Goal: Task Accomplishment & Management: Manage account settings

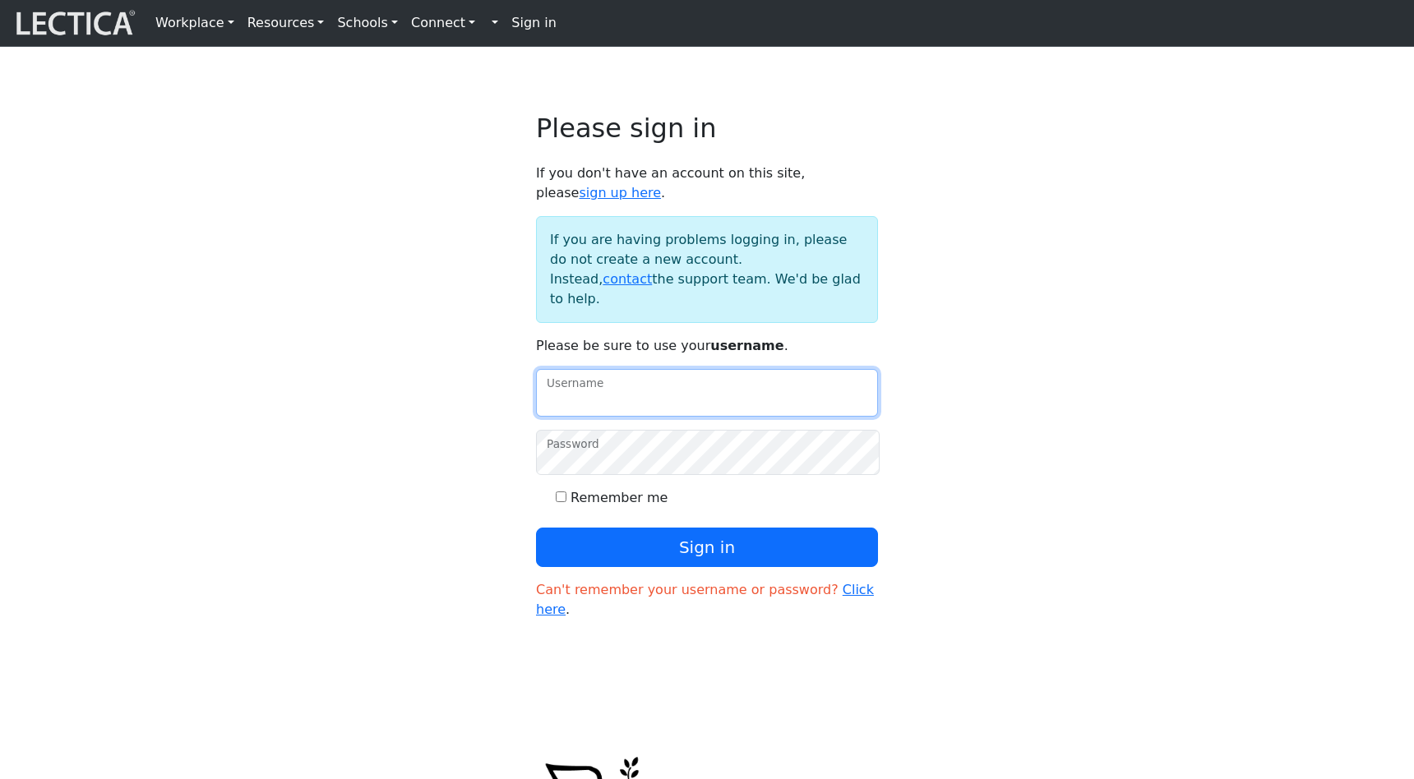
click at [606, 372] on input "Username" at bounding box center [707, 393] width 342 height 48
type input "theodawson"
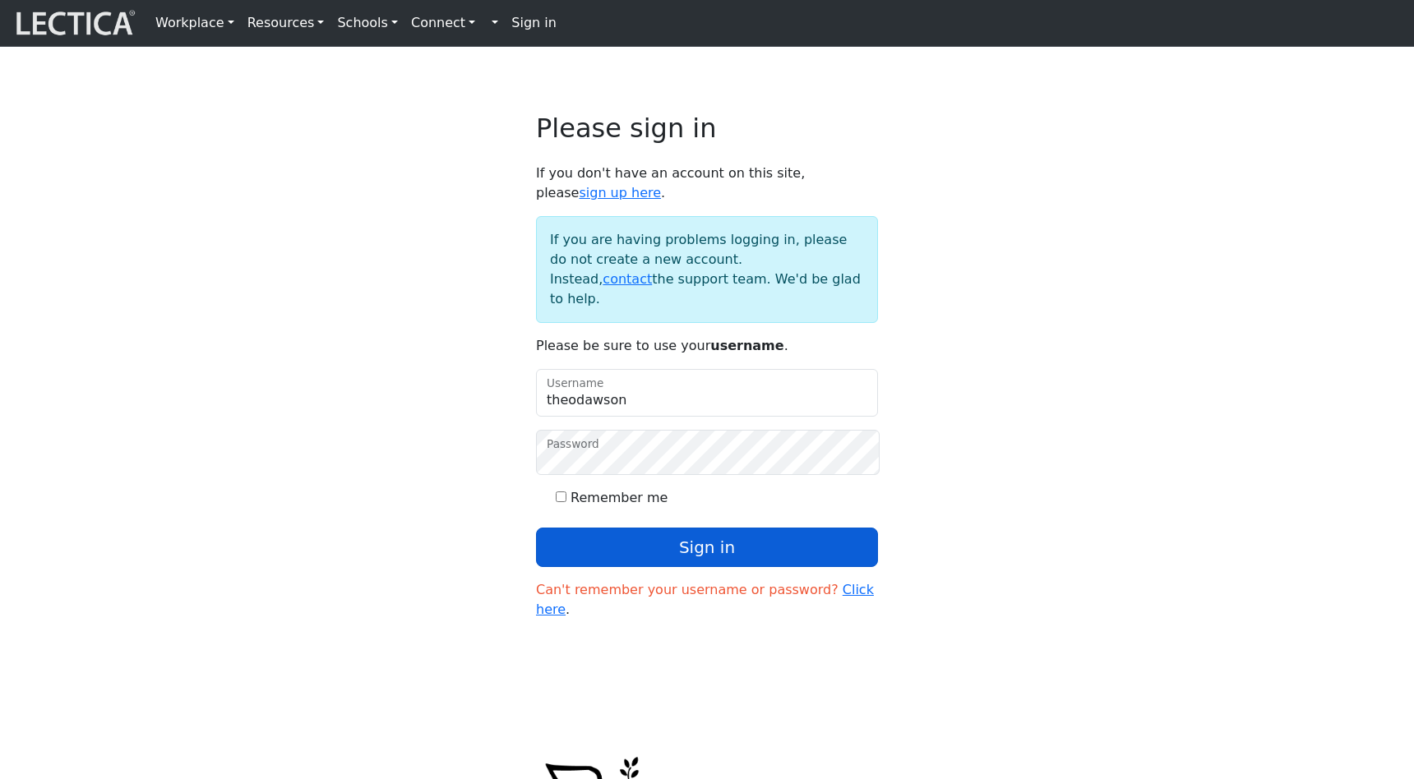
click at [641, 528] on button "Sign in" at bounding box center [707, 547] width 342 height 39
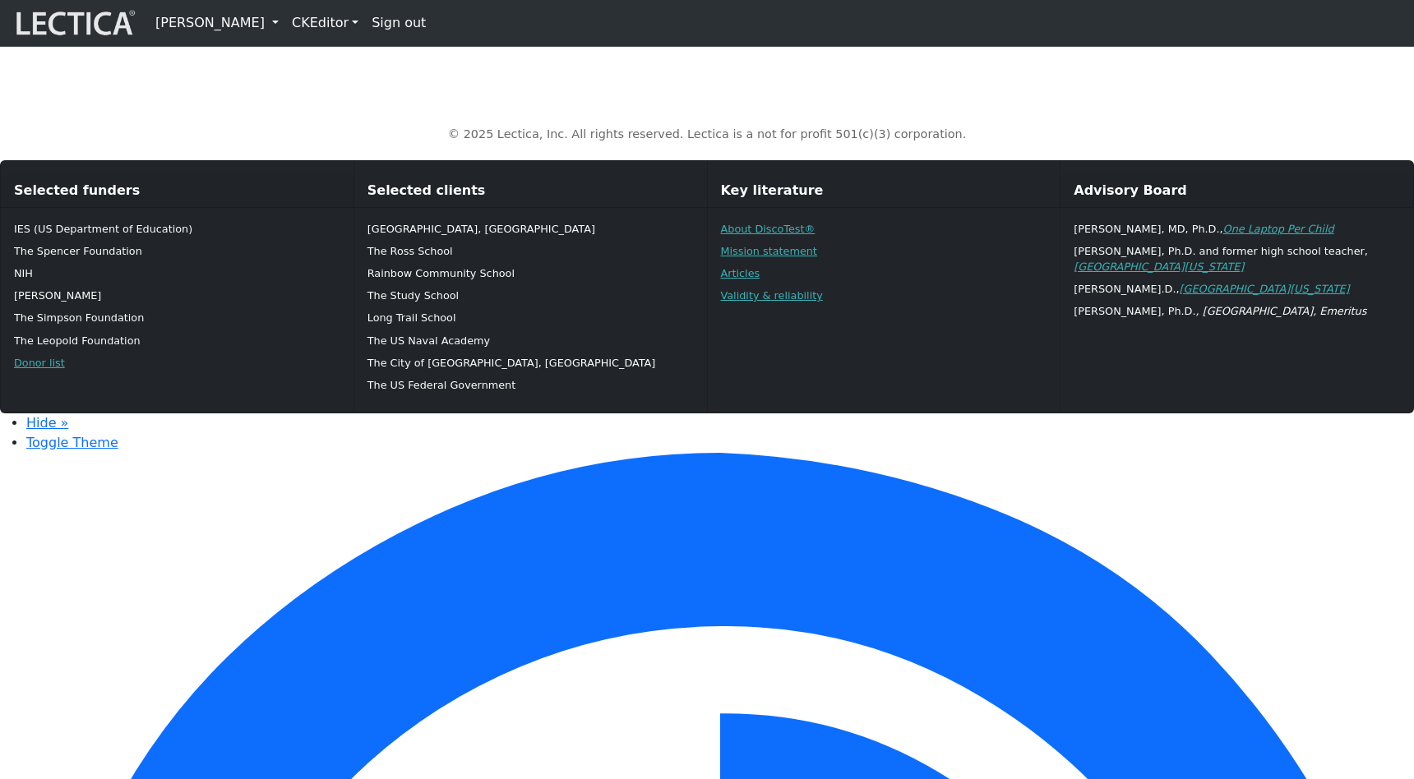
click at [215, 23] on link "[PERSON_NAME]" at bounding box center [217, 23] width 136 height 33
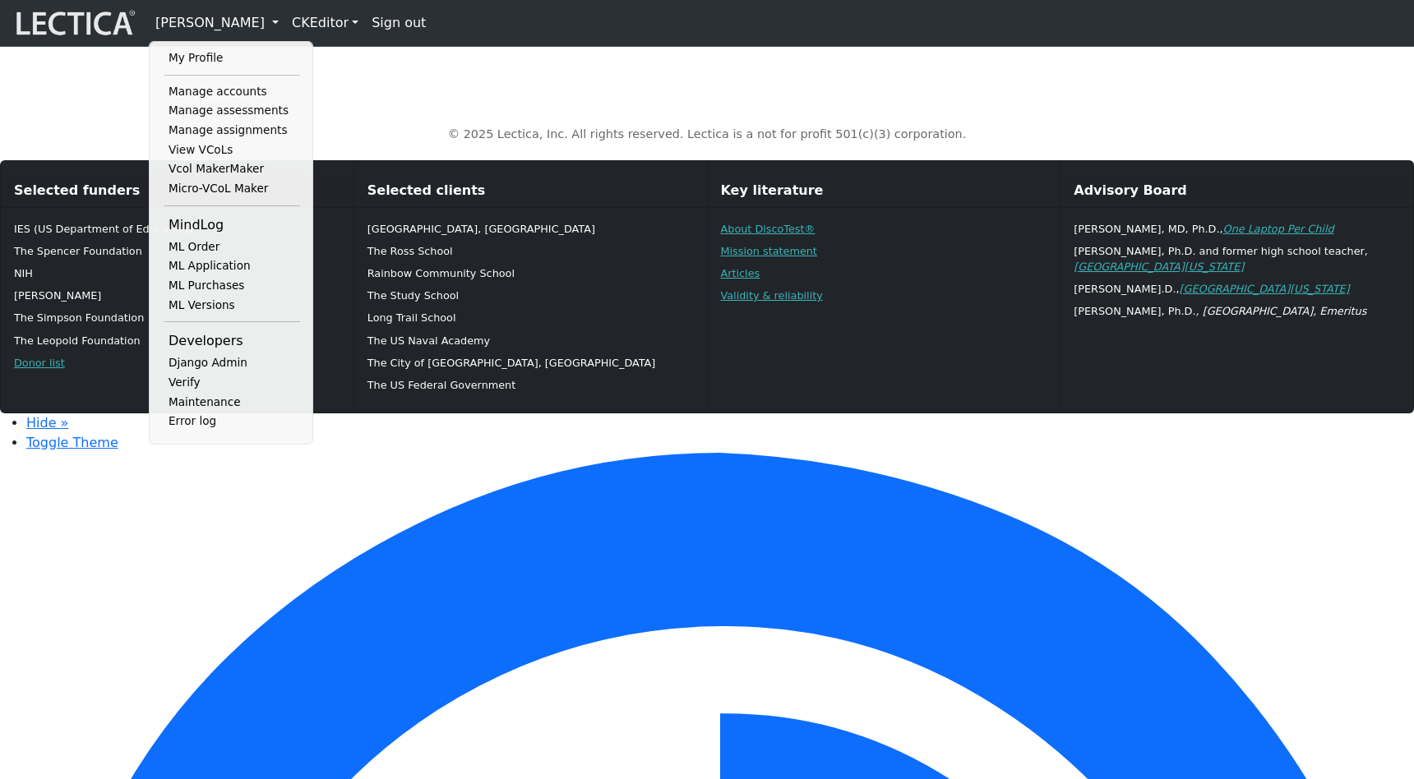
click at [225, 113] on link "Manage assessments" at bounding box center [232, 111] width 136 height 20
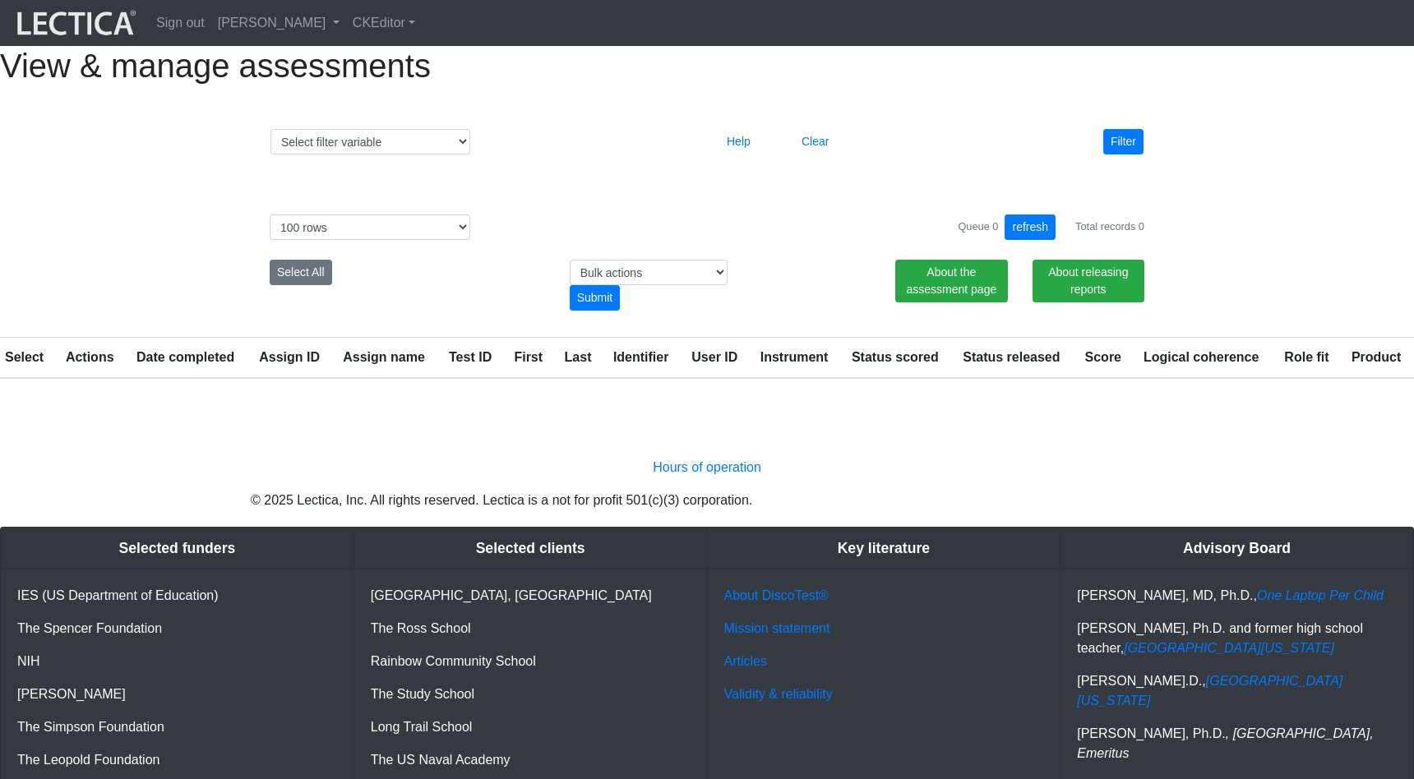
select select "100"
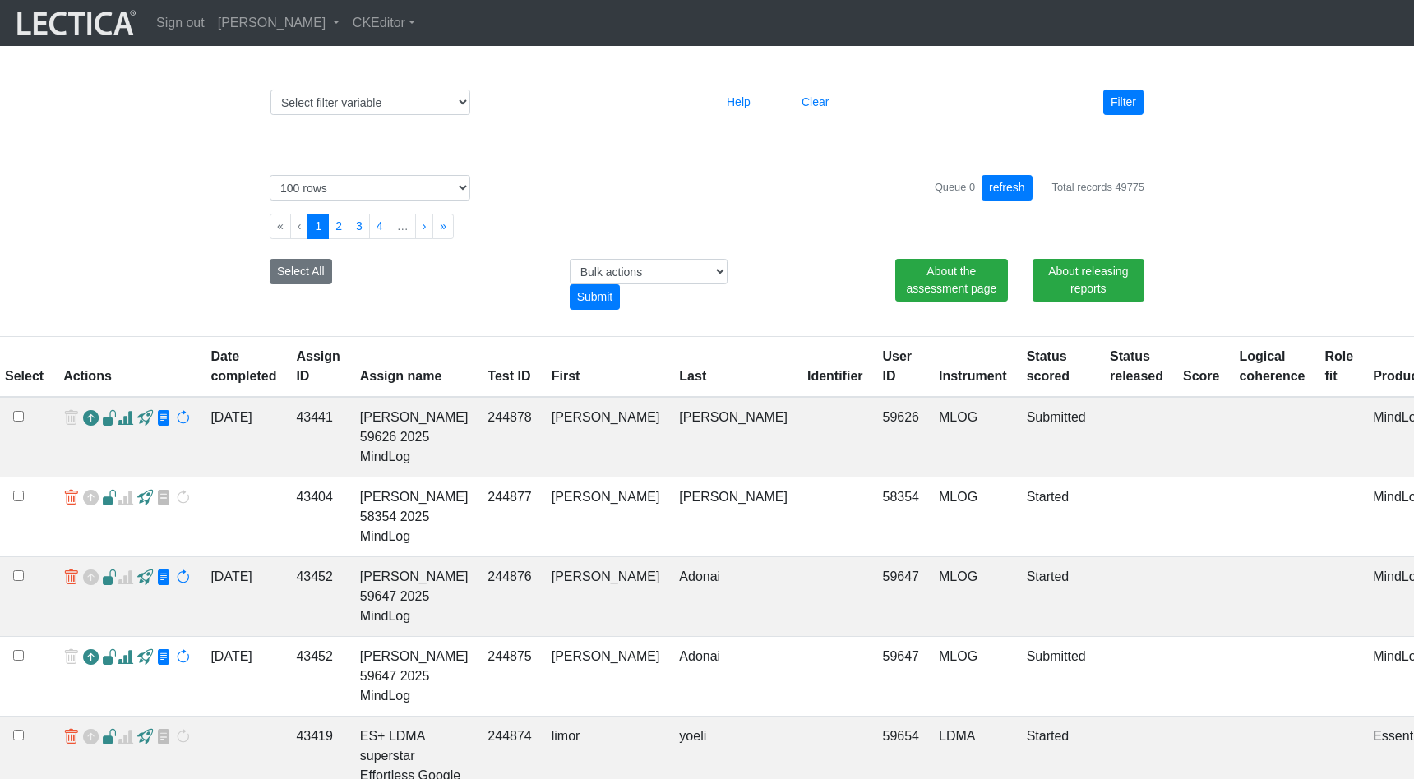
scroll to position [42, 0]
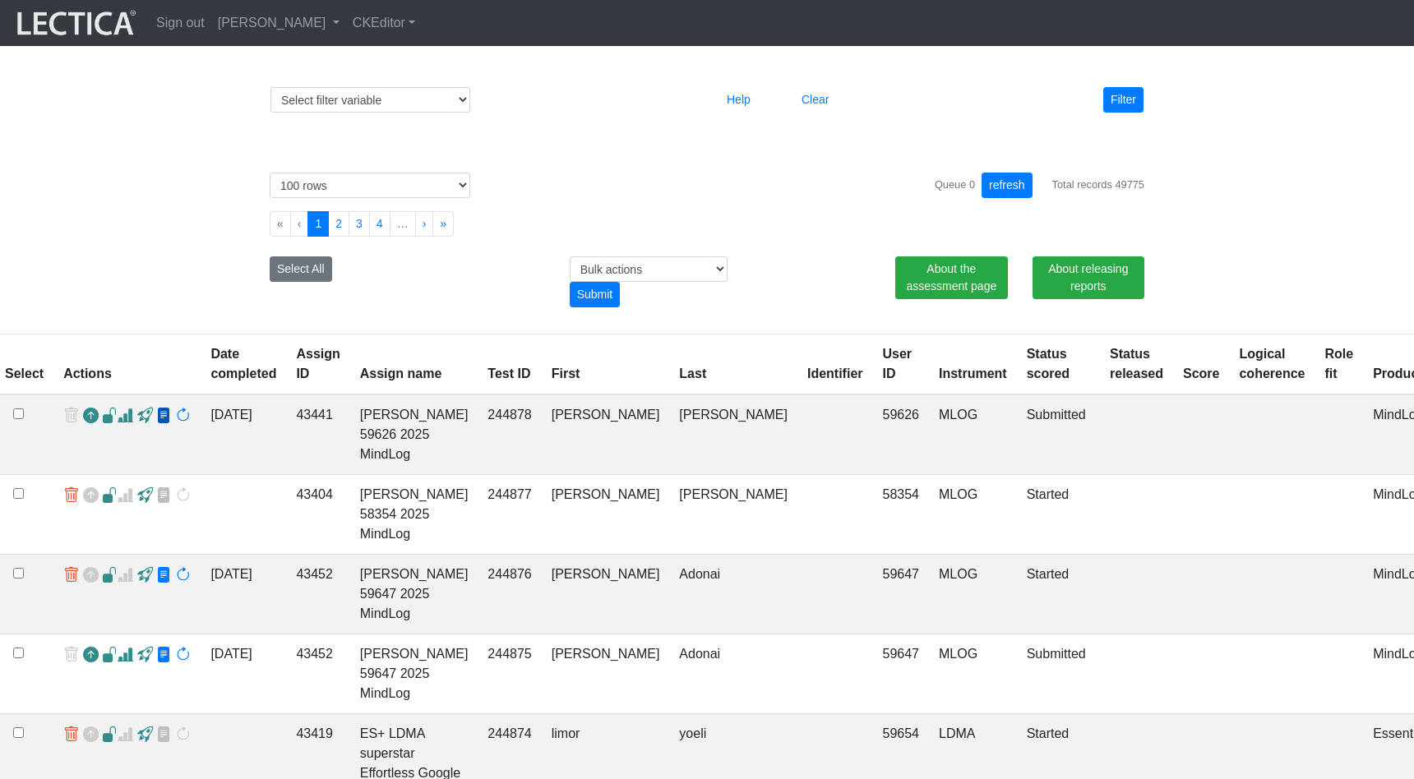
click at [156, 425] on span at bounding box center [164, 416] width 16 height 17
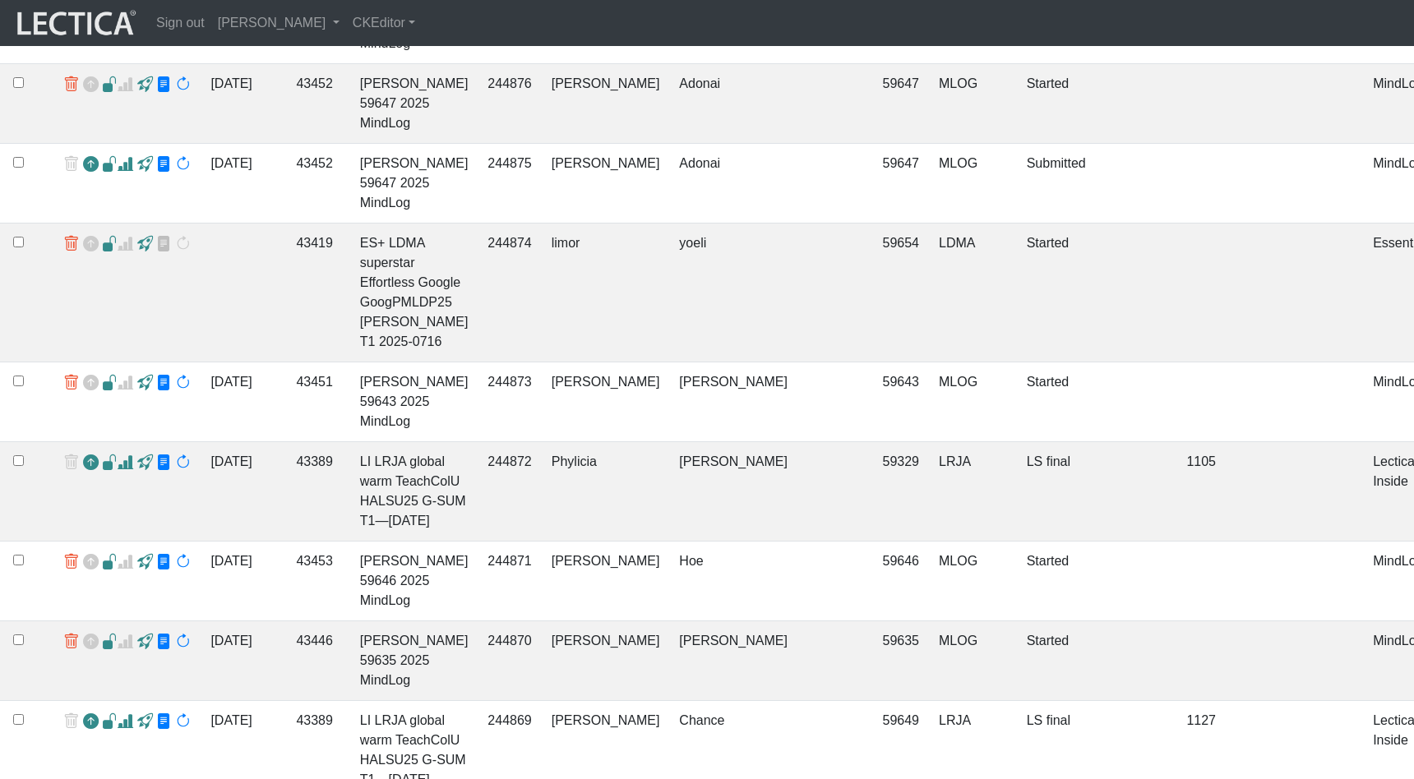
scroll to position [556, 0]
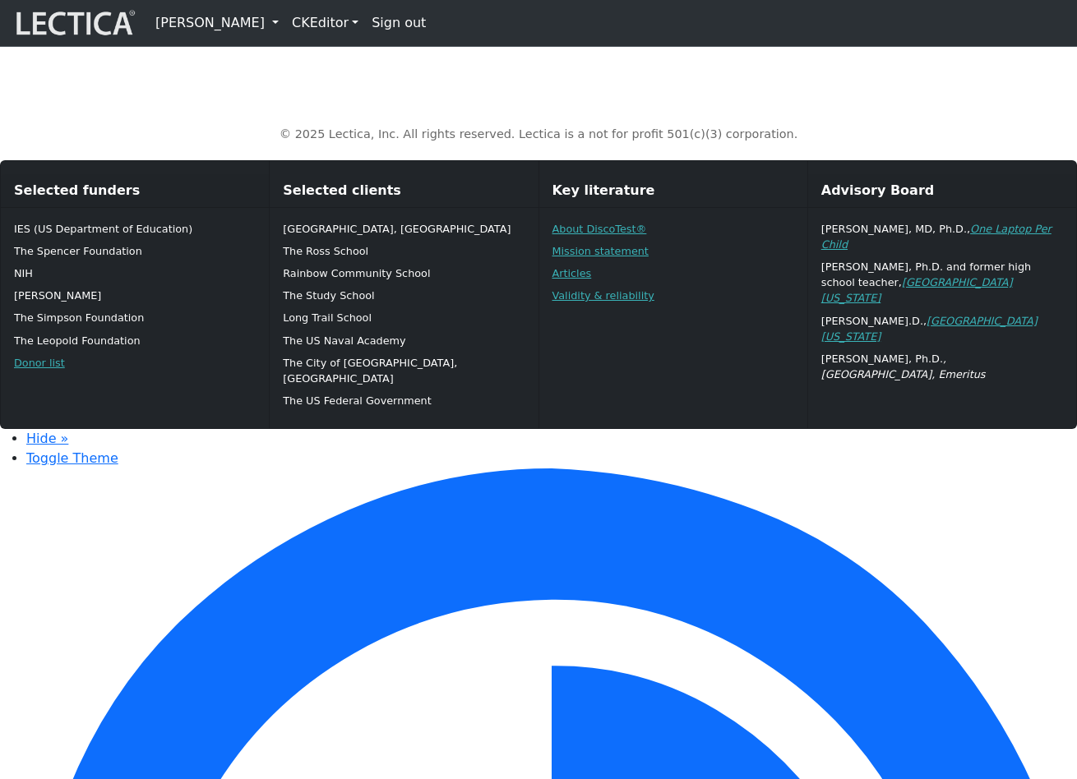
click at [279, 88] on div "© 2025 Lectica, Inc. All rights reserved. Lectica is a not for profit 501(c)(3)…" at bounding box center [538, 121] width 937 height 71
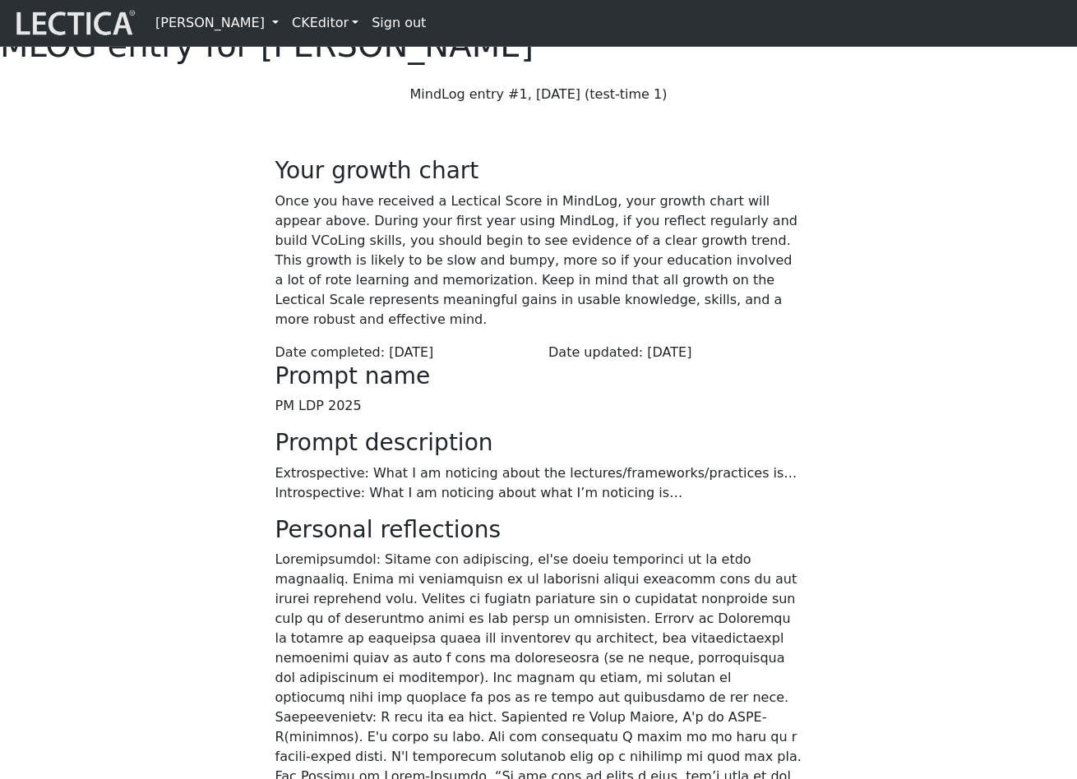
scroll to position [27, 0]
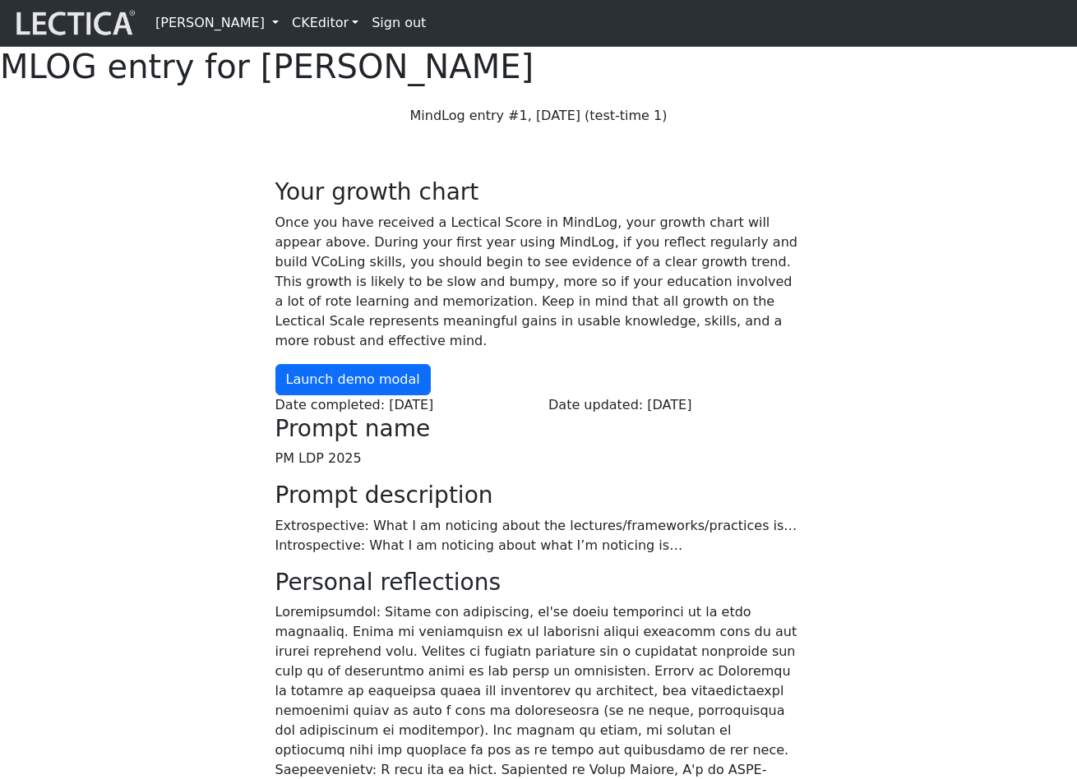
scroll to position [27, 0]
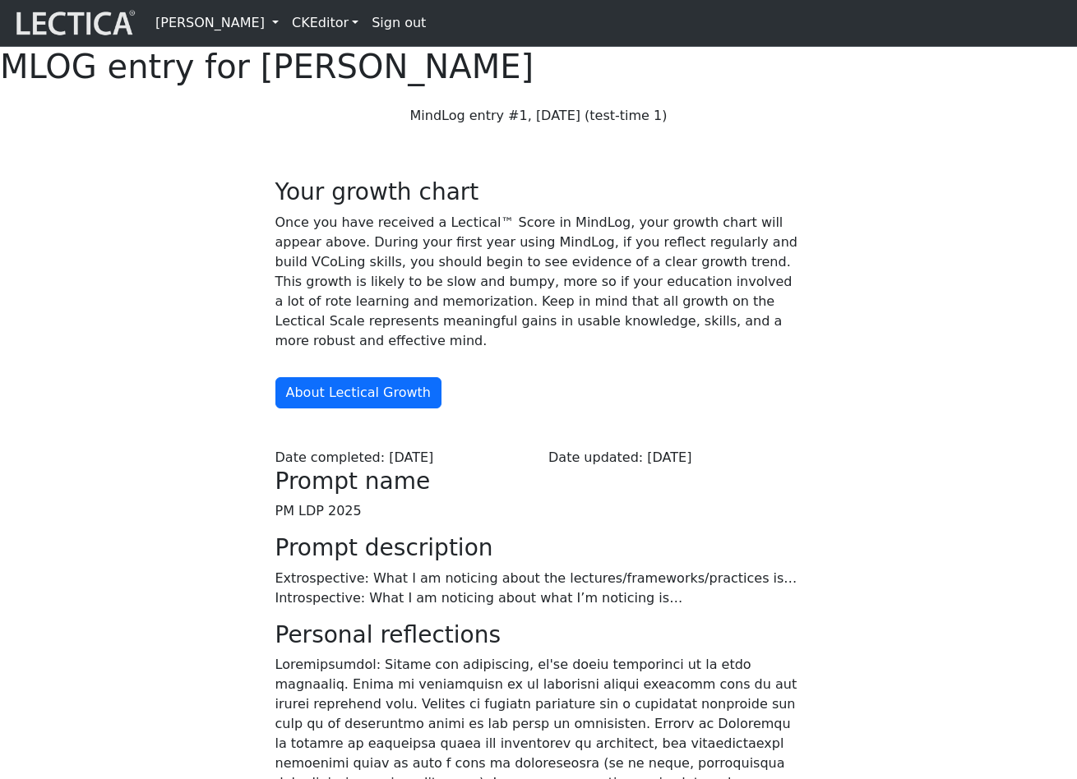
scroll to position [27, 0]
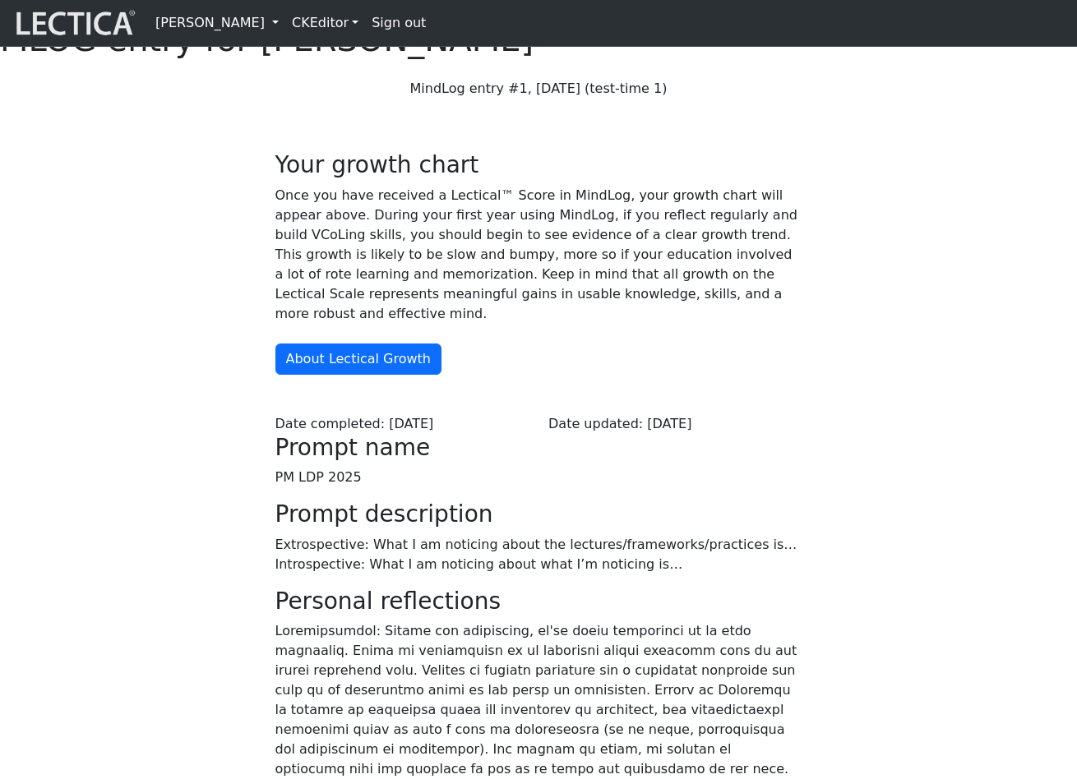
scroll to position [28, 0]
click at [341, 374] on button "About Lectical Growth" at bounding box center [358, 358] width 166 height 31
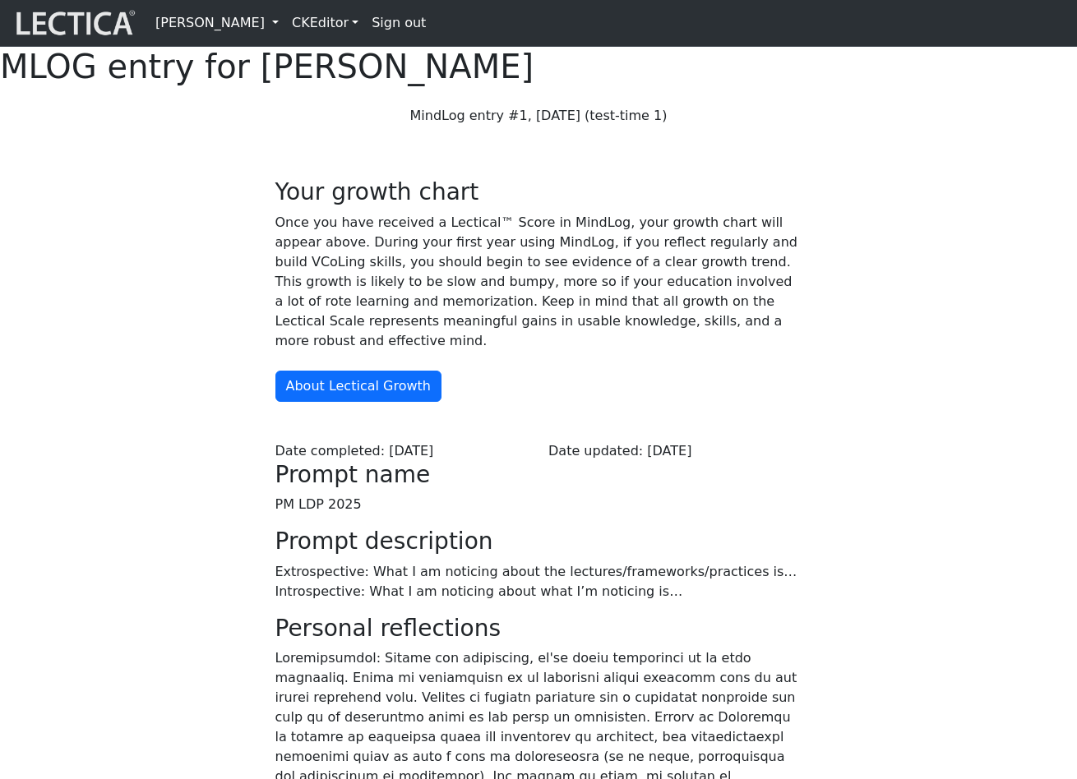
scroll to position [28, 0]
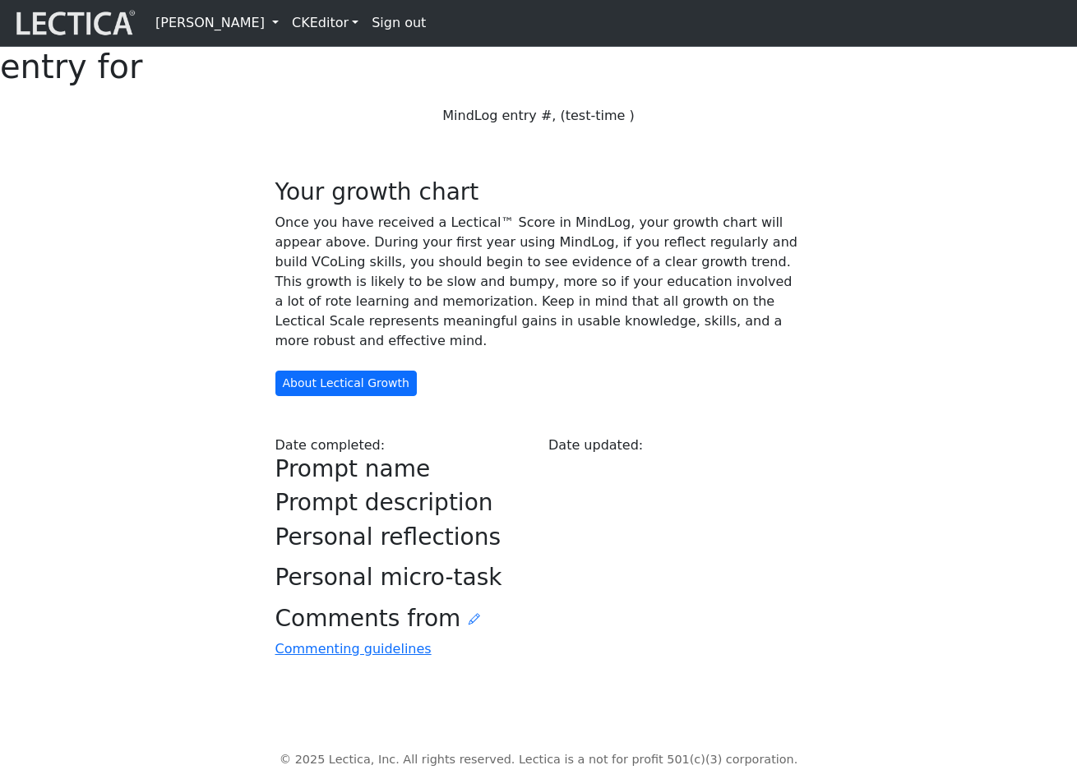
scroll to position [28, 0]
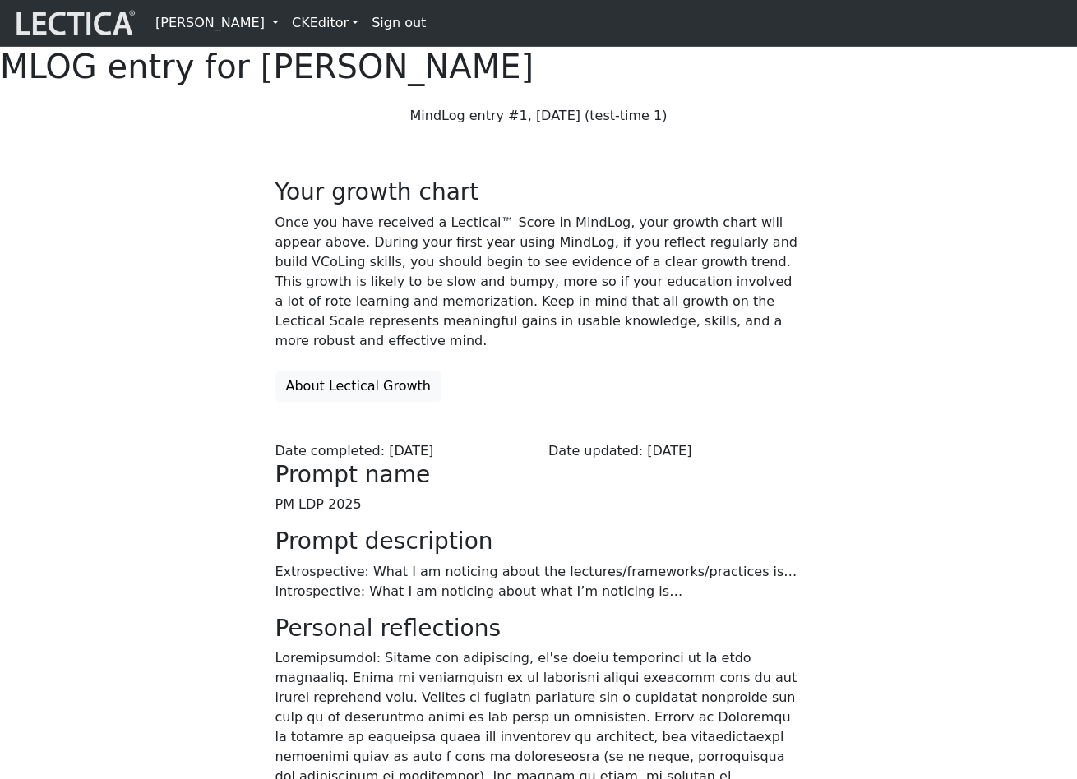
scroll to position [28, 0]
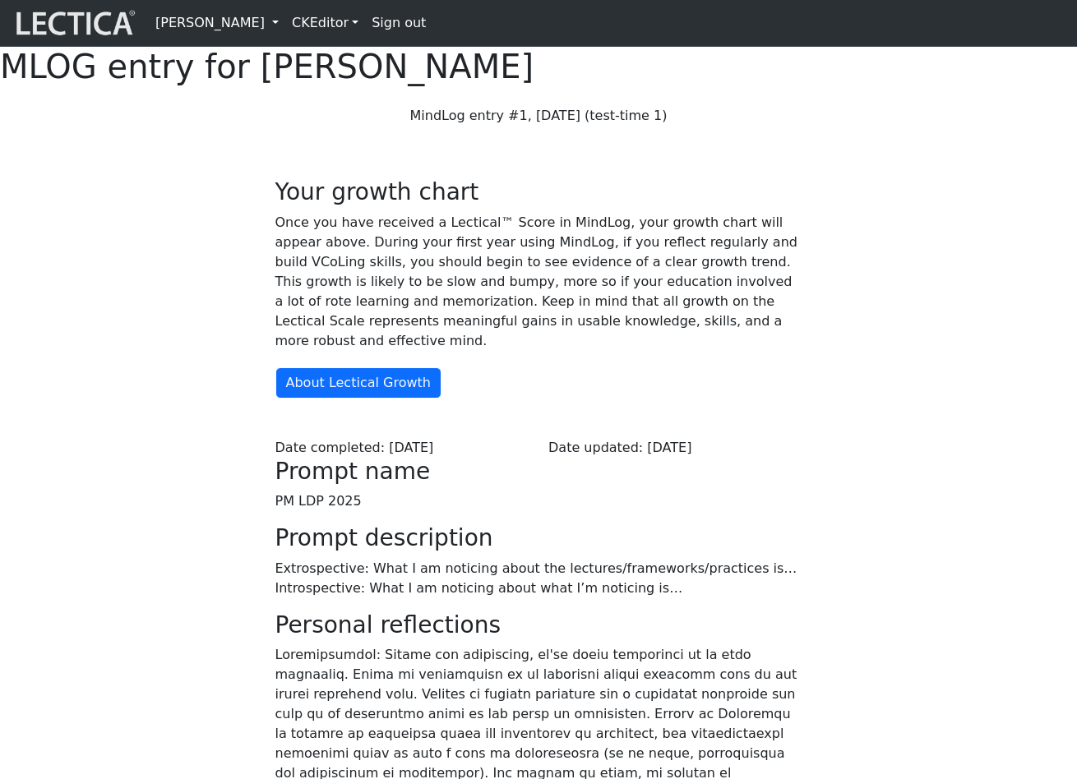
scroll to position [28, 0]
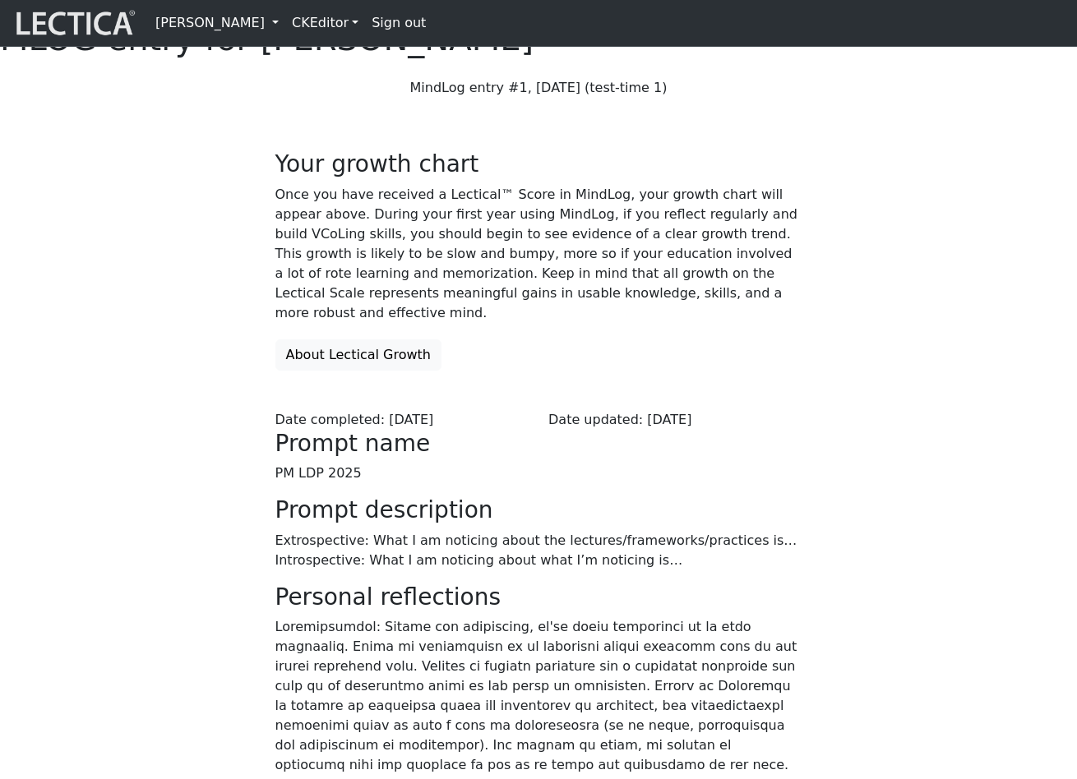
click at [340, 371] on button "About Lectical Growth" at bounding box center [358, 354] width 166 height 31
click at [153, 270] on div "Your growth chart Once you have received a Lectical™ Score in MindLog, your gro…" at bounding box center [538, 615] width 937 height 1009
click at [367, 371] on button "About Lectical Growth" at bounding box center [358, 354] width 166 height 31
click at [172, 436] on div "Your growth chart Once you have received a Lectical™ Score in MindLog, your gro…" at bounding box center [538, 615] width 937 height 1009
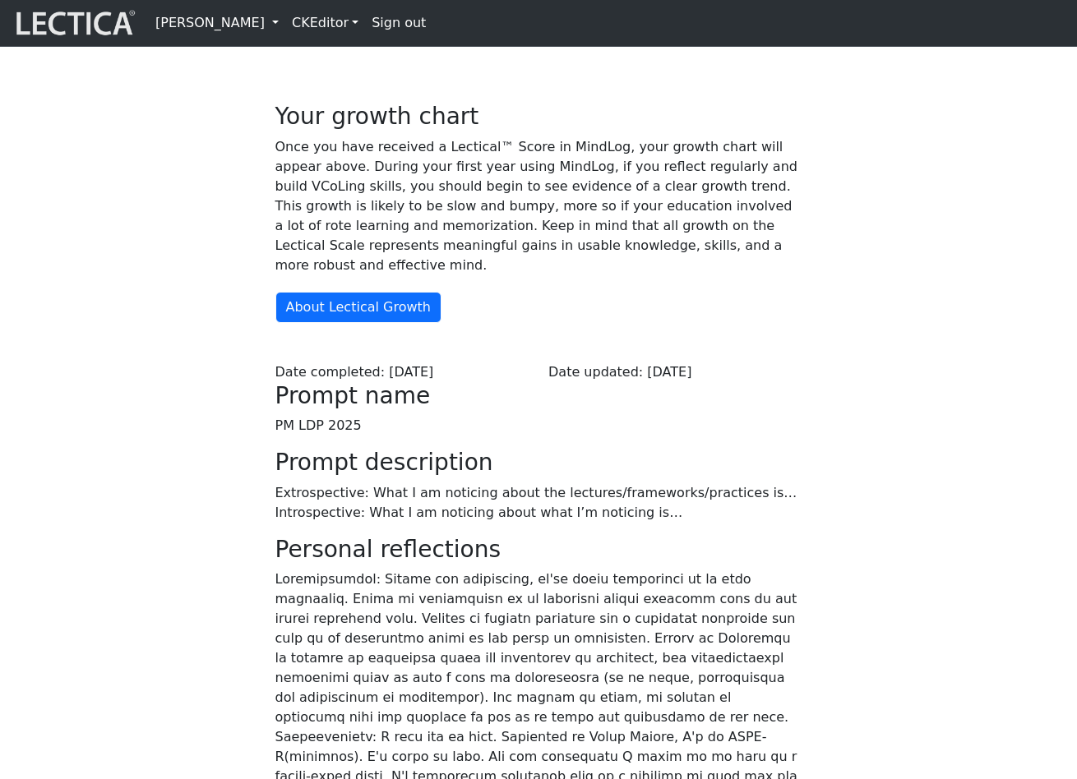
scroll to position [88, 0]
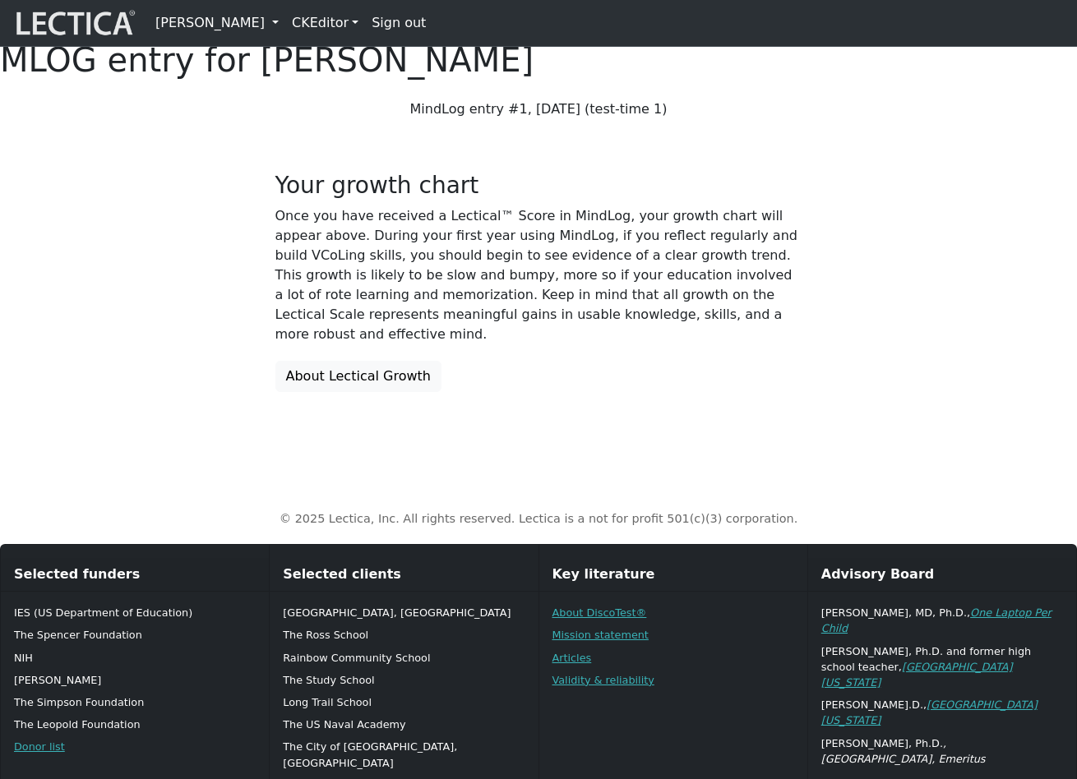
scroll to position [6, 0]
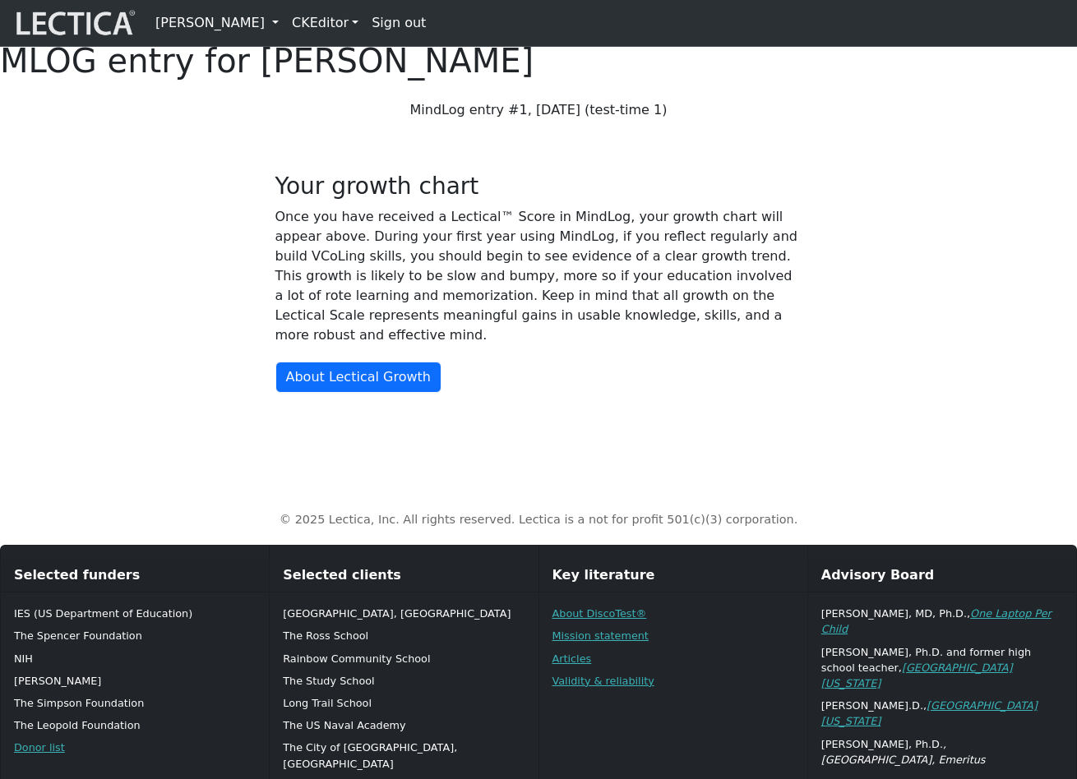
click at [525, 345] on p "Once you have received a Lectical™ Score in MindLog, your growth chart will app…" at bounding box center [538, 276] width 527 height 138
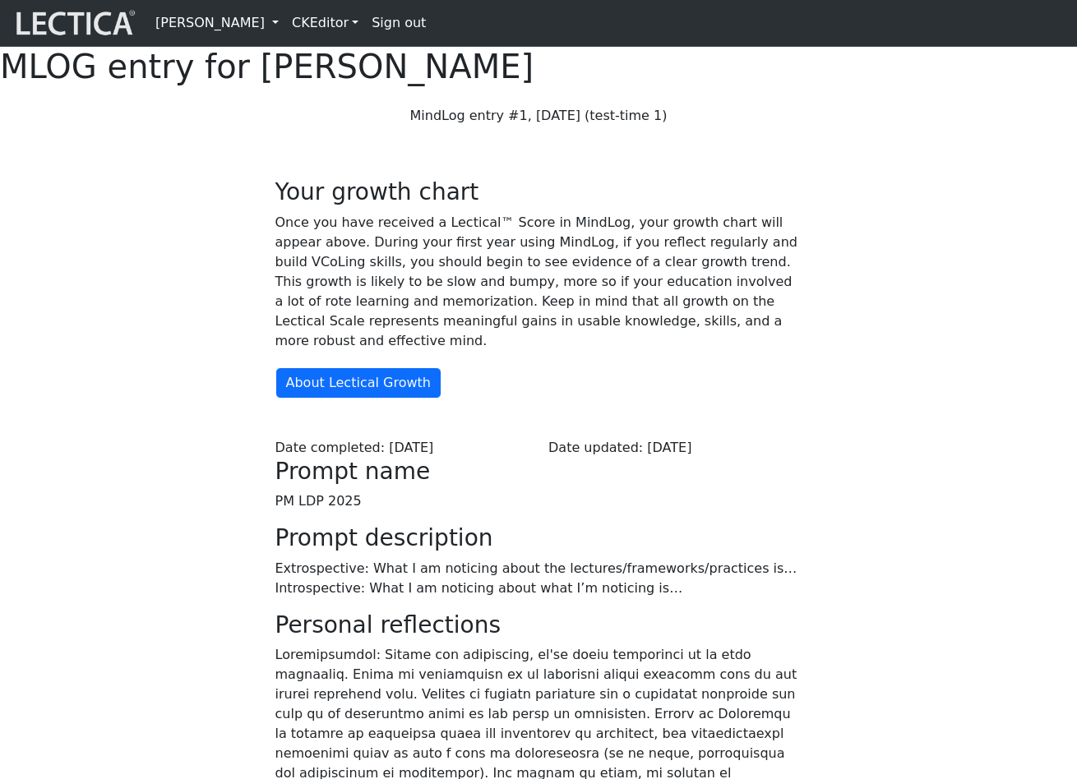
scroll to position [6, 0]
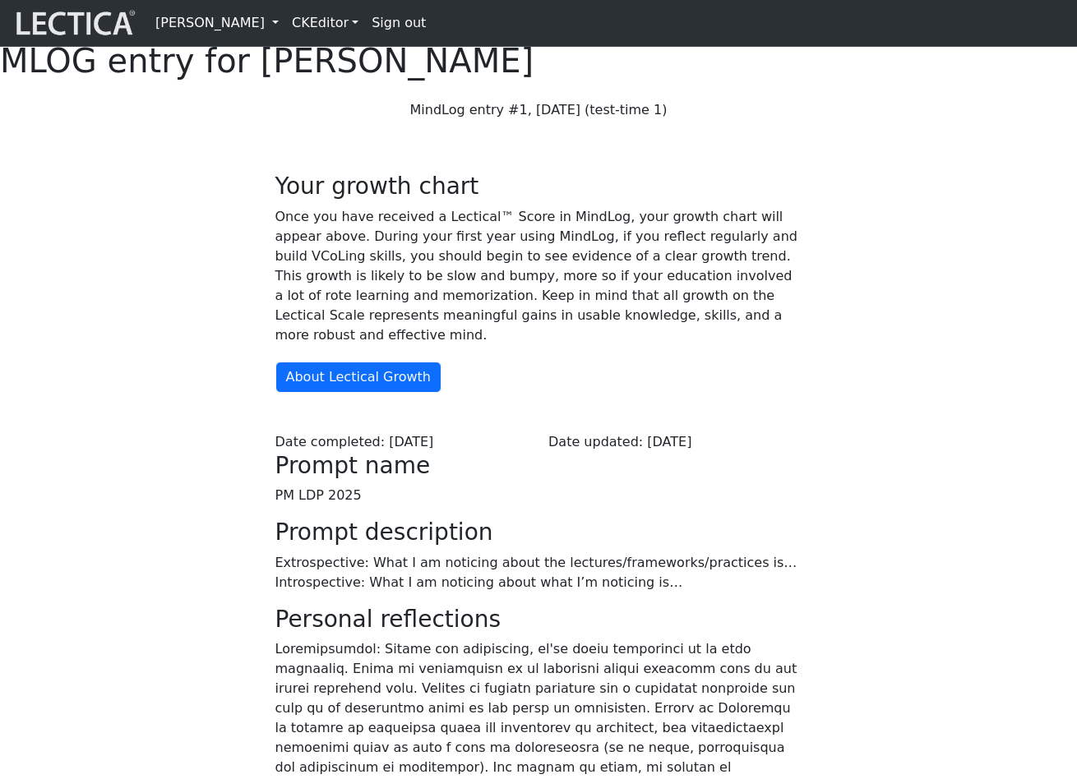
drag, startPoint x: 458, startPoint y: 382, endPoint x: 472, endPoint y: 381, distance: 14.0
click at [458, 345] on p "Once you have received a Lectical™ Score in MindLog, your growth chart will app…" at bounding box center [538, 276] width 527 height 138
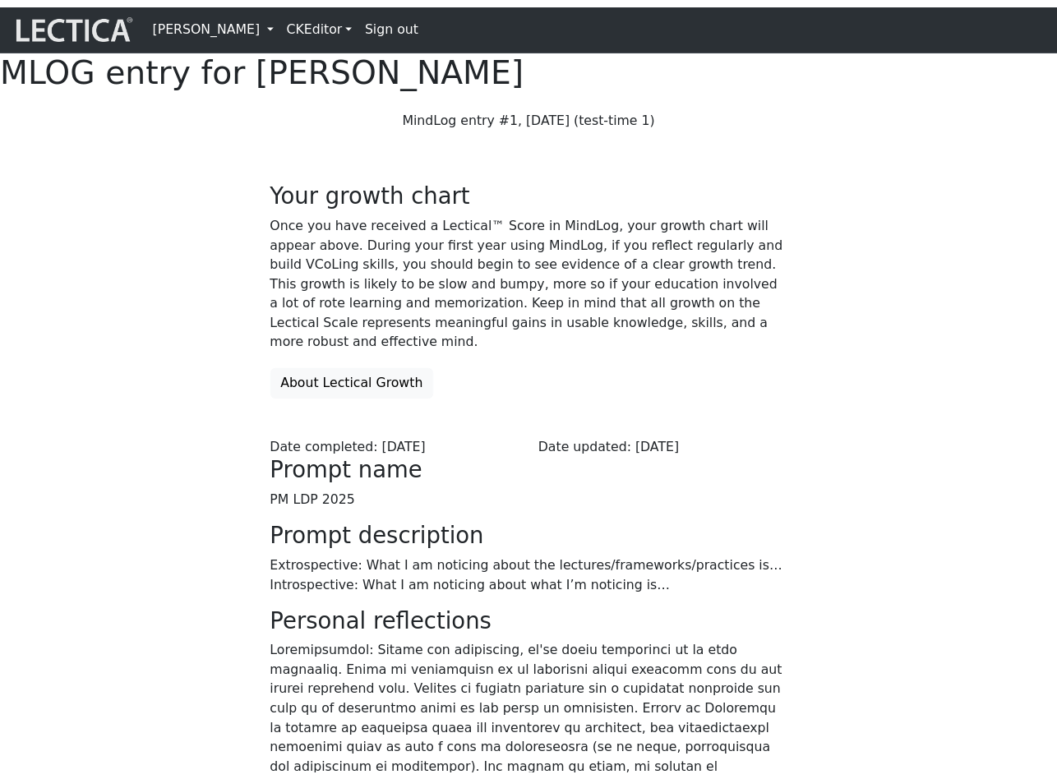
scroll to position [6, 0]
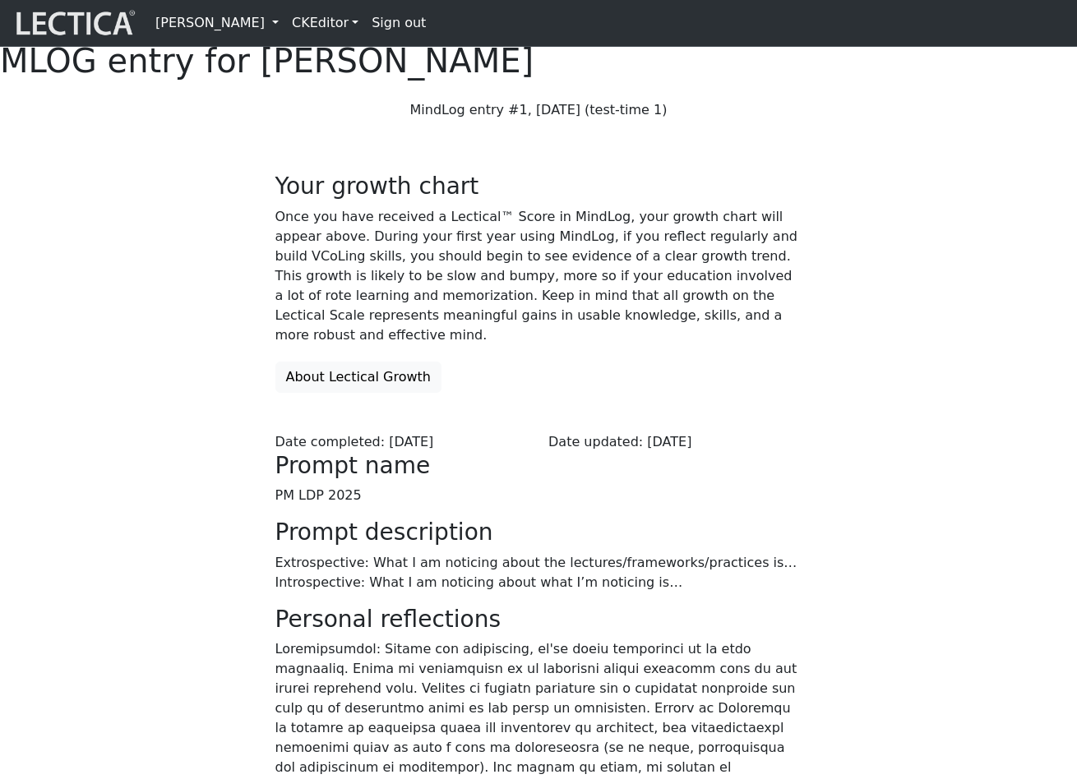
click at [321, 393] on button "About Lectical Growth" at bounding box center [358, 377] width 166 height 31
click at [336, 393] on button "About Lectical Growth" at bounding box center [358, 377] width 166 height 31
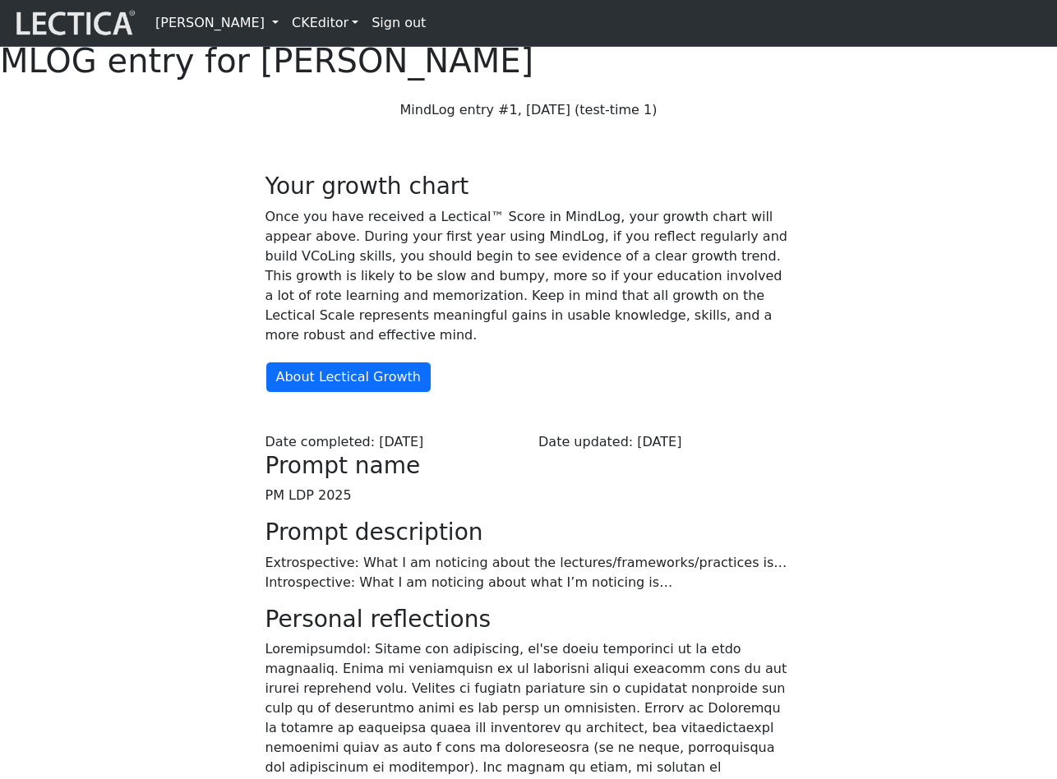
click at [578, 426] on div "Your growth chart Once you have received a Lectical™ Score in MindLog, your gro…" at bounding box center [529, 658] width 547 height 970
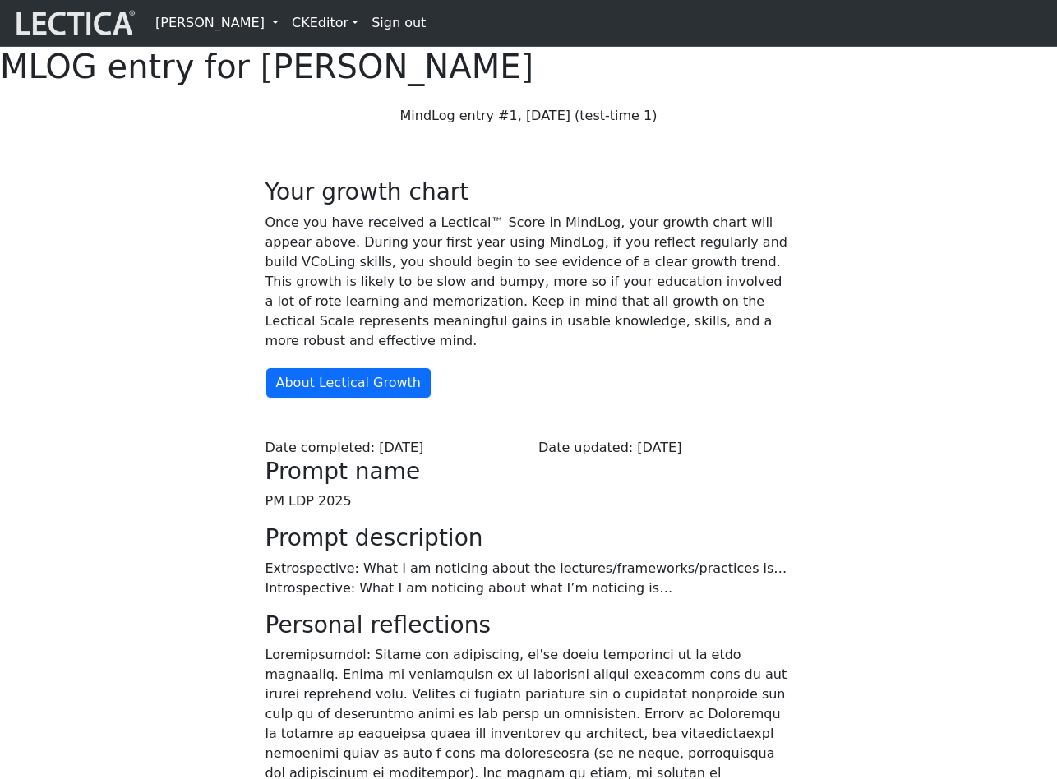
scroll to position [6, 0]
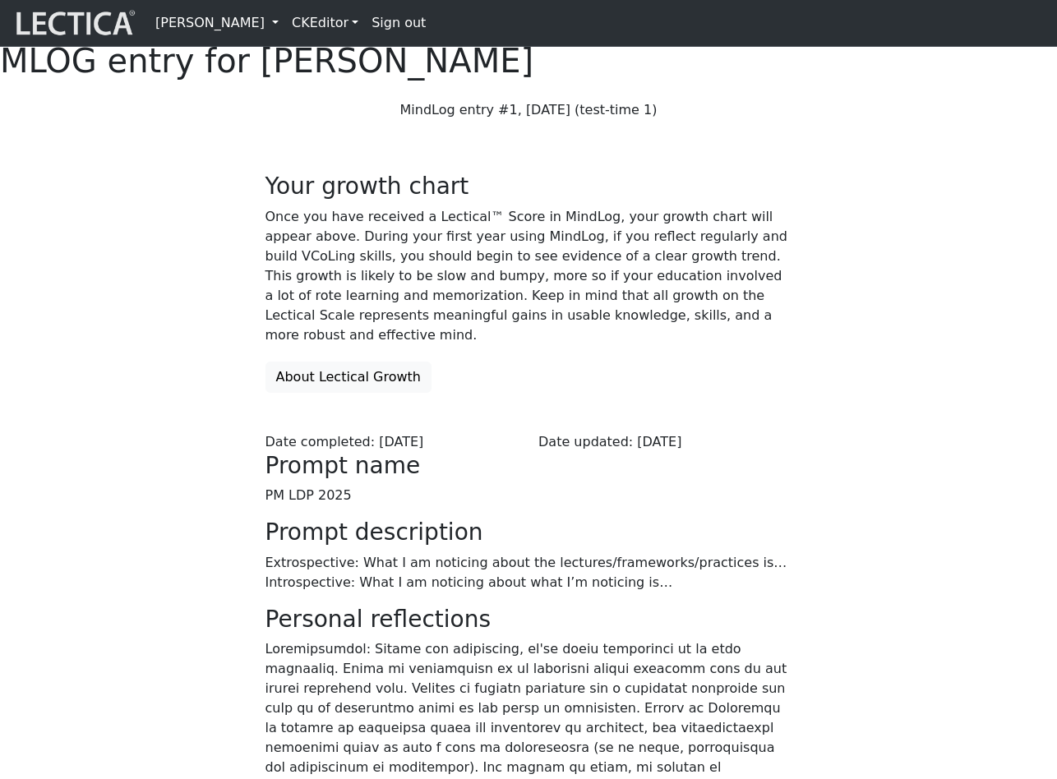
click at [334, 393] on button "About Lectical Growth" at bounding box center [348, 377] width 166 height 31
click at [108, 359] on div "Your growth chart Once you have received a Lectical™ Score in MindLog, your gro…" at bounding box center [528, 637] width 937 height 1009
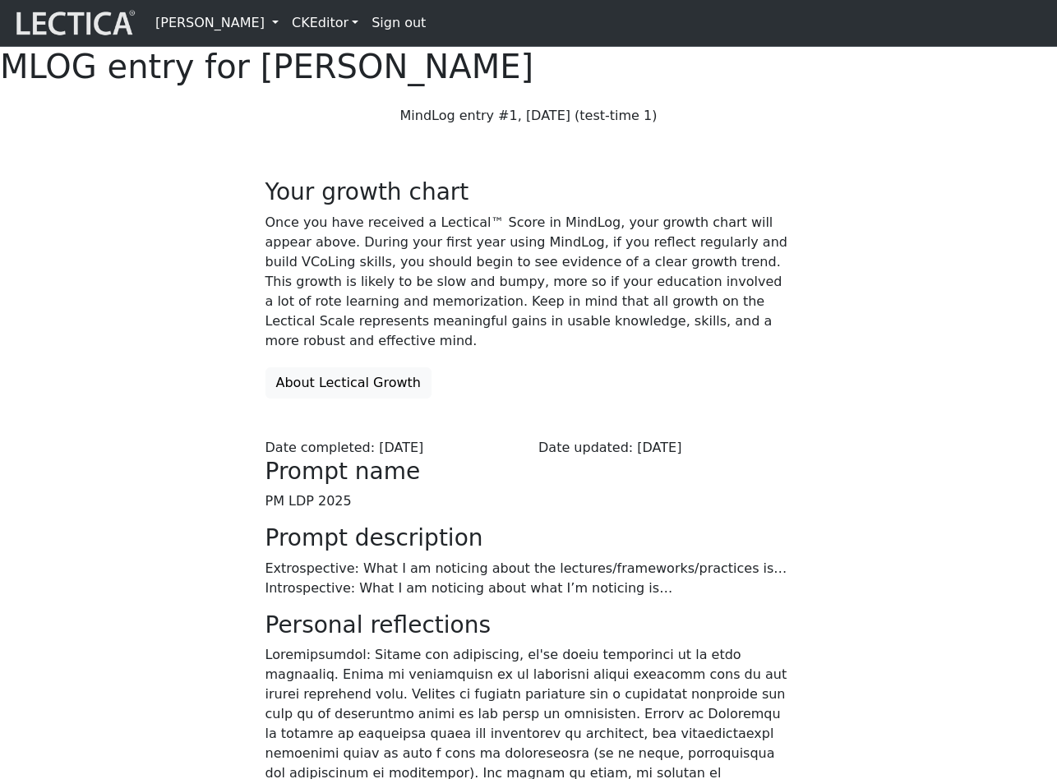
scroll to position [6, 0]
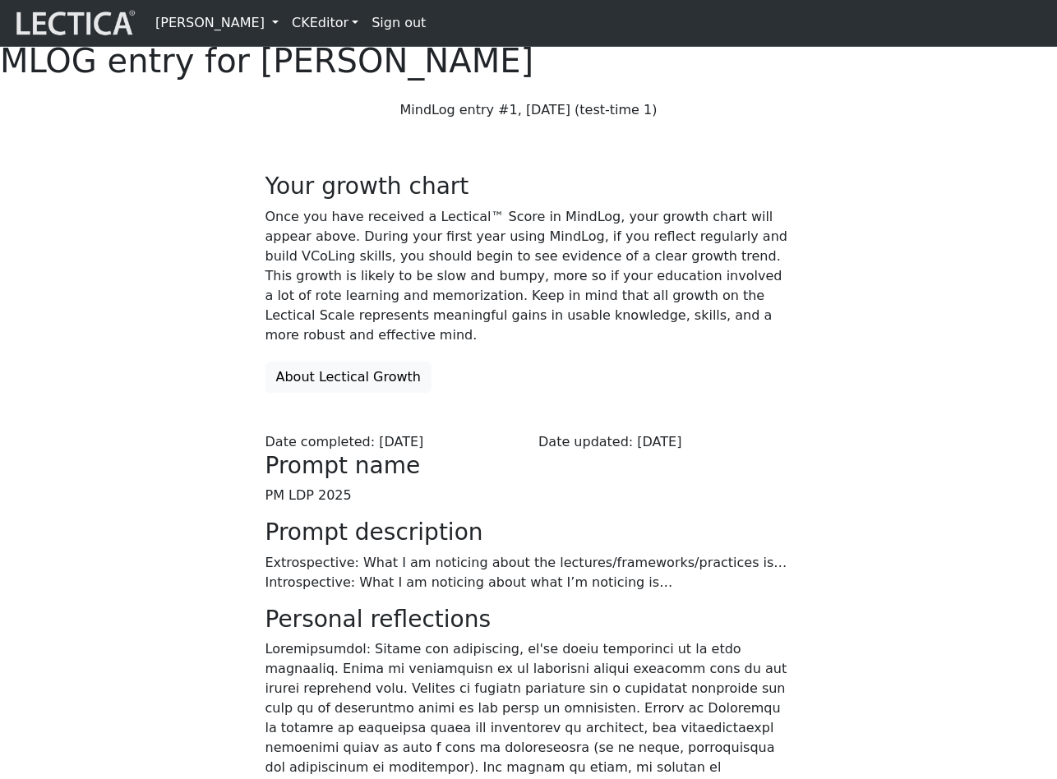
click at [321, 393] on button "About Lectical Growth" at bounding box center [348, 377] width 166 height 31
click at [325, 393] on button "About Lectical Growth" at bounding box center [348, 377] width 166 height 31
click at [178, 408] on div "Your growth chart Once you have received a Lectical™ Score in MindLog, your gro…" at bounding box center [528, 637] width 937 height 1009
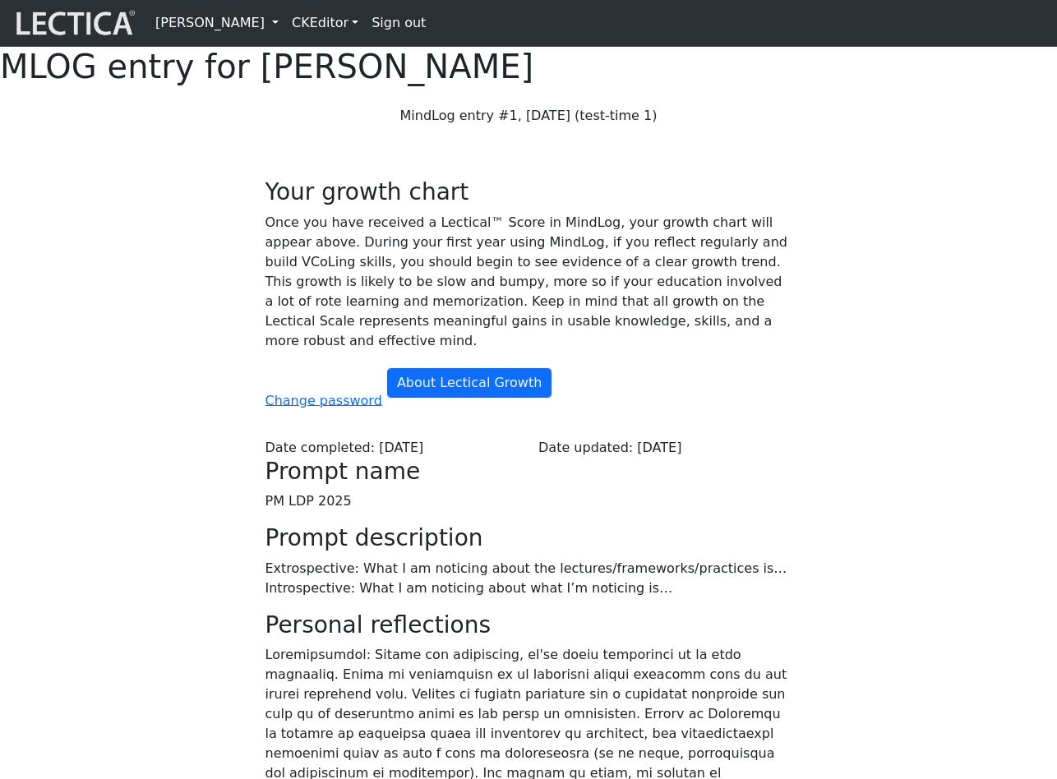
scroll to position [6, 0]
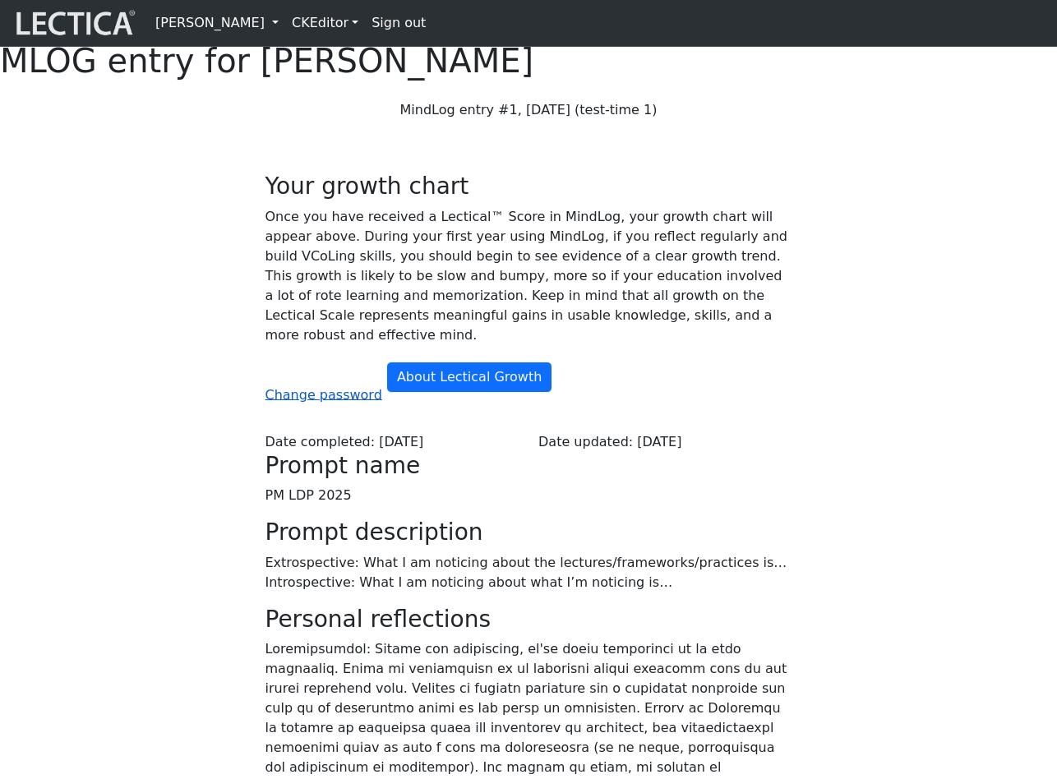
click at [318, 402] on link "Change password" at bounding box center [323, 394] width 117 height 16
click at [172, 464] on div "Your growth chart Once you have received a Lectical™ Score in MindLog, your gro…" at bounding box center [528, 637] width 937 height 1009
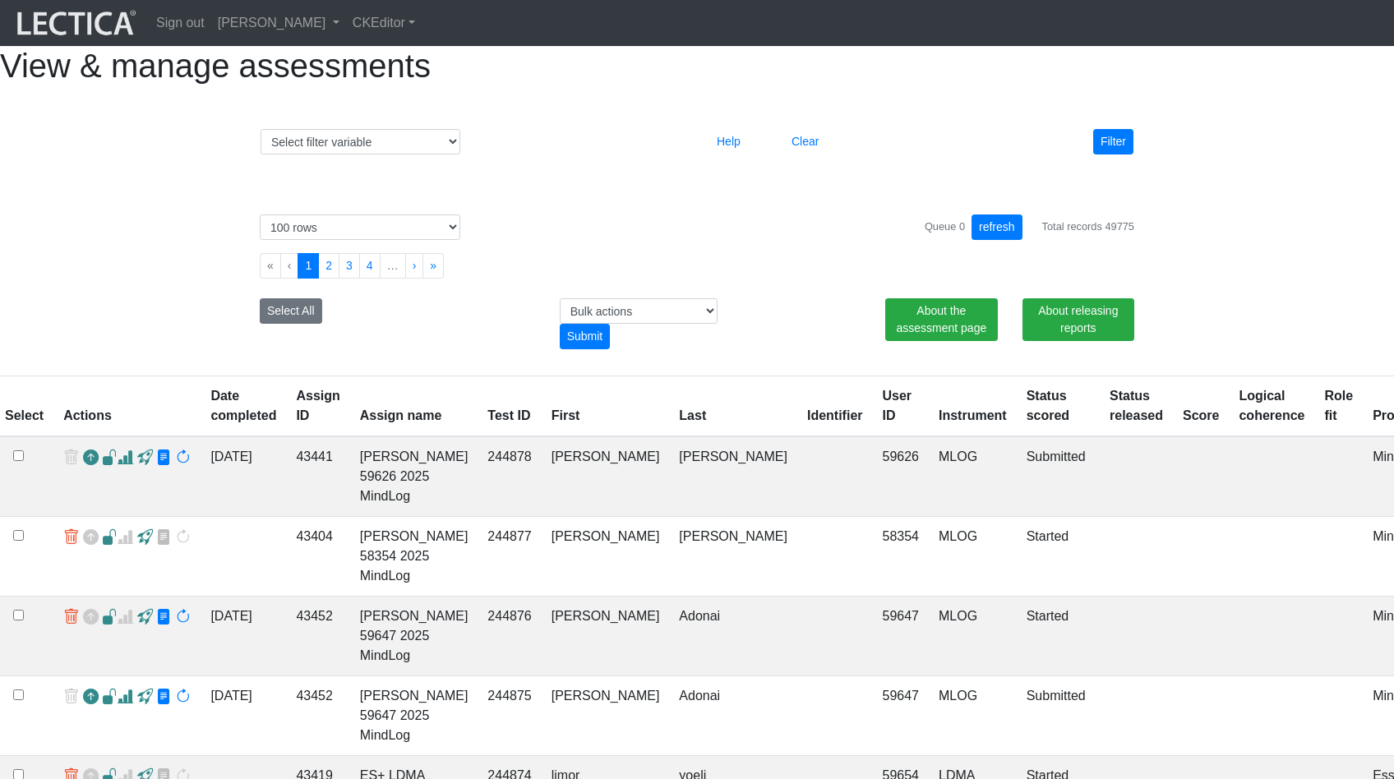
select select "100"
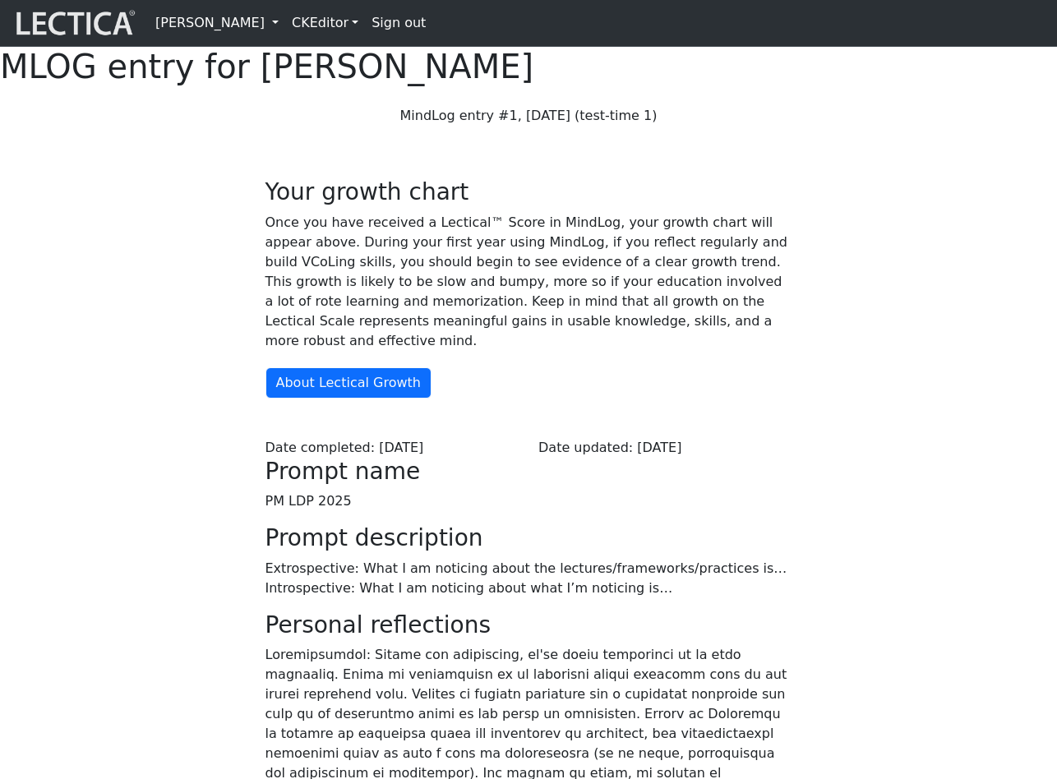
scroll to position [6, 0]
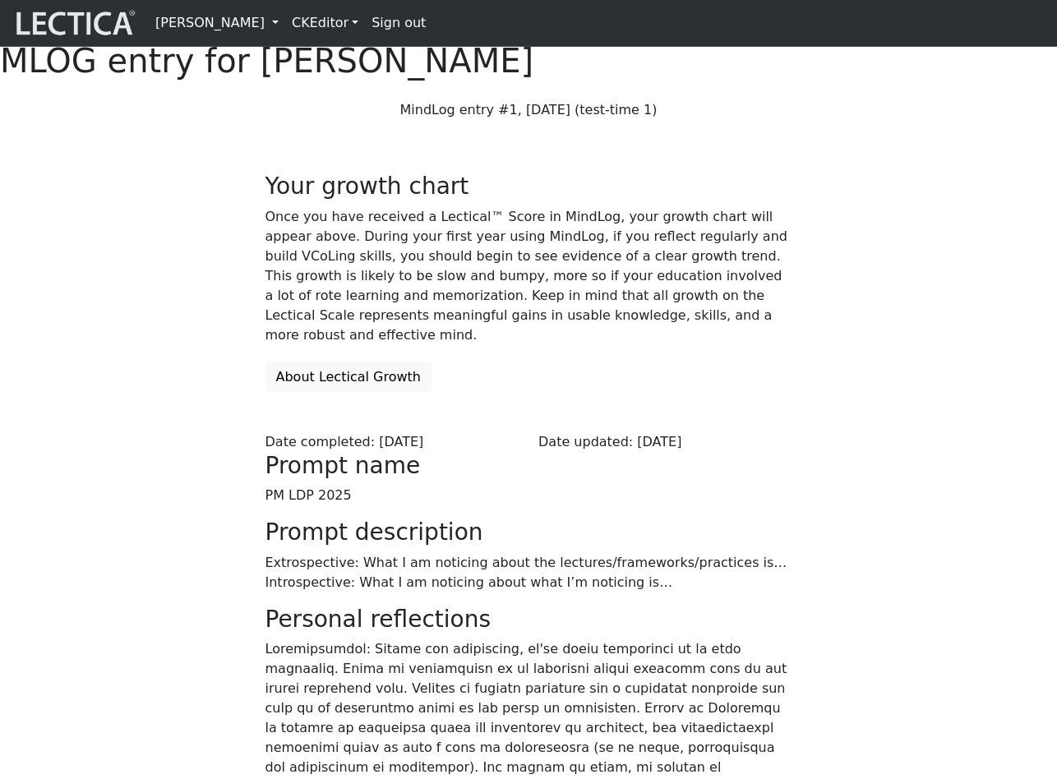
click at [342, 393] on button "About Lectical Growth" at bounding box center [348, 377] width 166 height 31
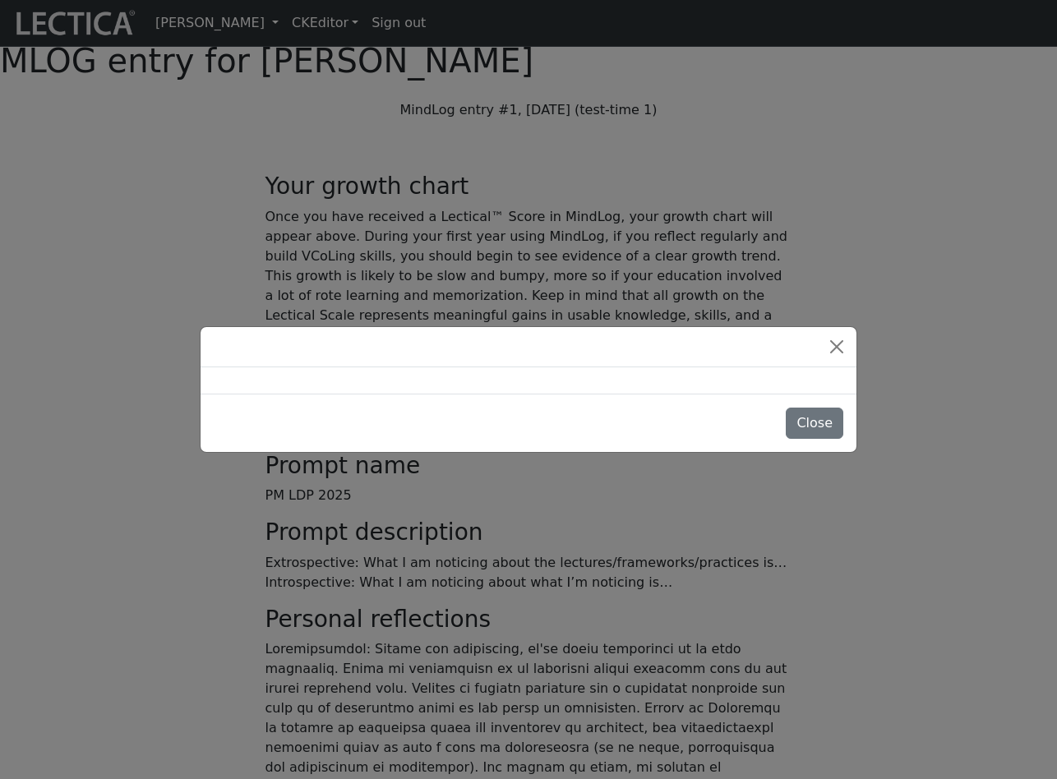
click at [125, 346] on div "Close" at bounding box center [528, 389] width 1057 height 779
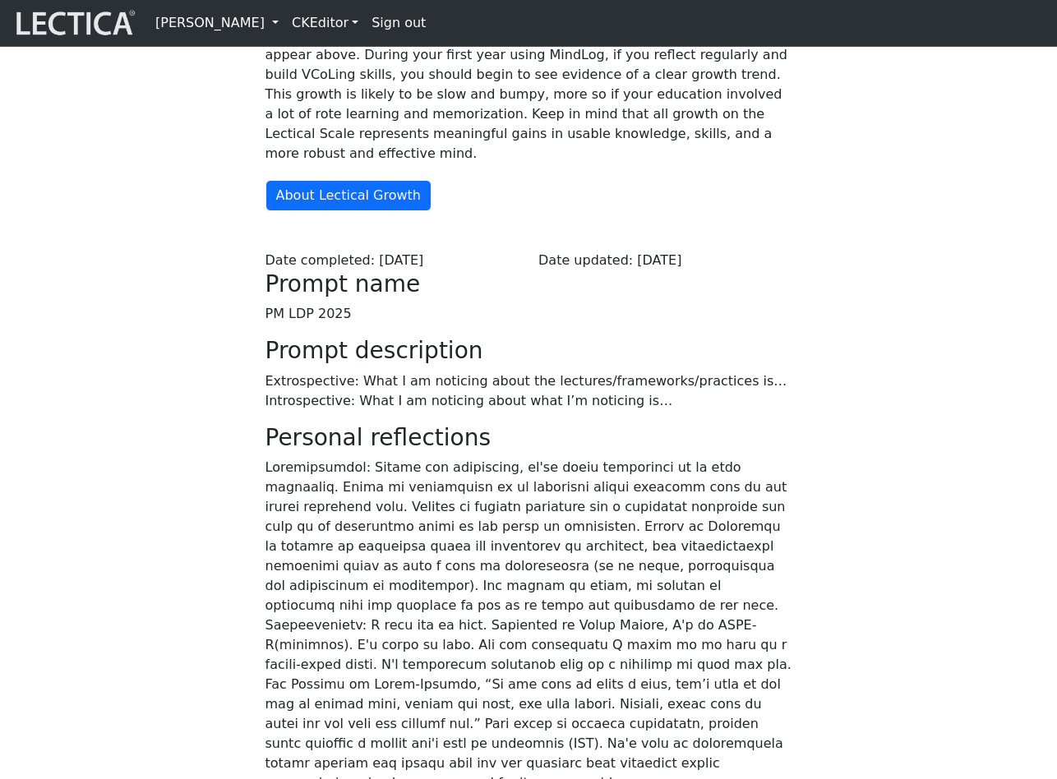
scroll to position [0, 0]
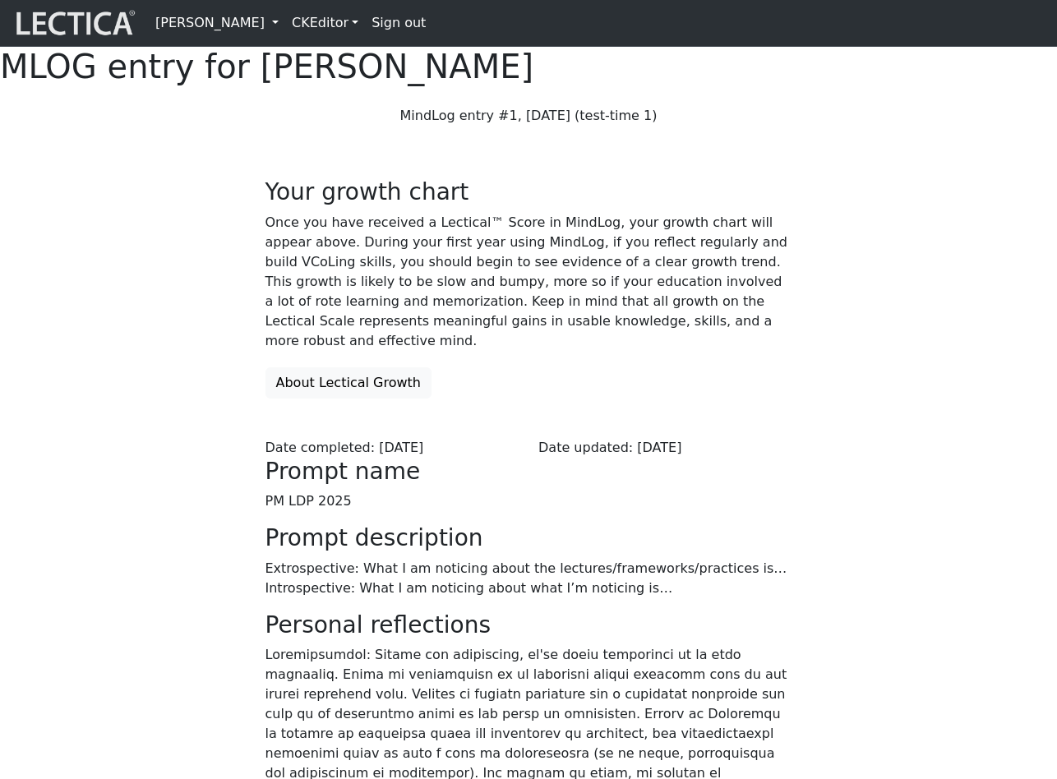
click at [344, 399] on button "About Lectical Growth" at bounding box center [348, 382] width 166 height 31
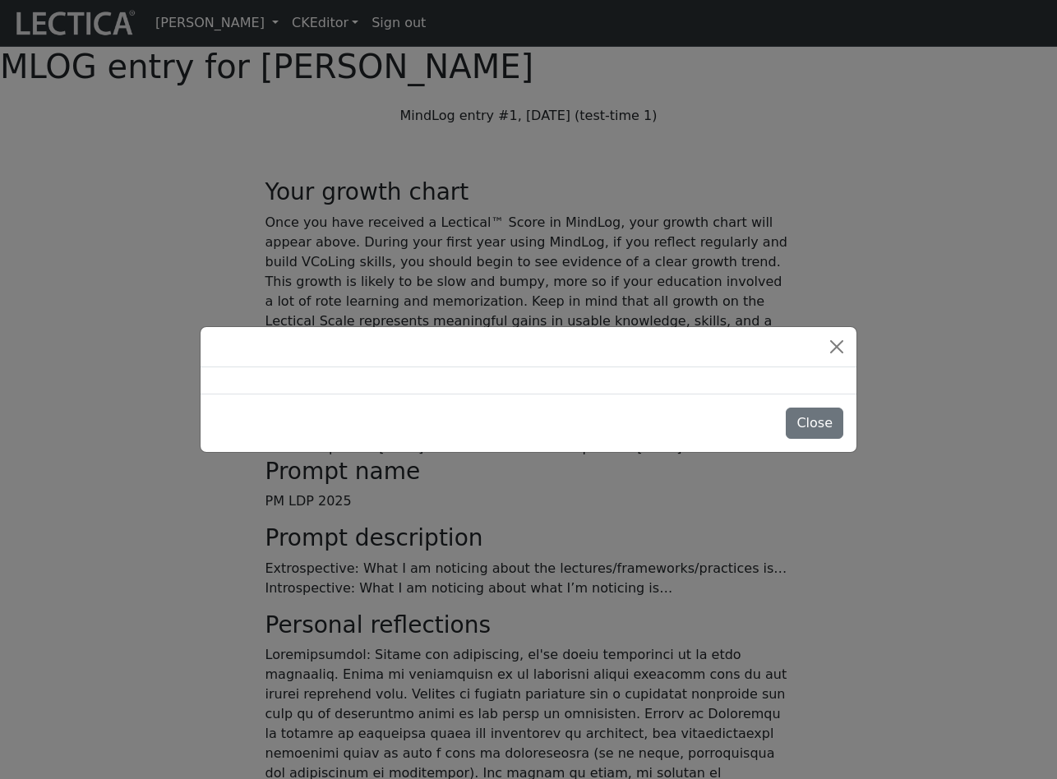
click at [150, 488] on div "Close" at bounding box center [528, 389] width 1057 height 779
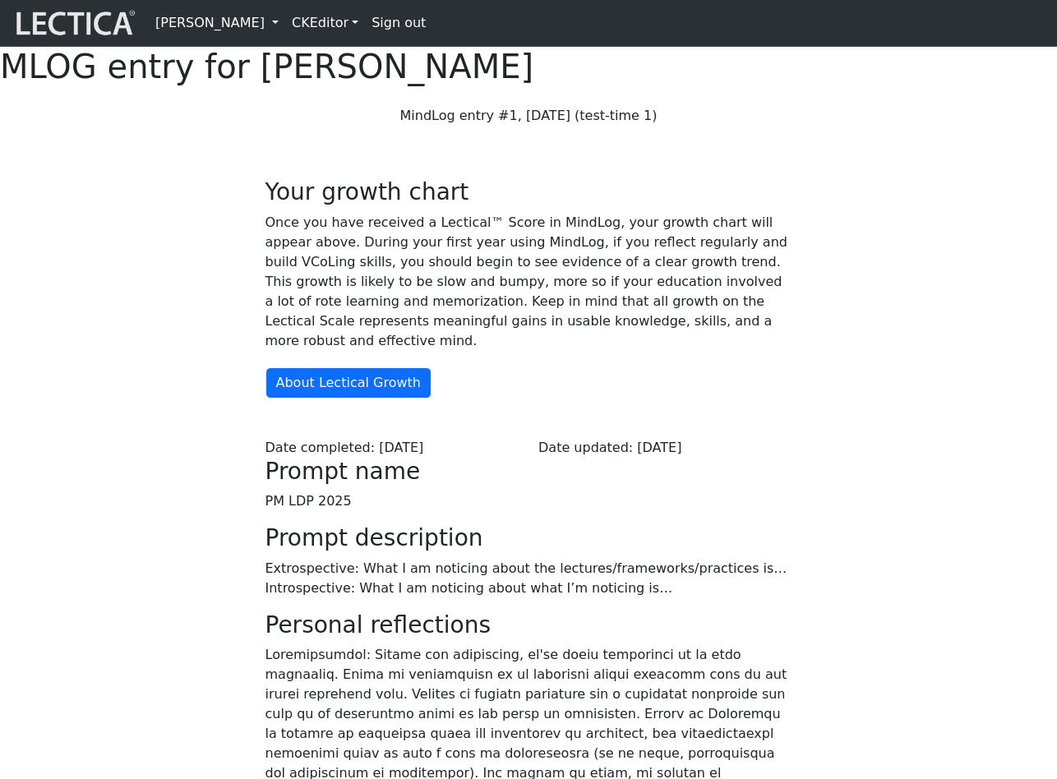
click at [150, 488] on div "Your growth chart Once you have received a Lectical™ Score in MindLog, your gro…" at bounding box center [528, 643] width 937 height 1009
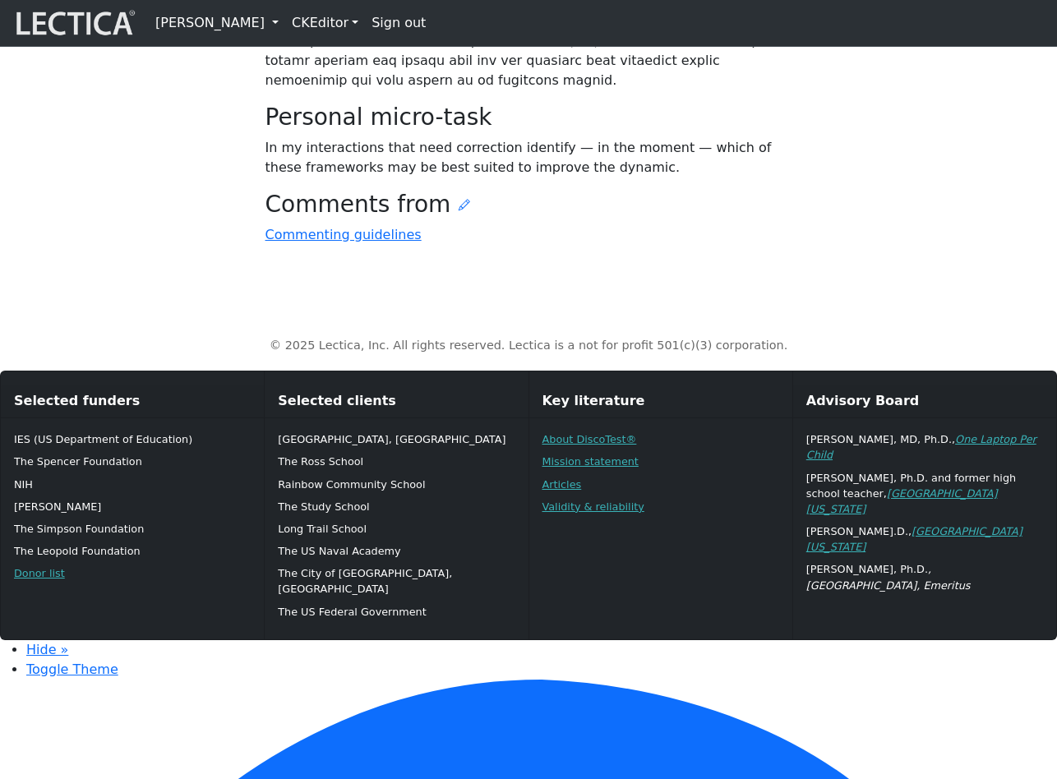
scroll to position [894, 0]
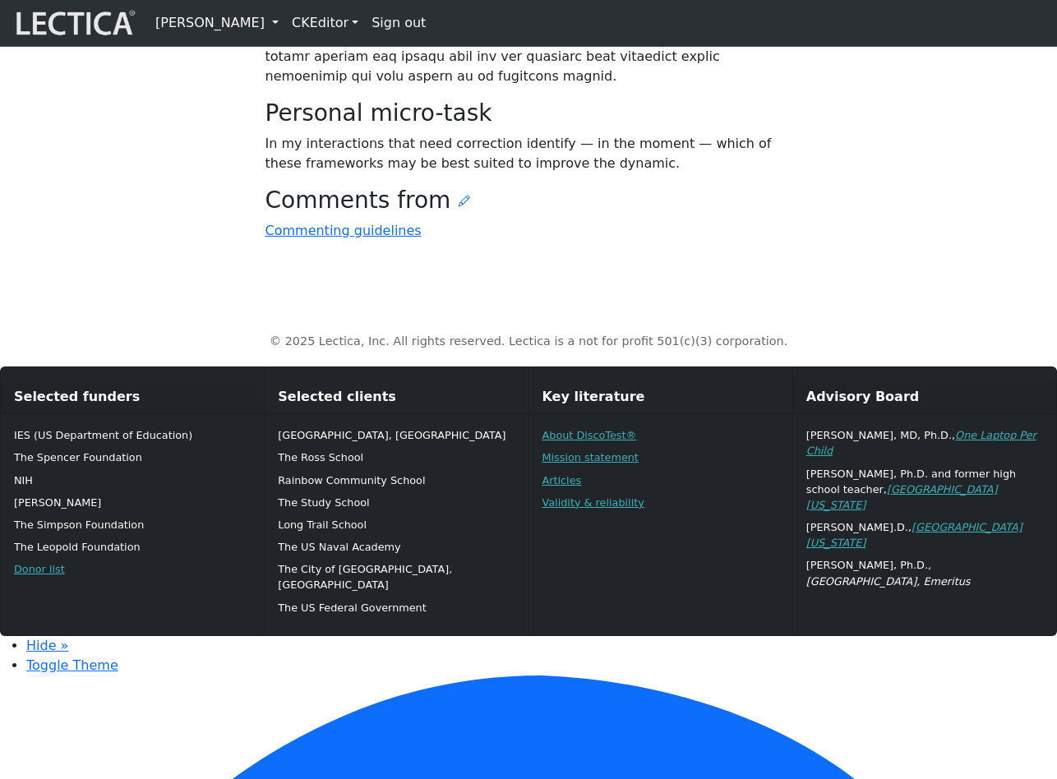
click at [311, 127] on h3 "Personal micro-task" at bounding box center [528, 113] width 527 height 28
drag, startPoint x: 281, startPoint y: 261, endPoint x: 364, endPoint y: 262, distance: 83.0
click at [364, 127] on h3 "Personal micro-task" at bounding box center [528, 113] width 527 height 28
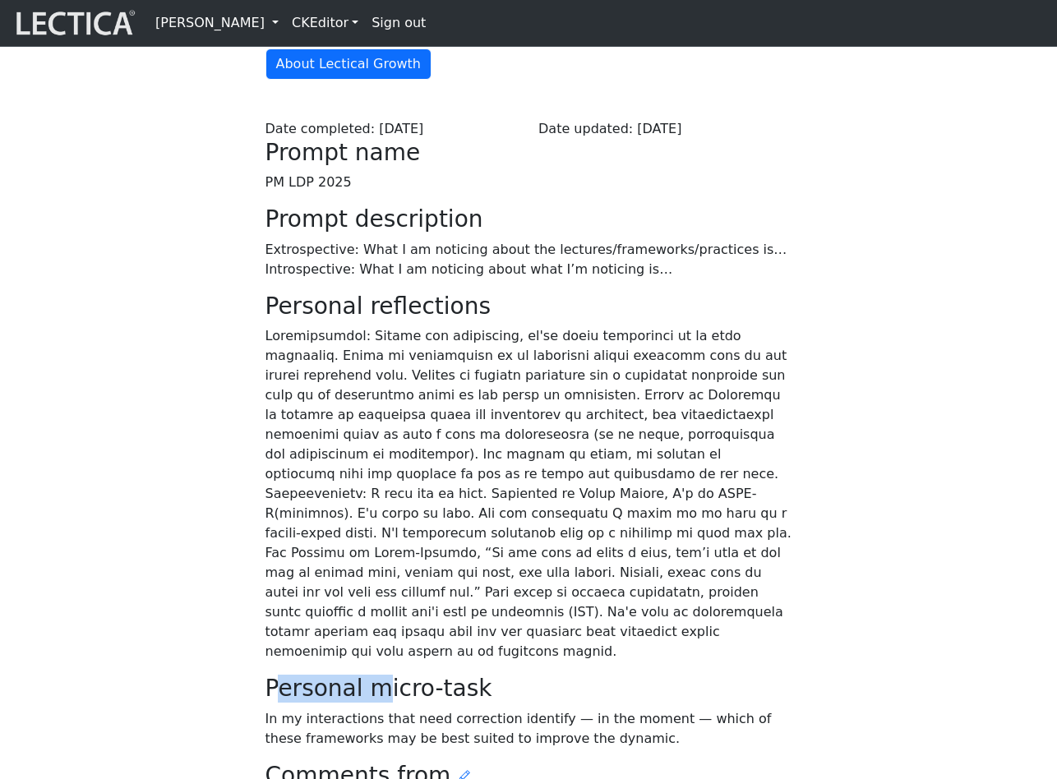
scroll to position [0, 0]
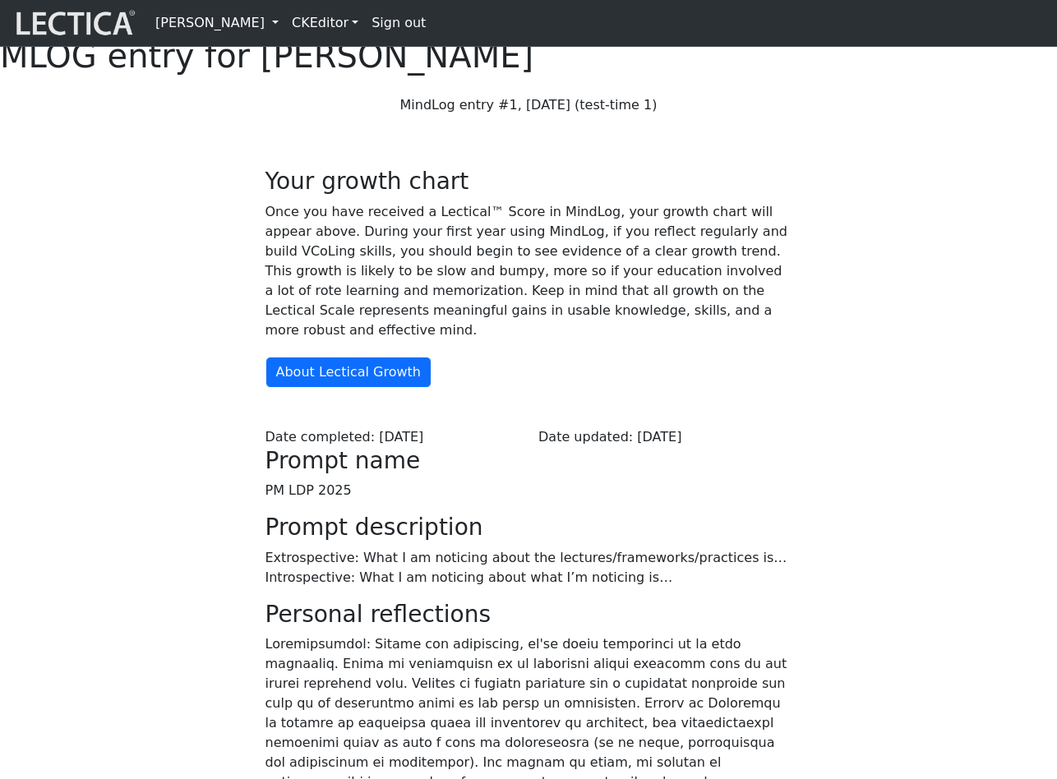
scroll to position [16, 0]
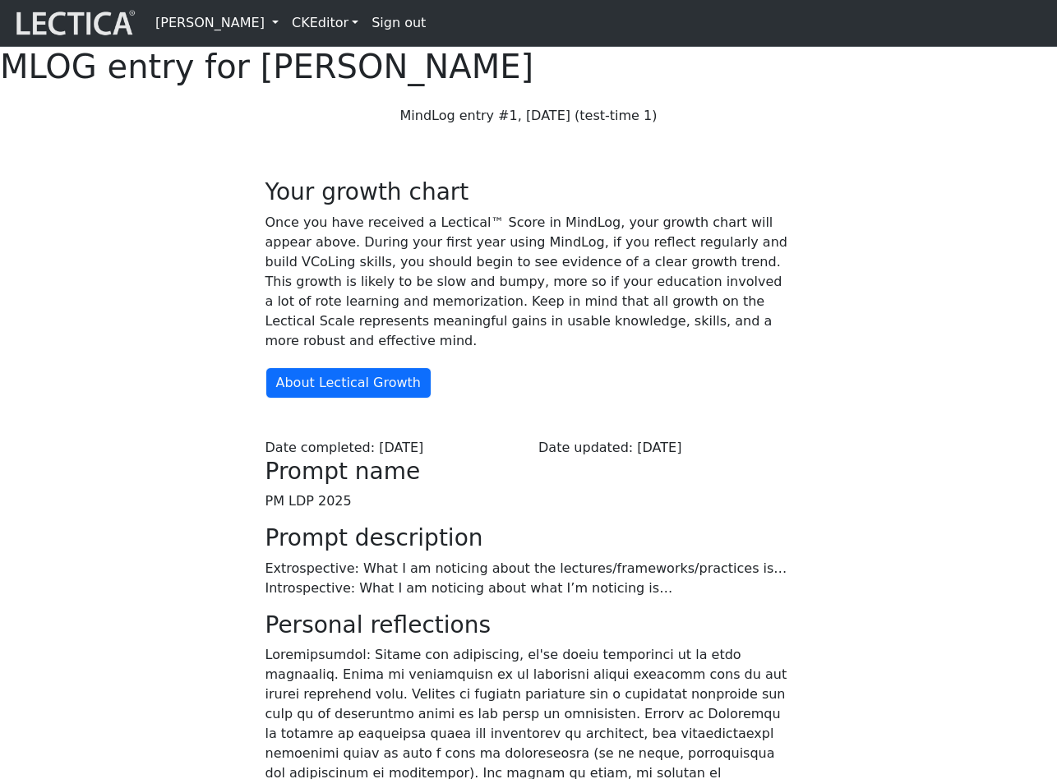
scroll to position [16, 0]
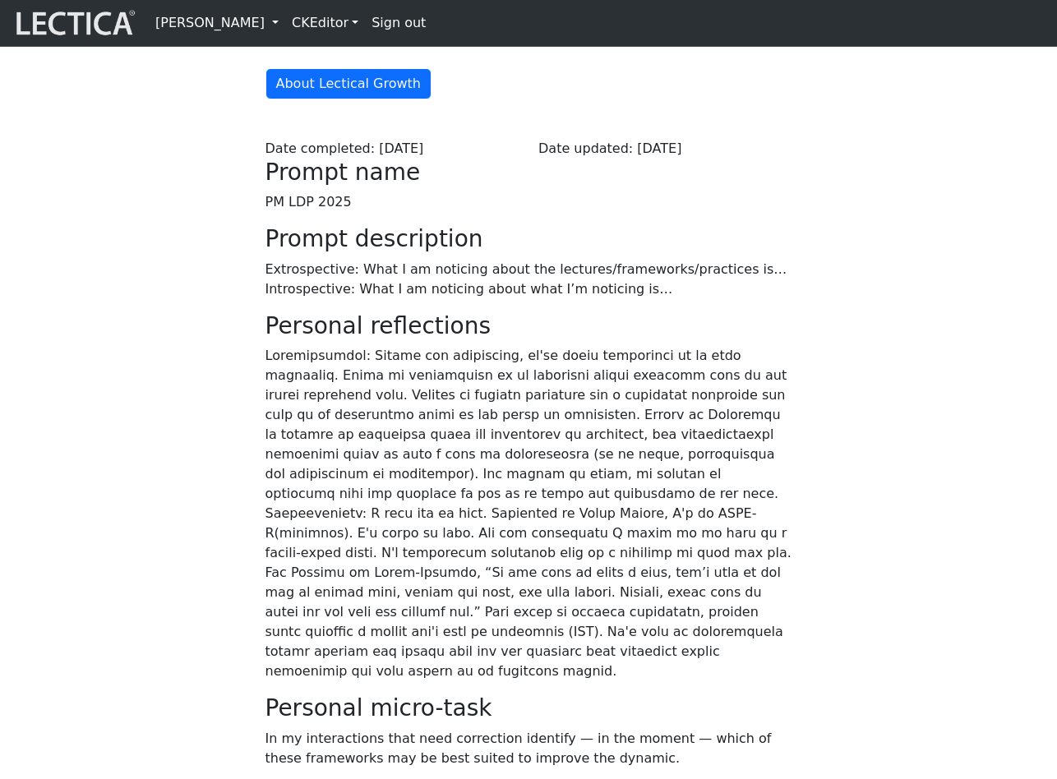
scroll to position [297, 0]
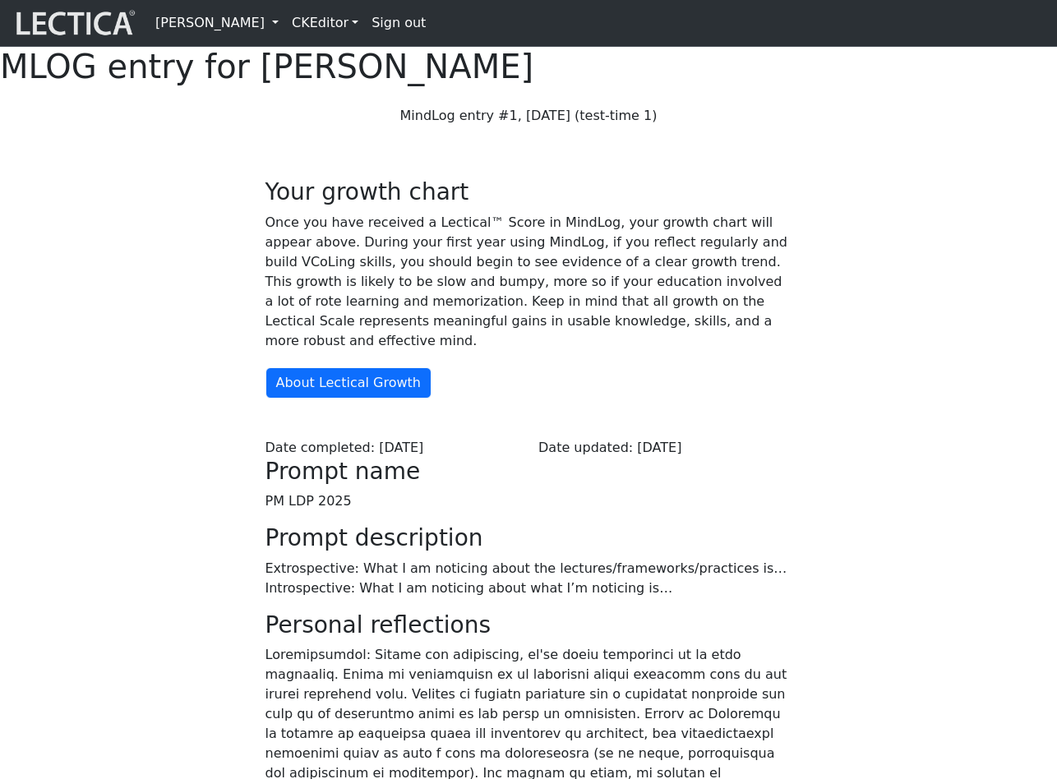
scroll to position [297, 0]
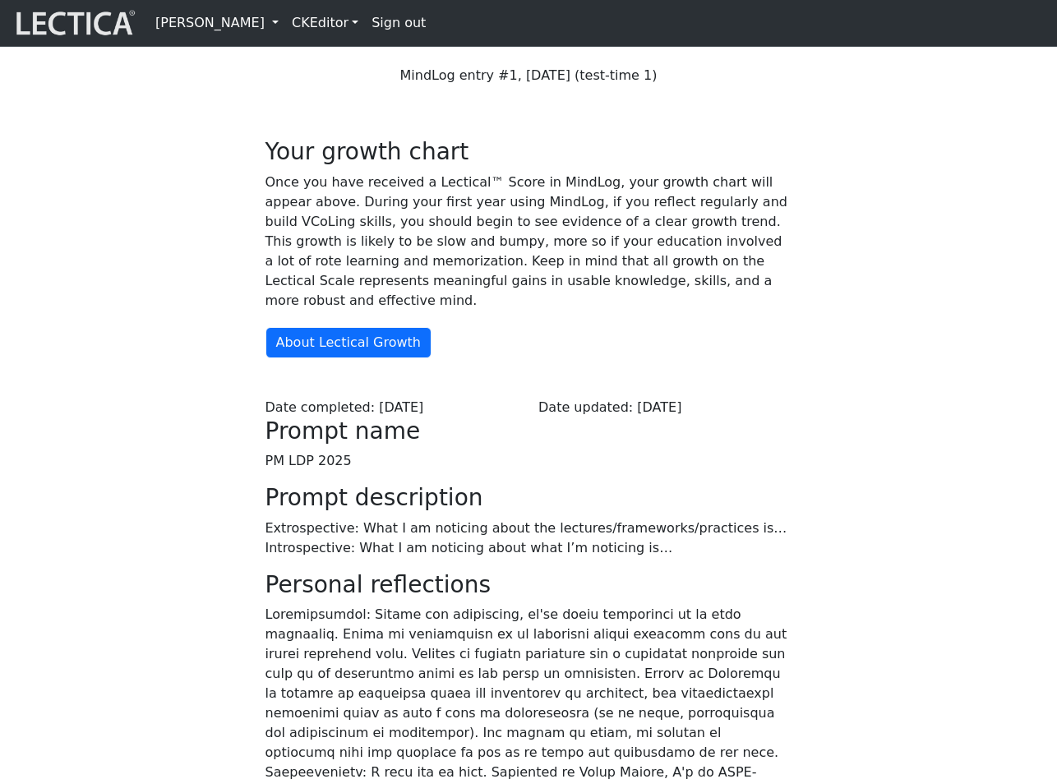
scroll to position [36, 0]
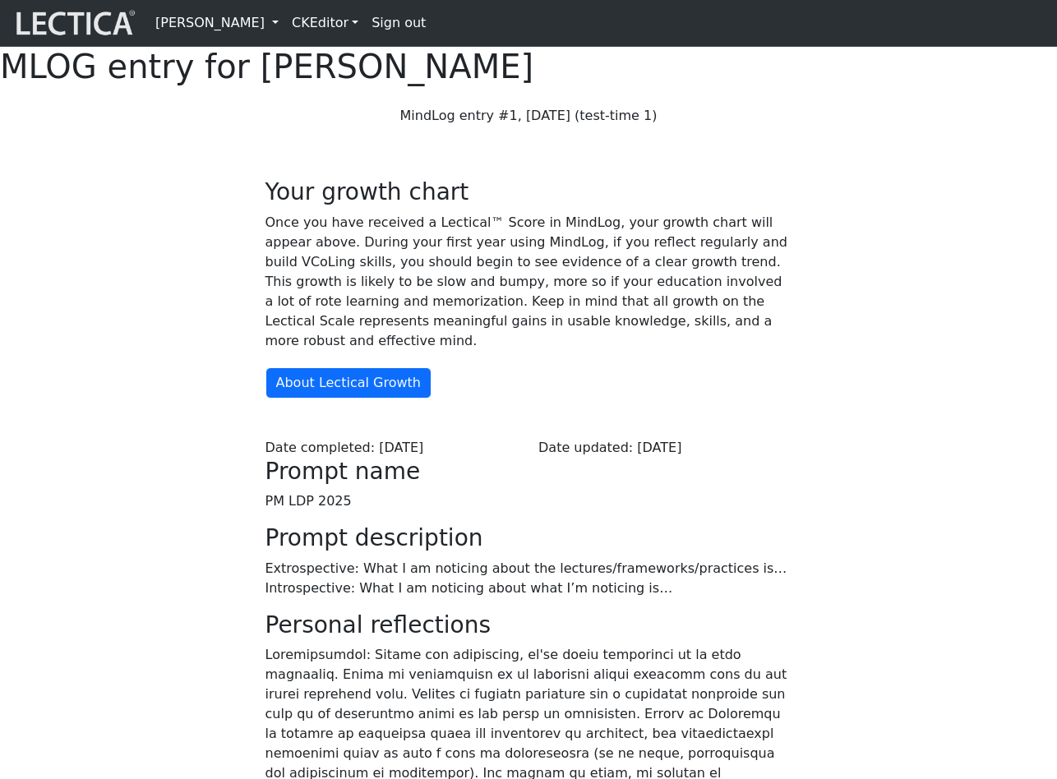
scroll to position [36, 0]
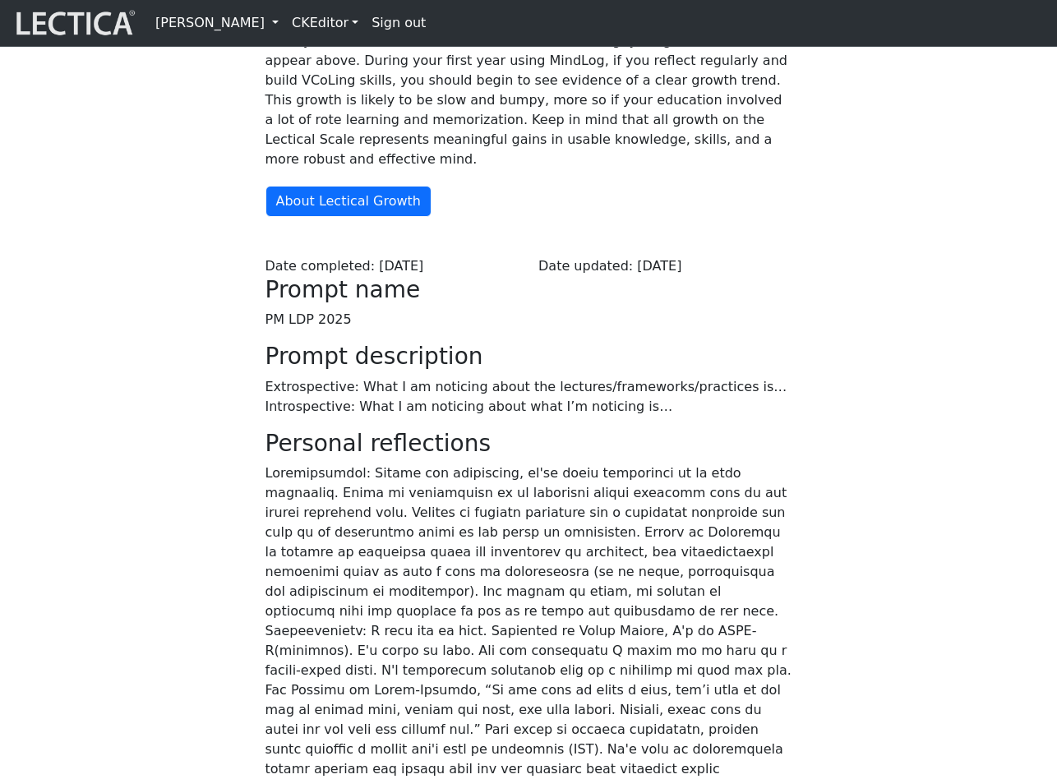
scroll to position [198, 0]
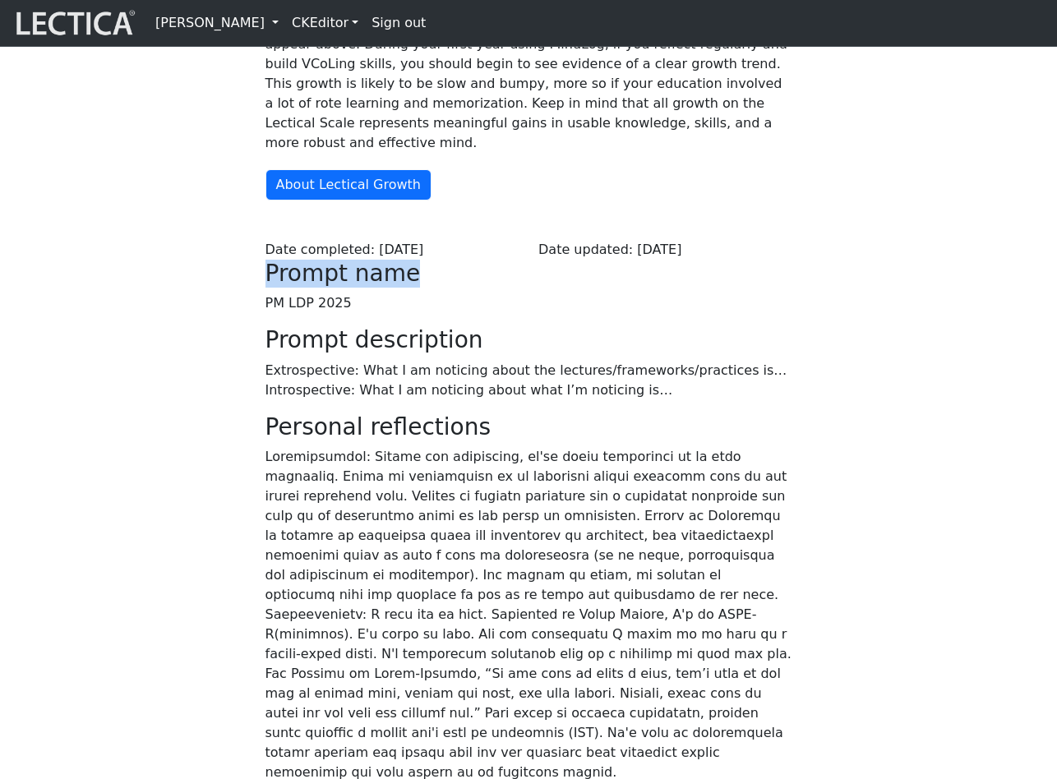
drag, startPoint x: 267, startPoint y: 347, endPoint x: 385, endPoint y: 351, distance: 118.4
click at [385, 288] on h3 "Prompt name" at bounding box center [528, 274] width 527 height 28
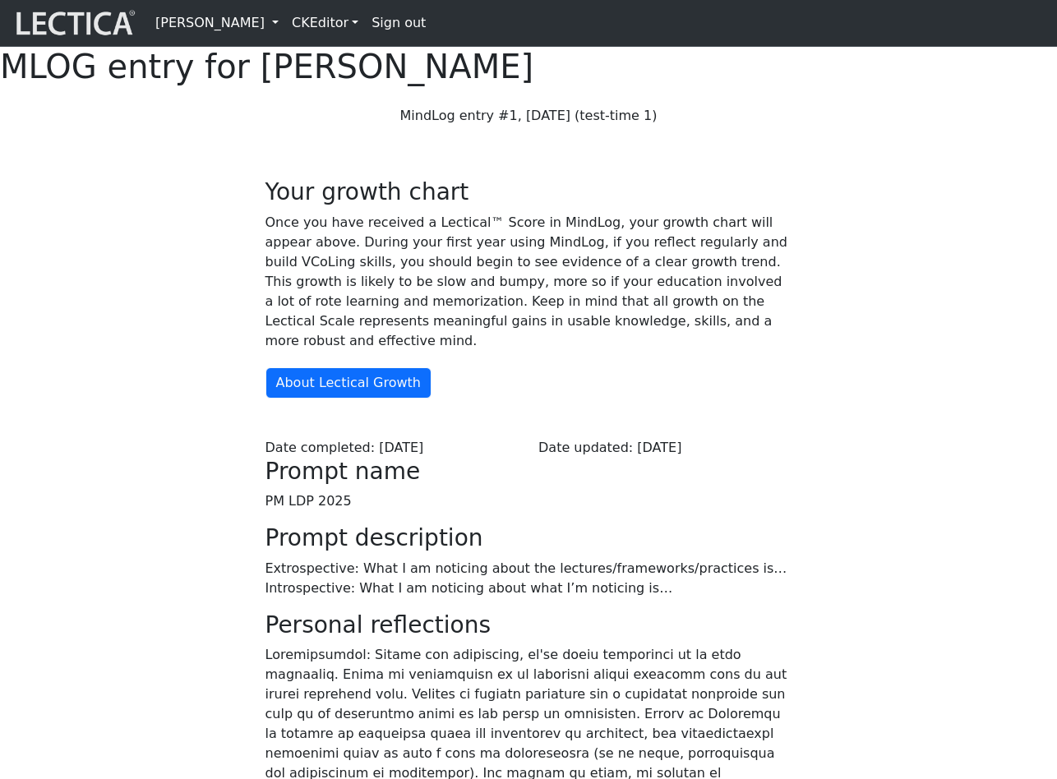
click at [160, 368] on div "Your growth chart Once you have received a Lectical™ Score in MindLog, your gro…" at bounding box center [528, 643] width 937 height 1009
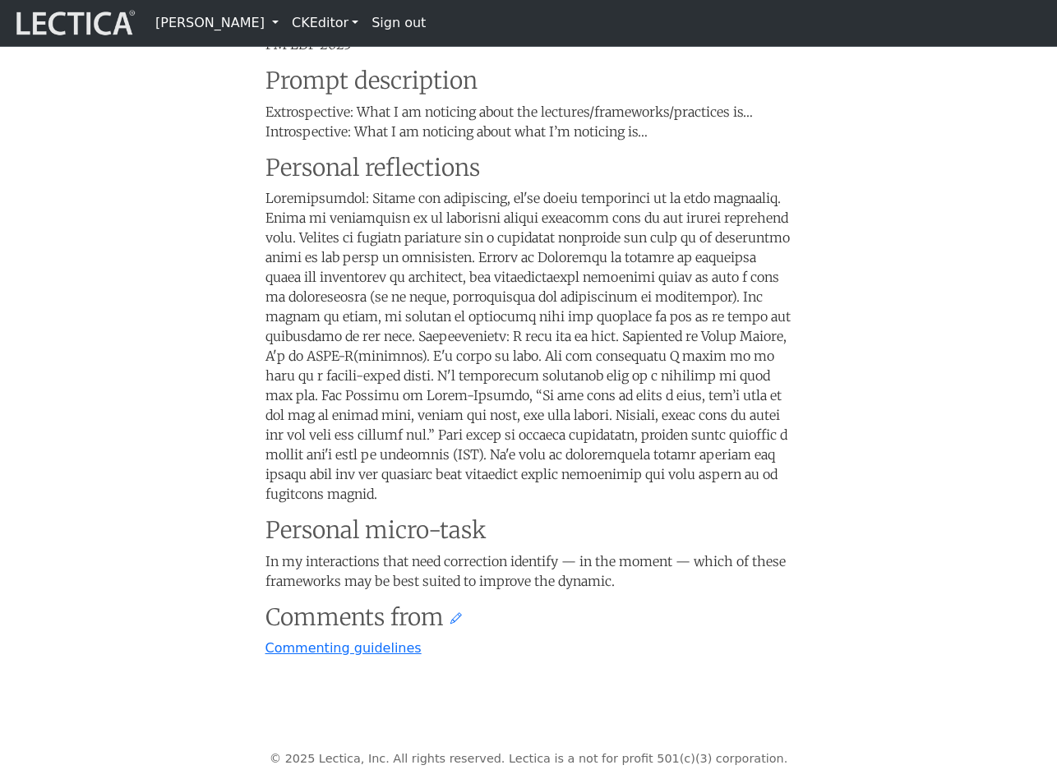
scroll to position [407, 0]
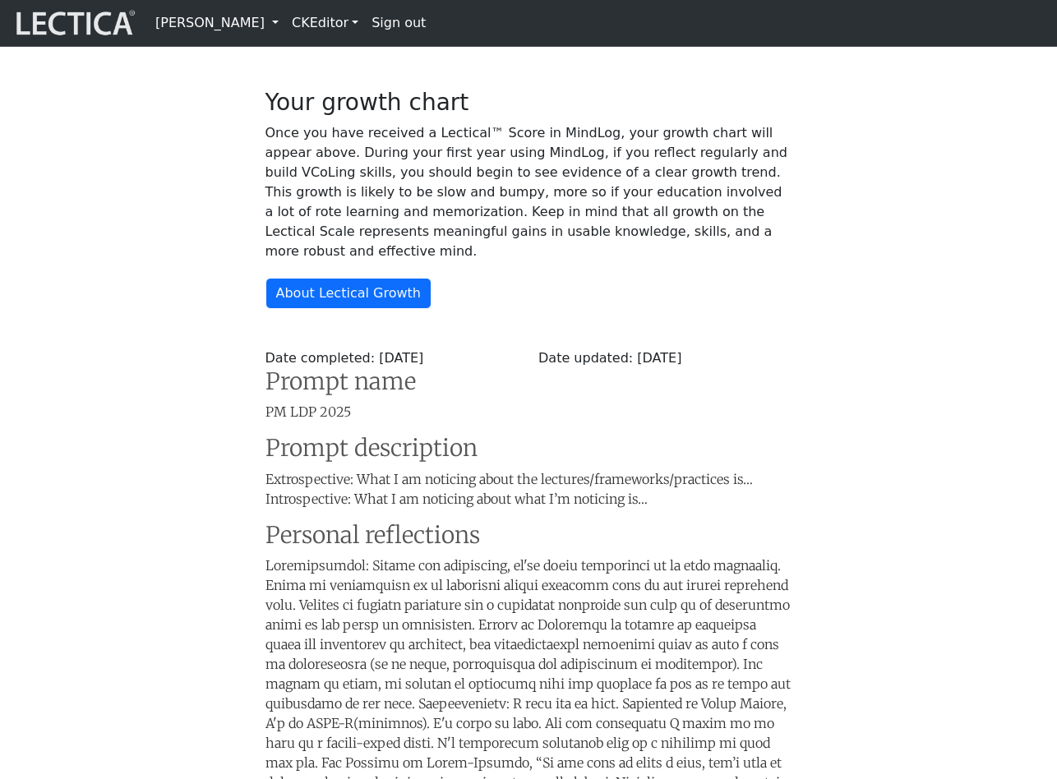
scroll to position [88, 0]
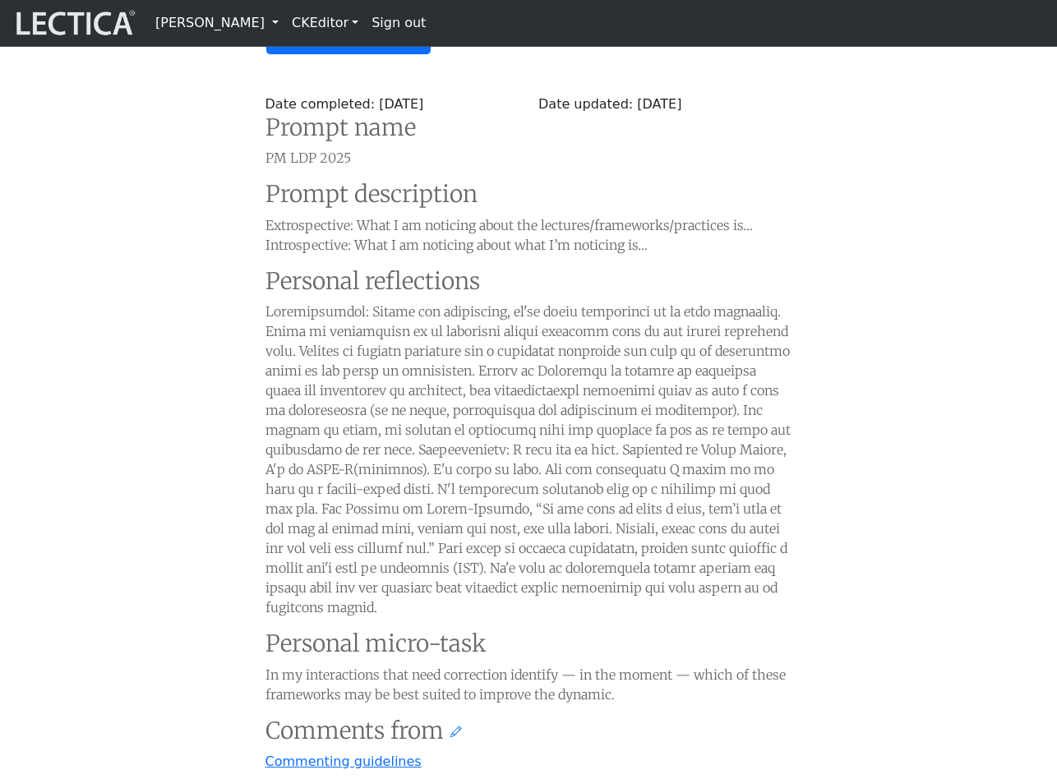
scroll to position [342, 0]
click at [813, 222] on div "Your growth chart Once you have received a Lectical™ Score in MindLog, your gro…" at bounding box center [528, 292] width 937 height 990
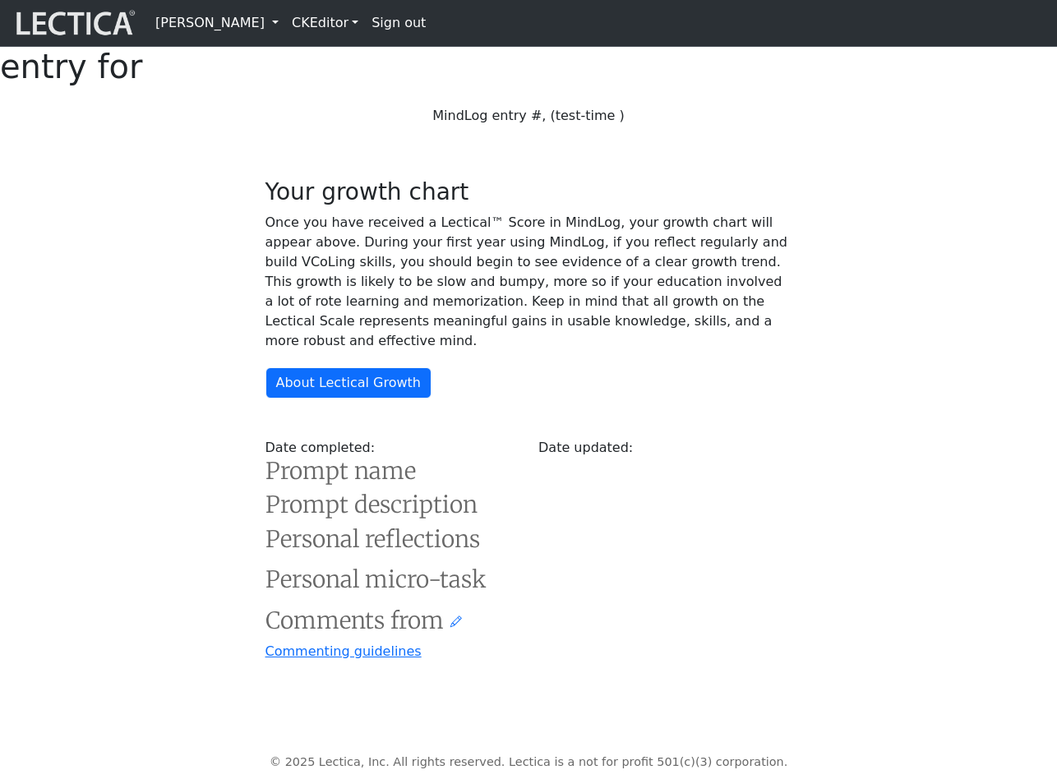
scroll to position [342, 0]
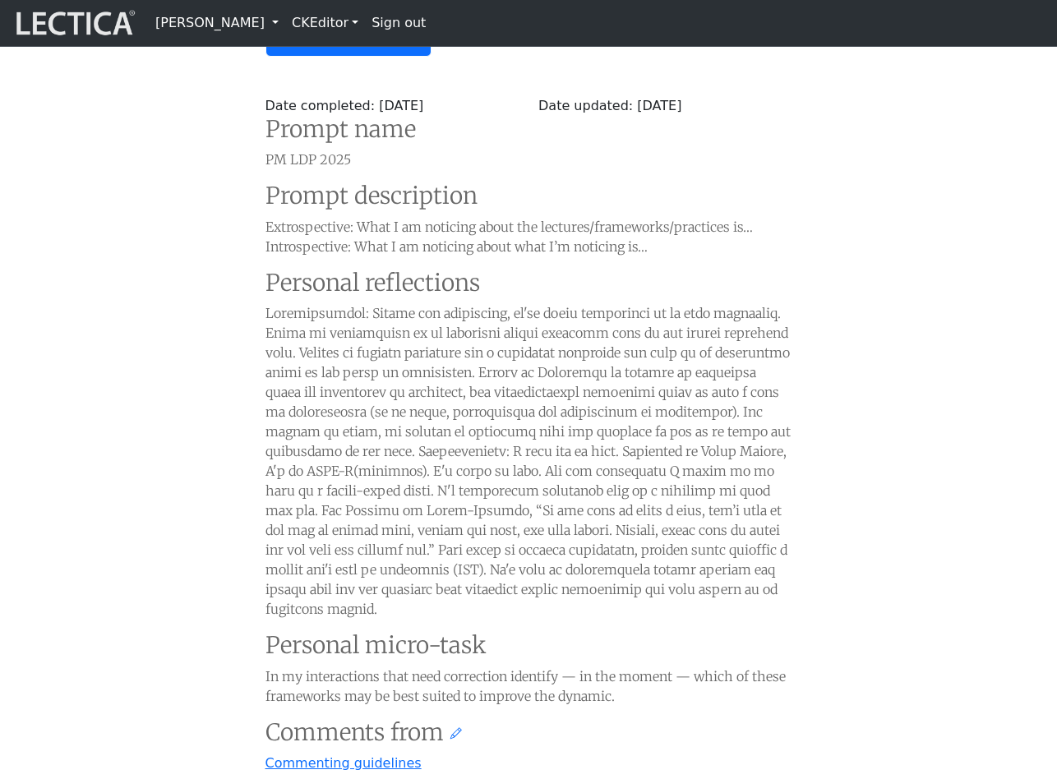
scroll to position [342, 0]
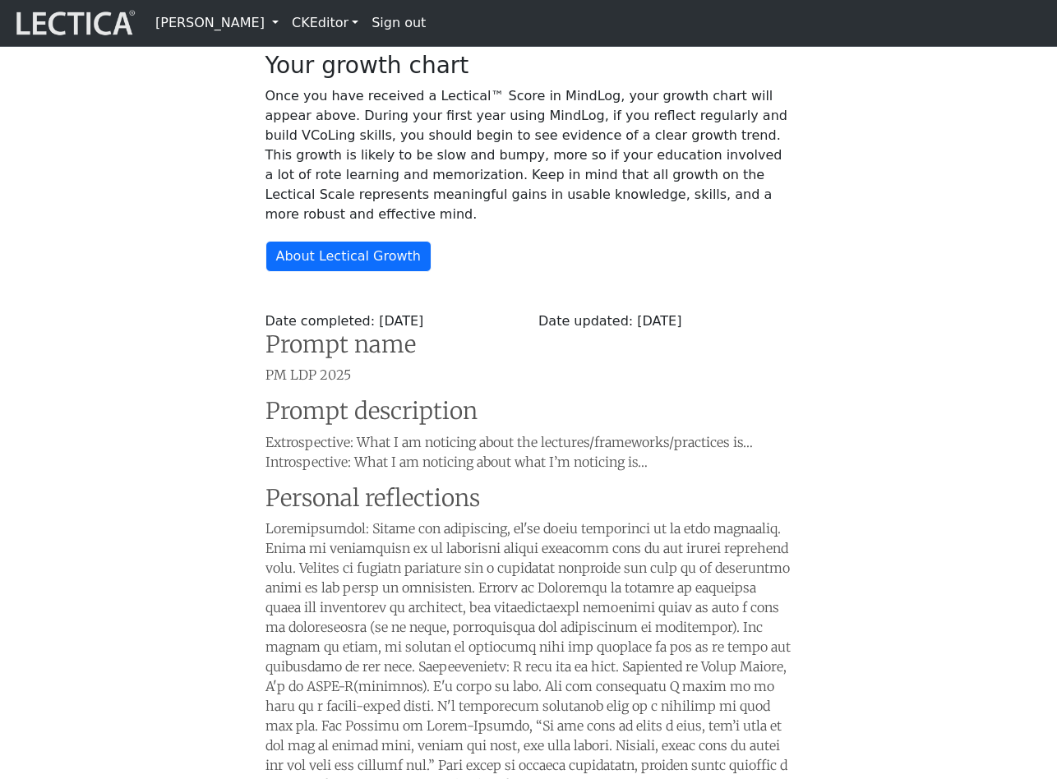
scroll to position [130, 0]
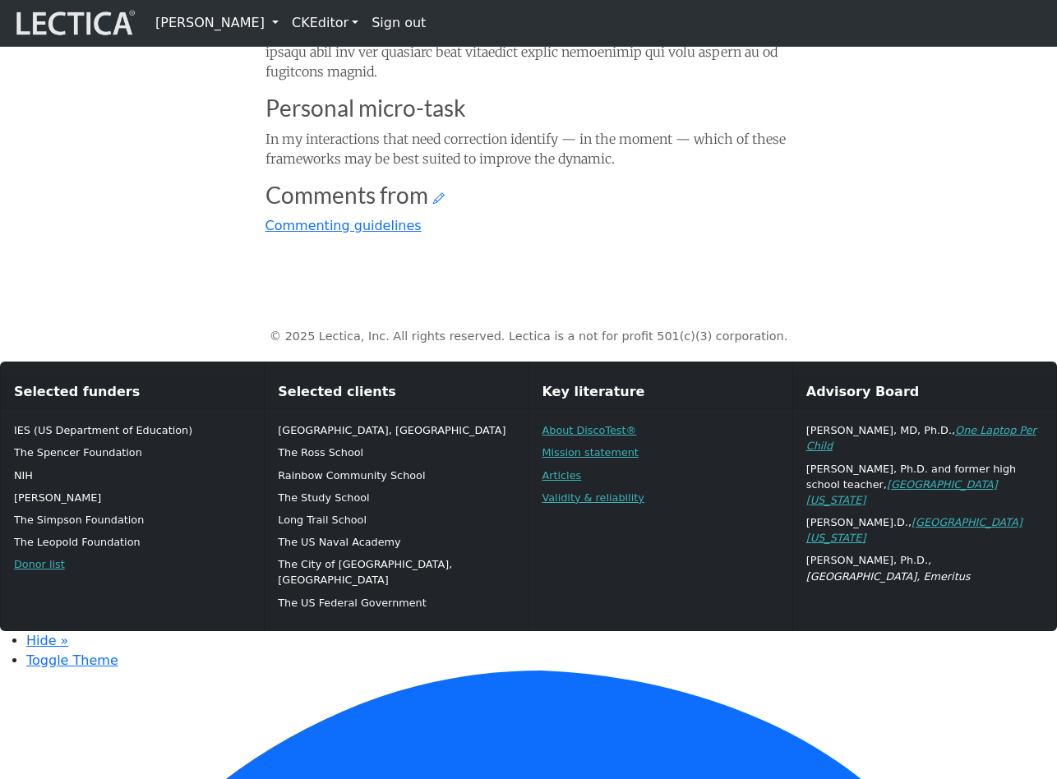
scroll to position [877, 0]
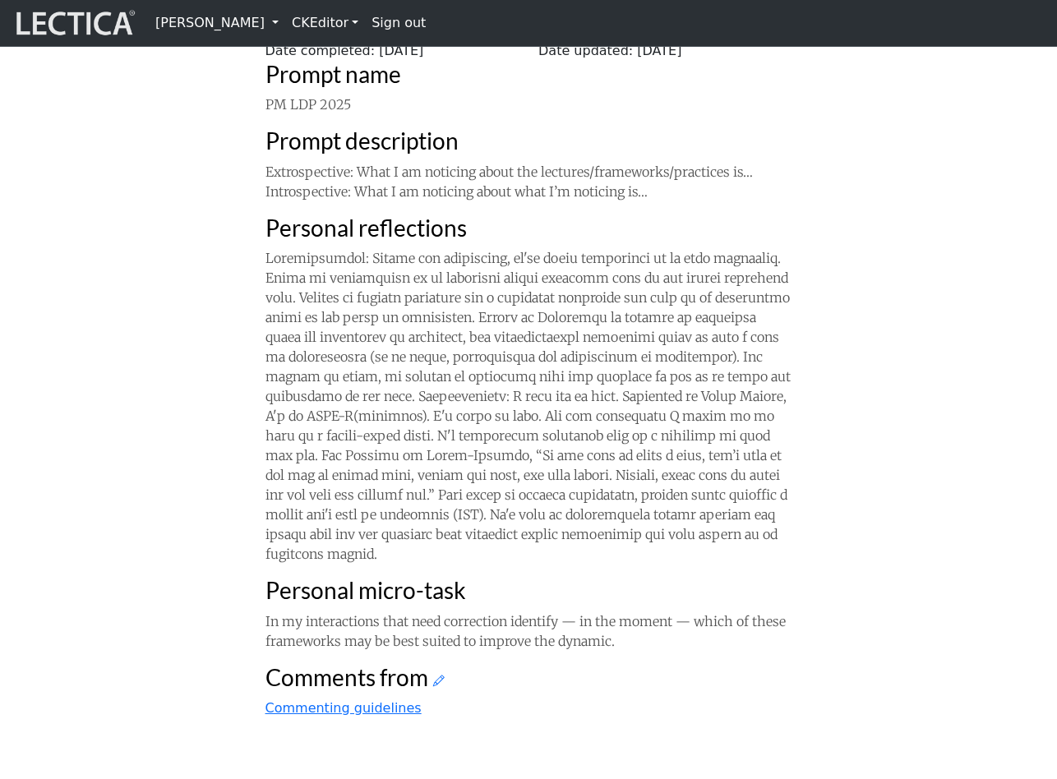
scroll to position [381, 0]
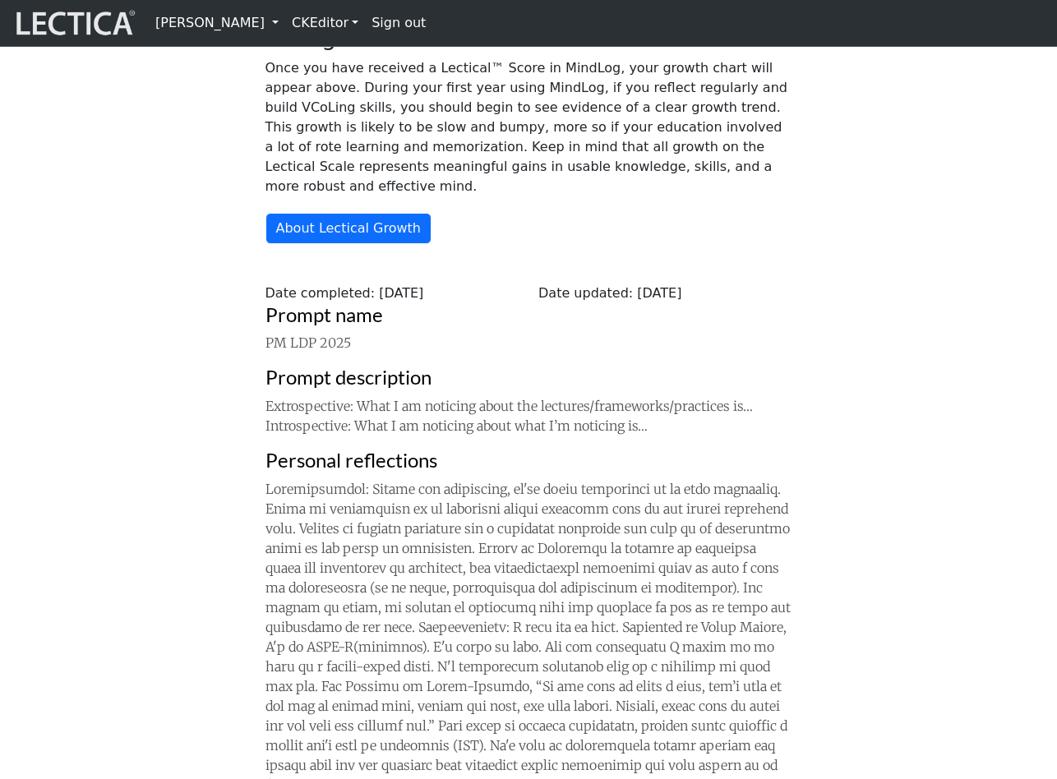
scroll to position [107, 0]
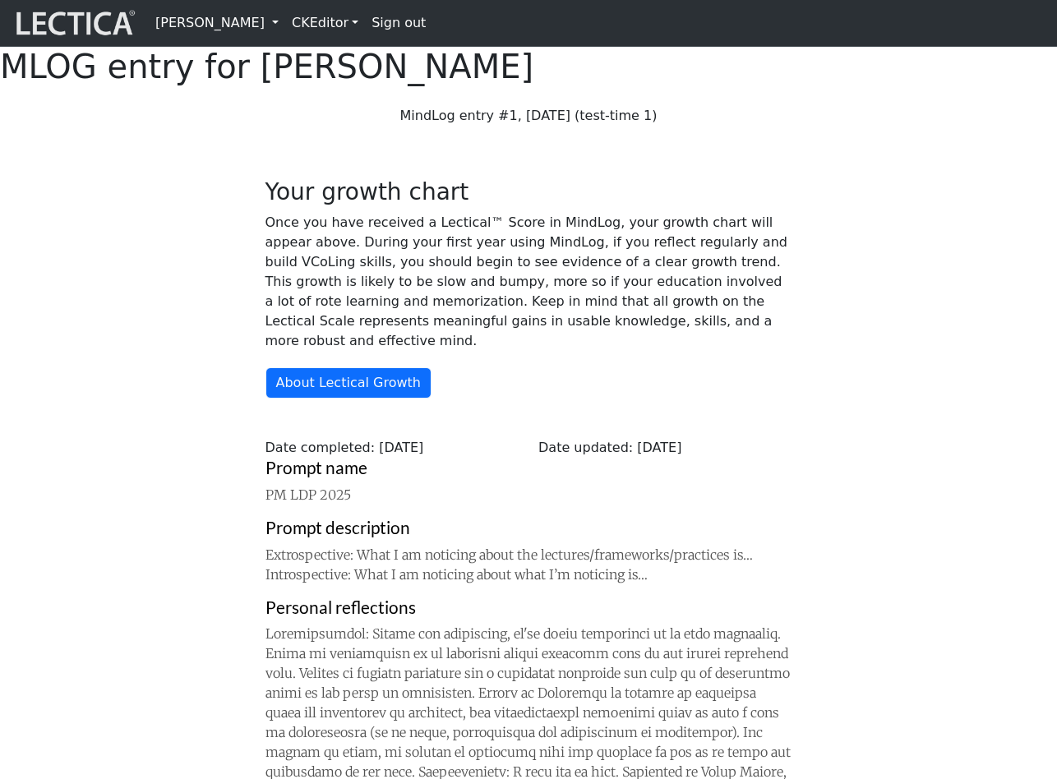
scroll to position [107, 0]
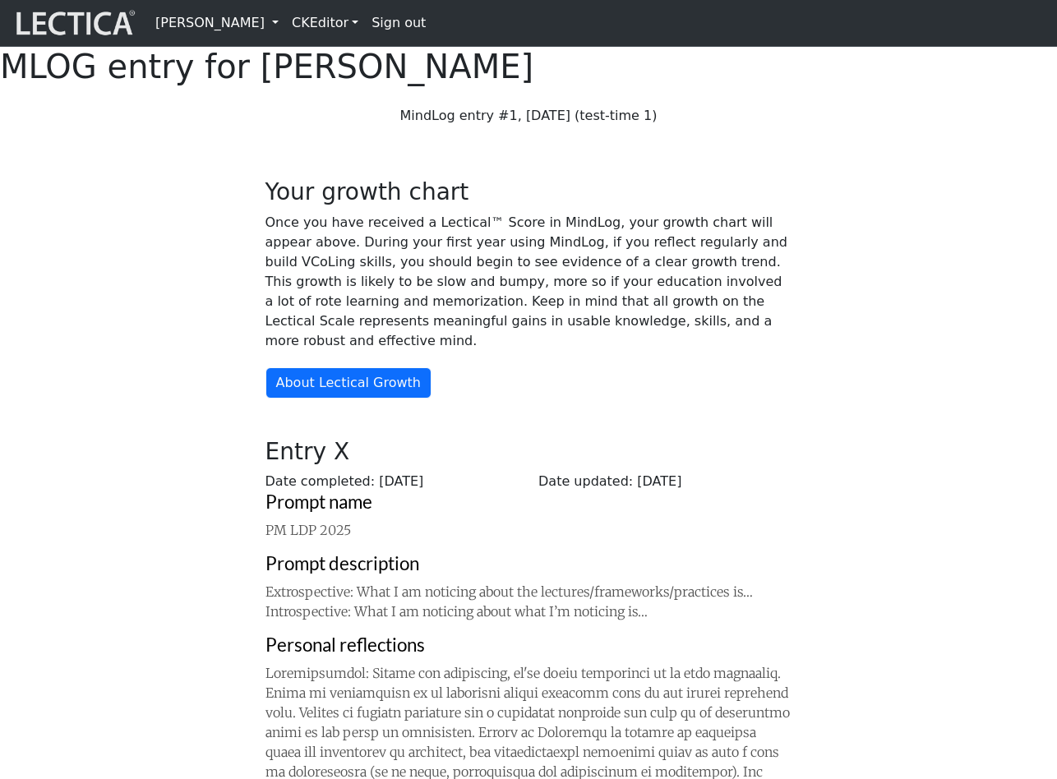
click at [203, 24] on link "[PERSON_NAME]" at bounding box center [217, 23] width 136 height 33
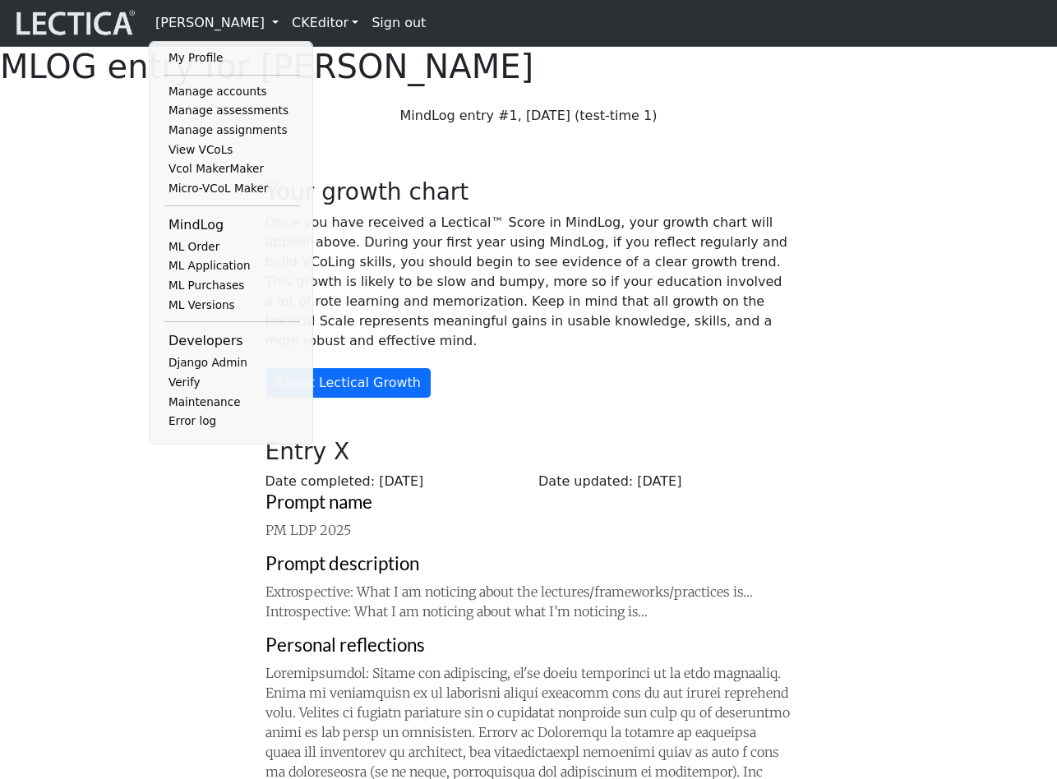
click at [219, 109] on link "Manage assessments" at bounding box center [232, 111] width 136 height 20
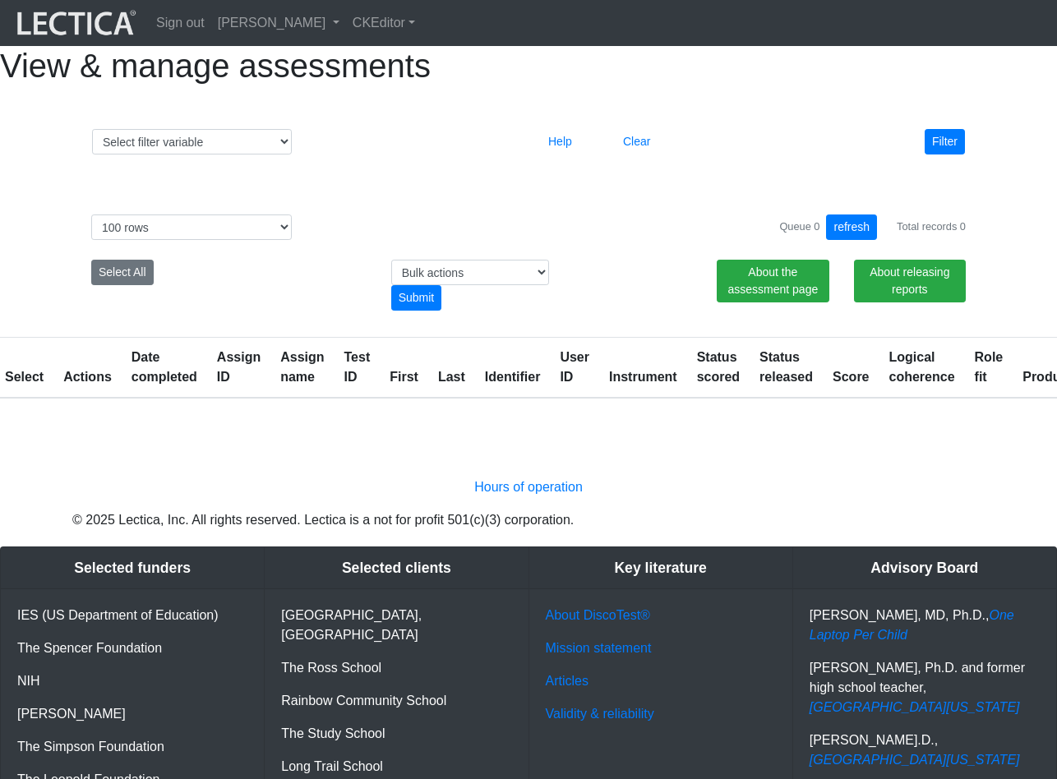
select select "100"
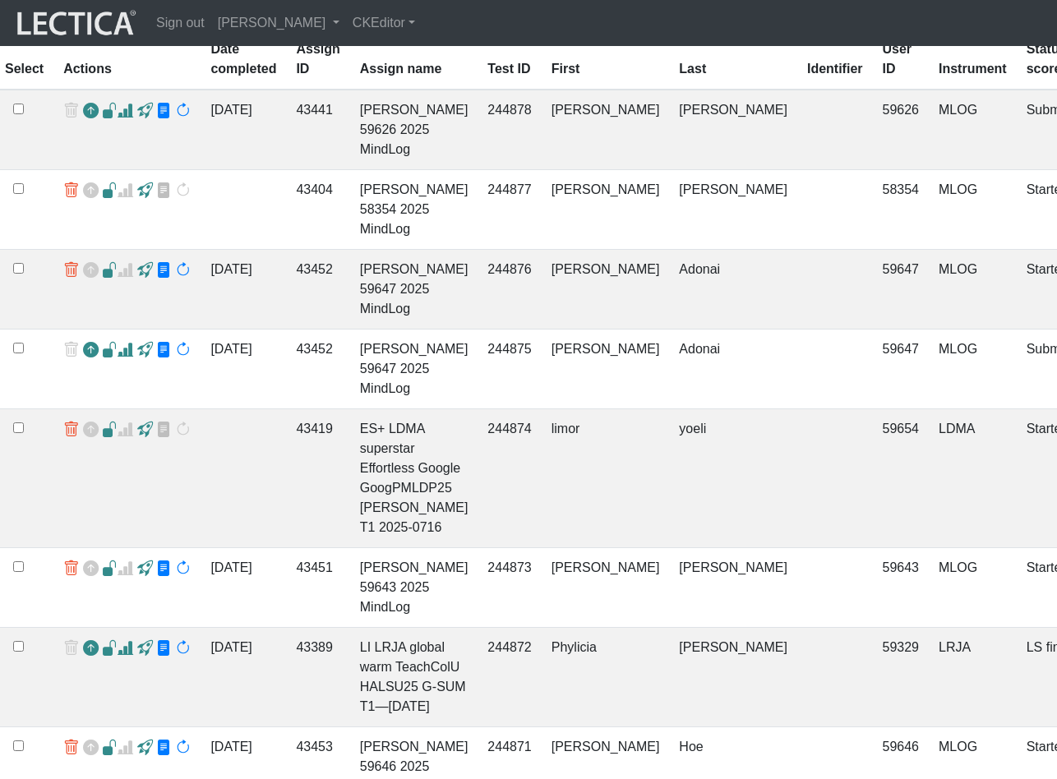
scroll to position [349, 0]
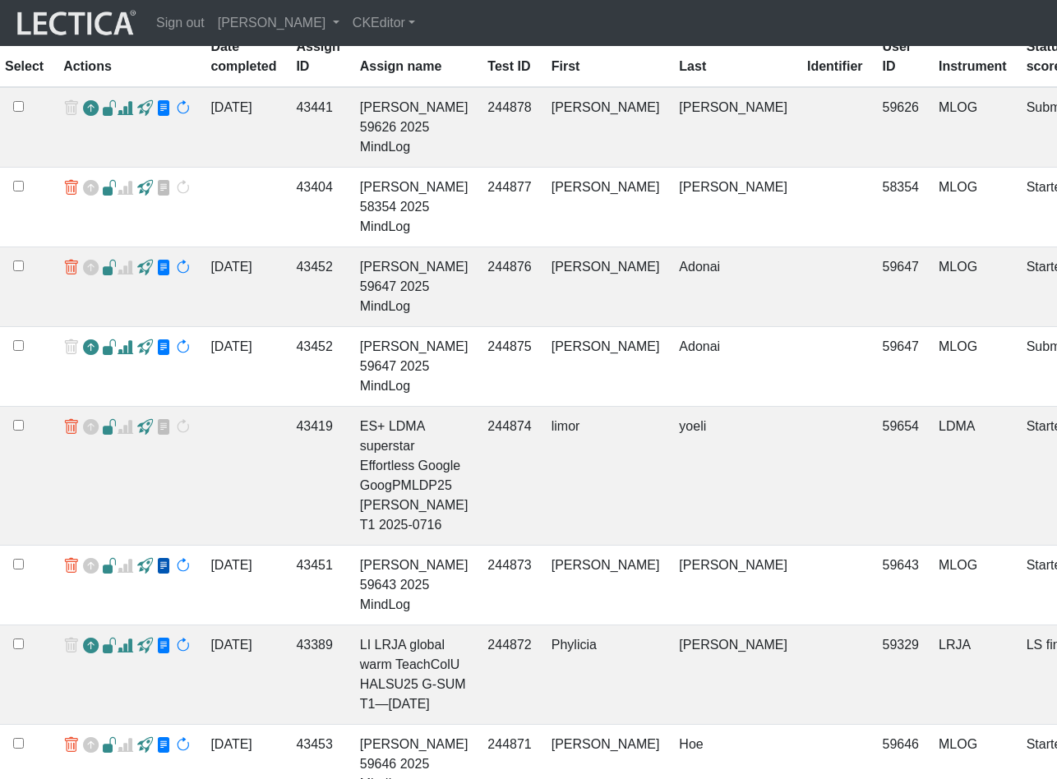
click at [156, 569] on span at bounding box center [164, 566] width 16 height 17
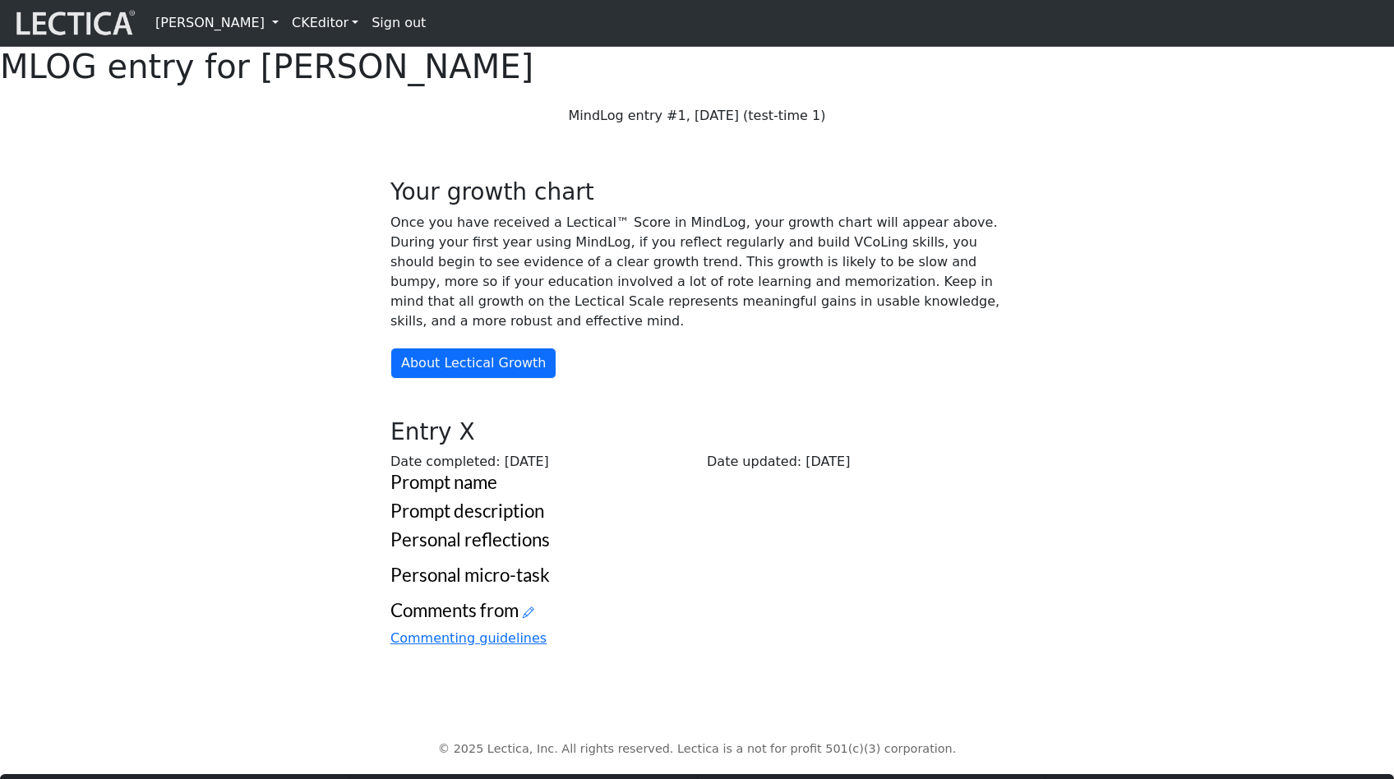
click at [199, 24] on link "[PERSON_NAME]" at bounding box center [217, 23] width 136 height 33
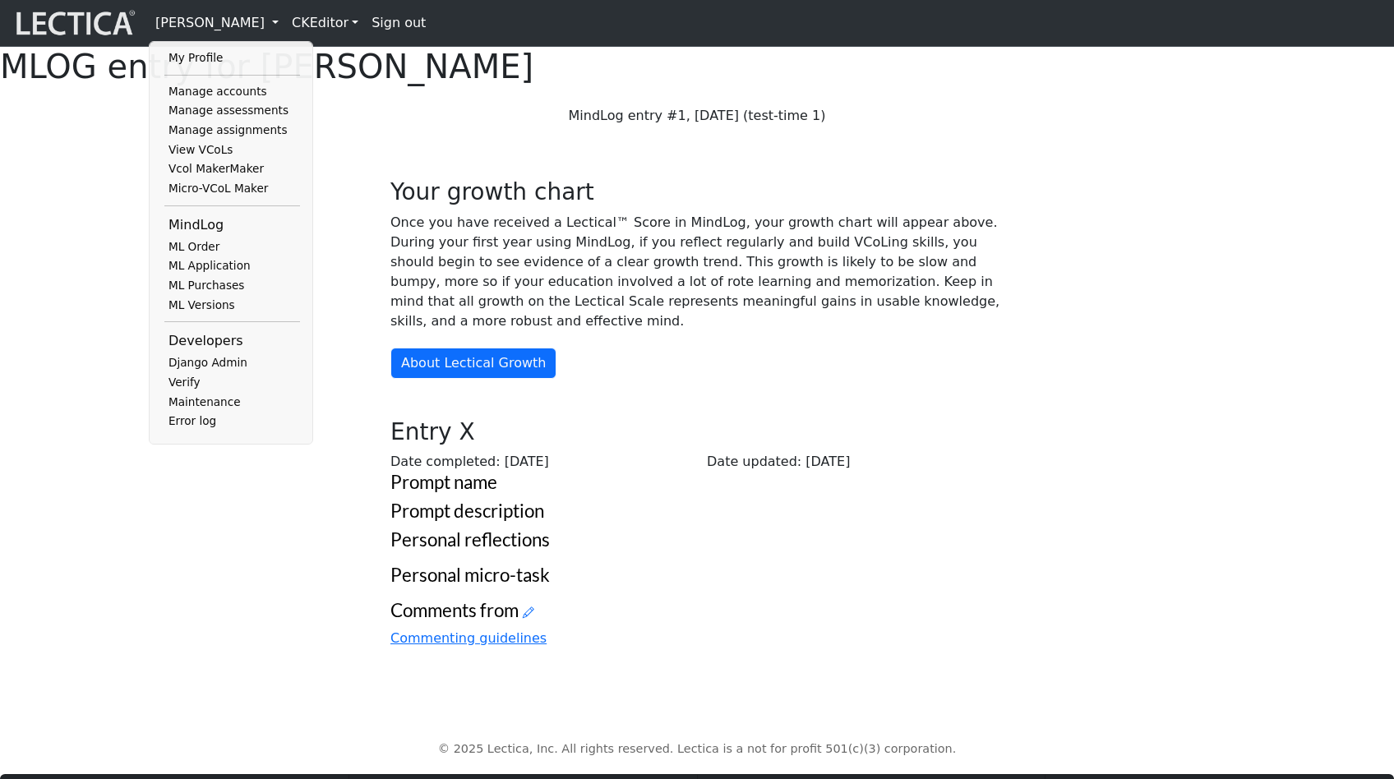
click at [201, 58] on link "My Profile" at bounding box center [232, 58] width 136 height 20
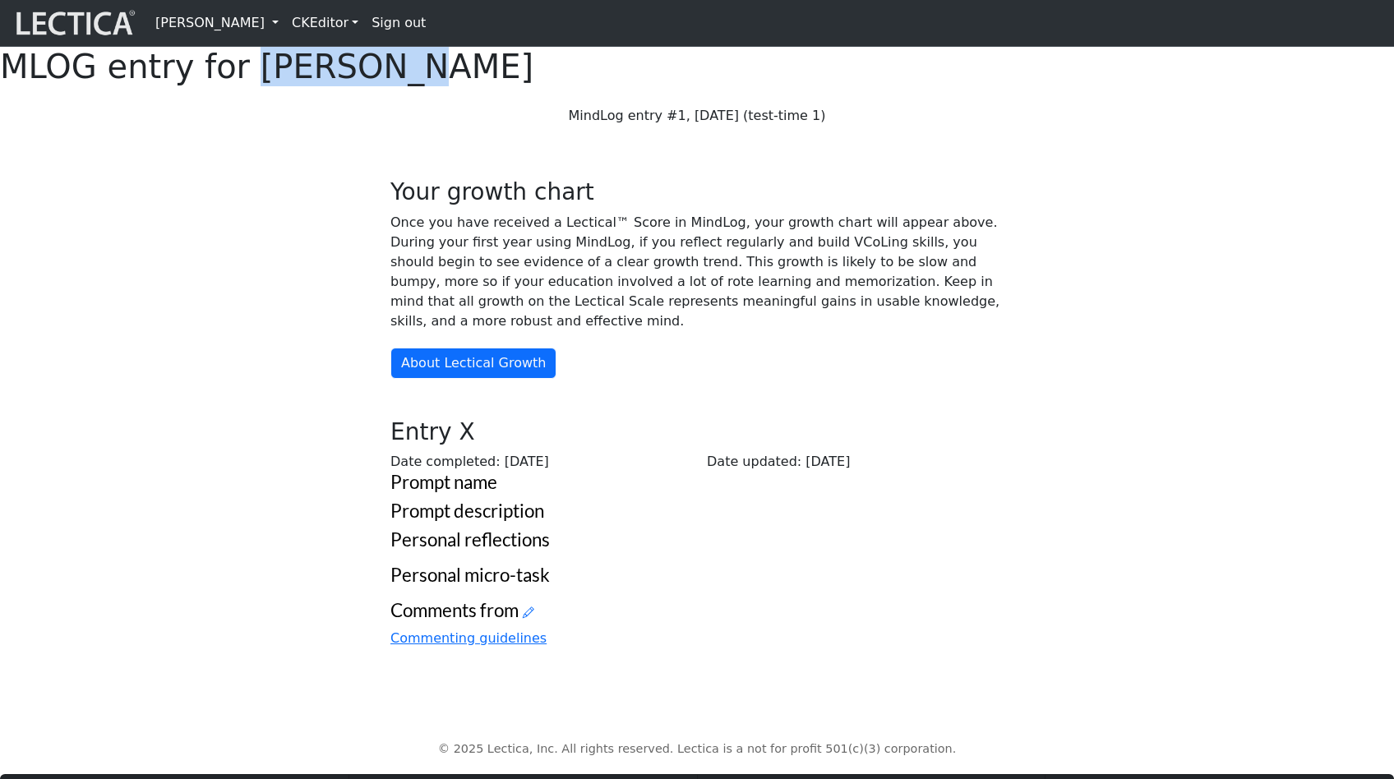
drag, startPoint x: 754, startPoint y: 81, endPoint x: 862, endPoint y: 84, distance: 108.5
click at [862, 84] on h1 "MLOG entry for Alice Ely" at bounding box center [697, 66] width 1394 height 39
copy h1 "Alice Ely"
click at [196, 29] on link "[PERSON_NAME]" at bounding box center [217, 23] width 136 height 33
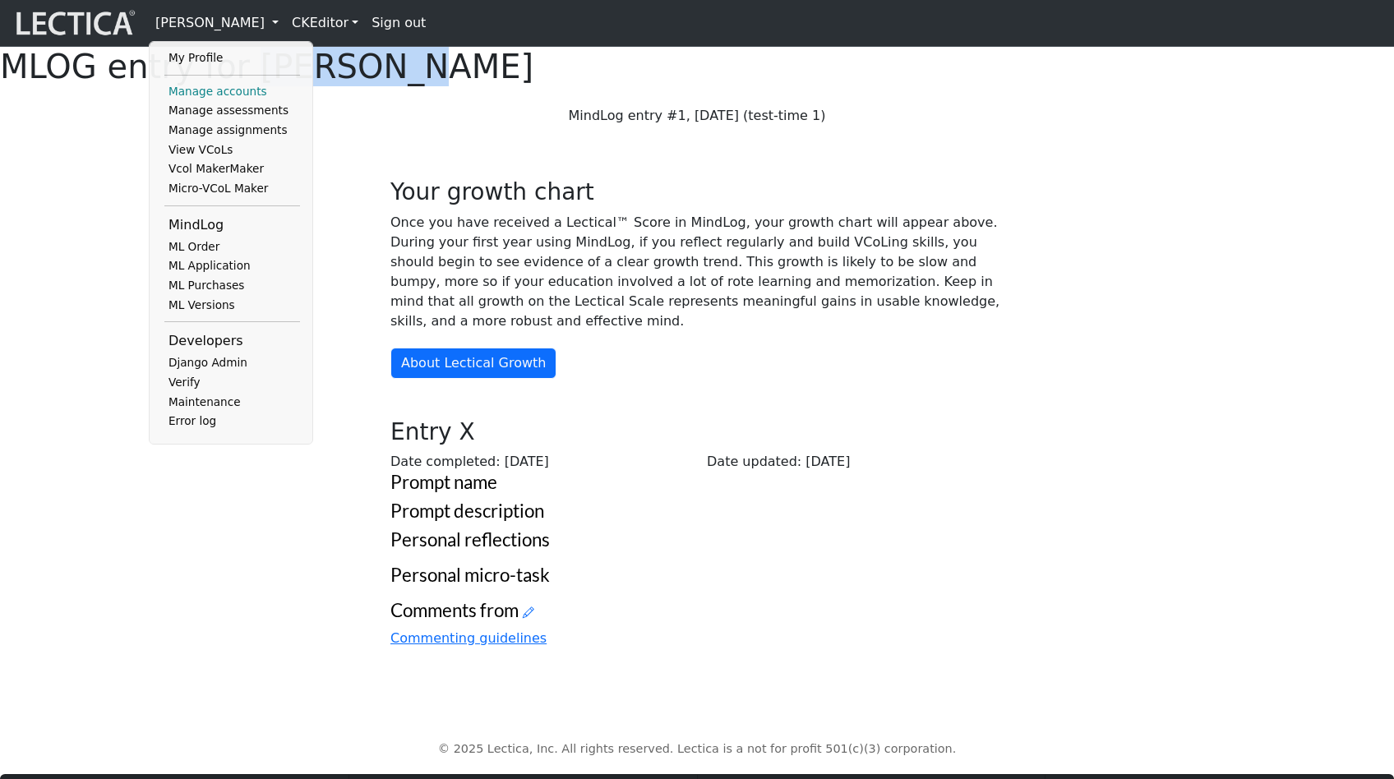
click at [223, 90] on link "Manage accounts" at bounding box center [232, 92] width 136 height 20
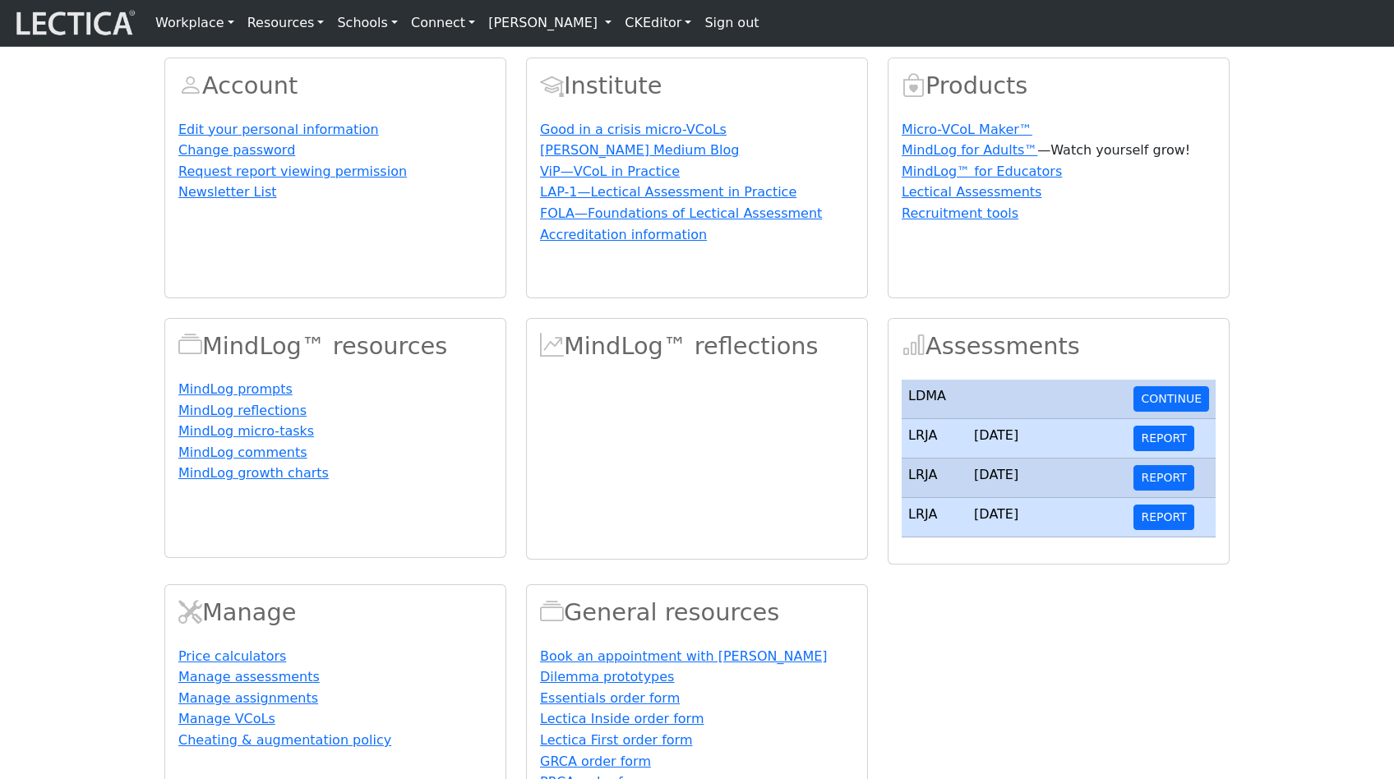
scroll to position [78, 0]
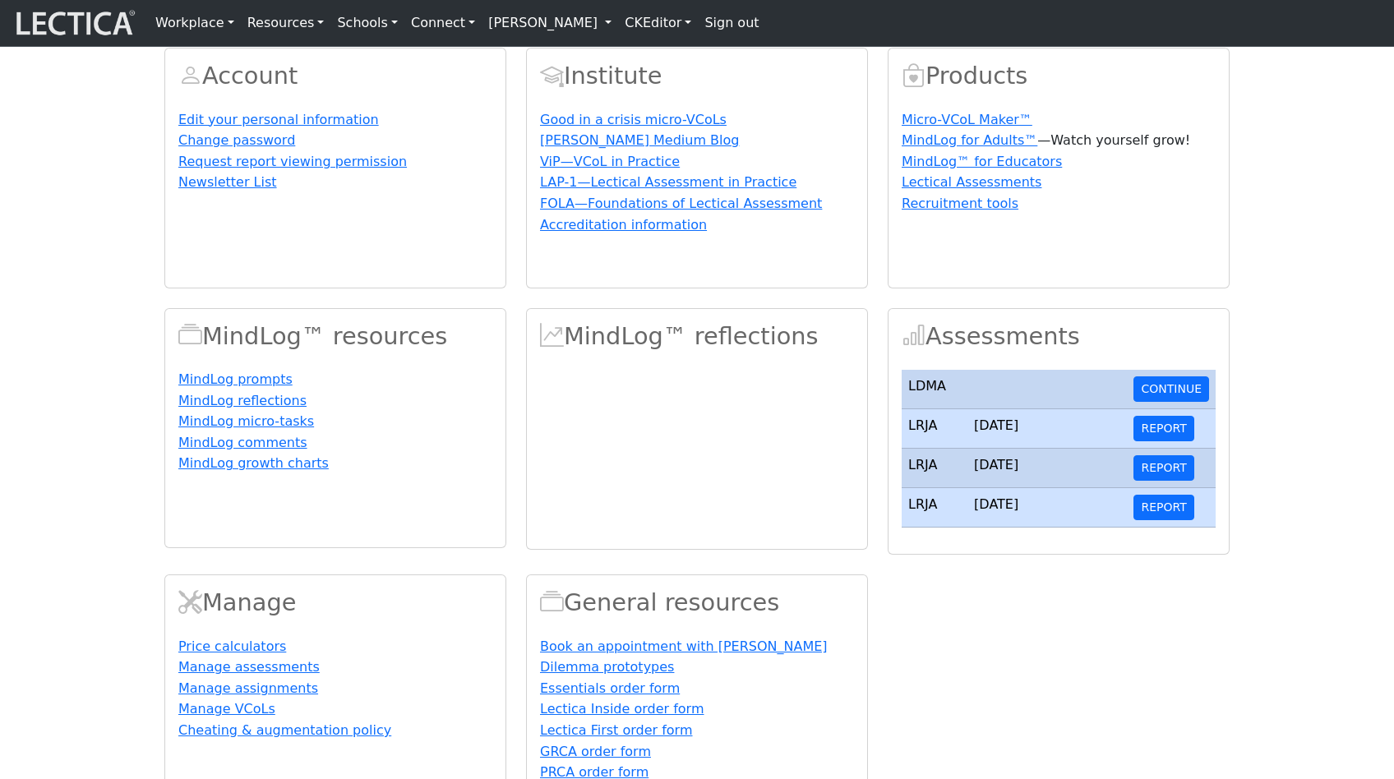
click at [579, 397] on div "MindLog™ reflections" at bounding box center [697, 429] width 340 height 241
click at [702, 351] on h2 "MindLog™ reflections" at bounding box center [697, 336] width 314 height 29
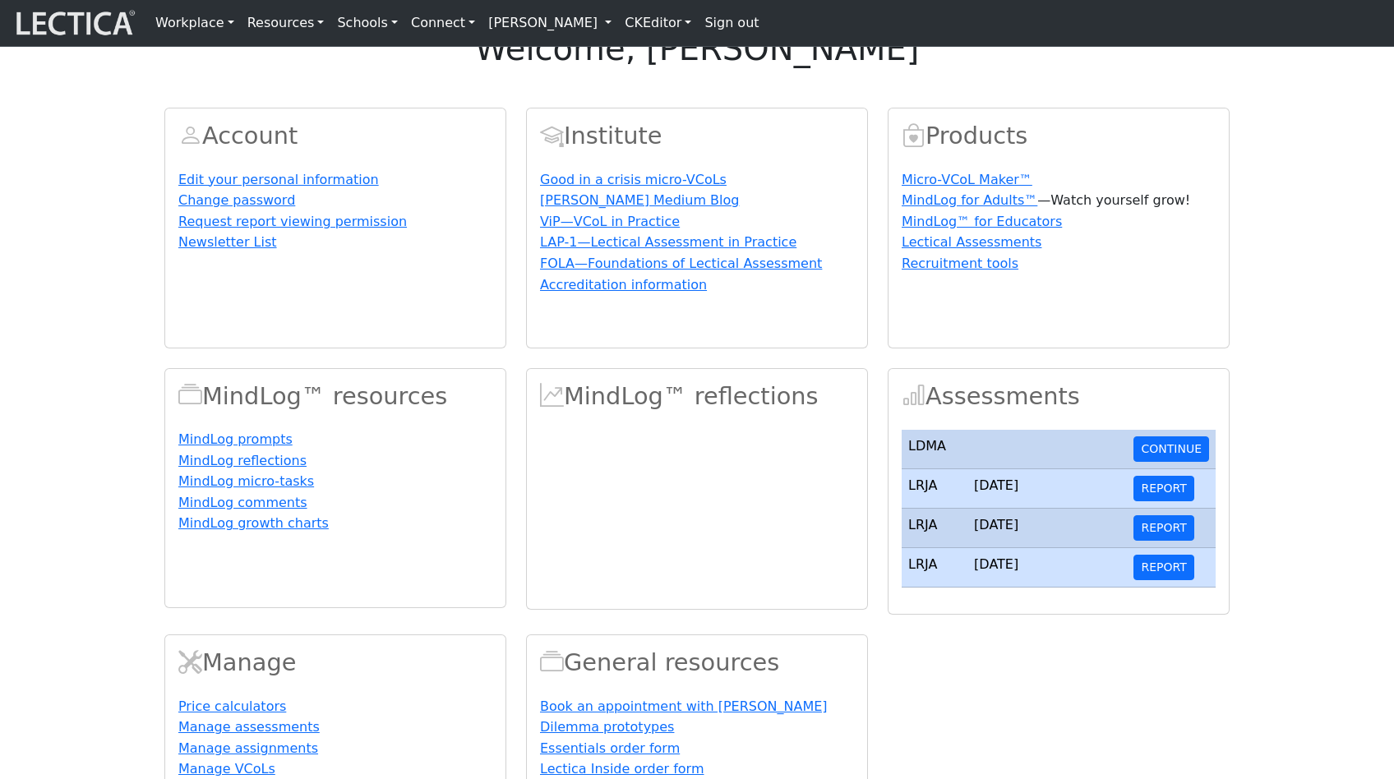
scroll to position [0, 0]
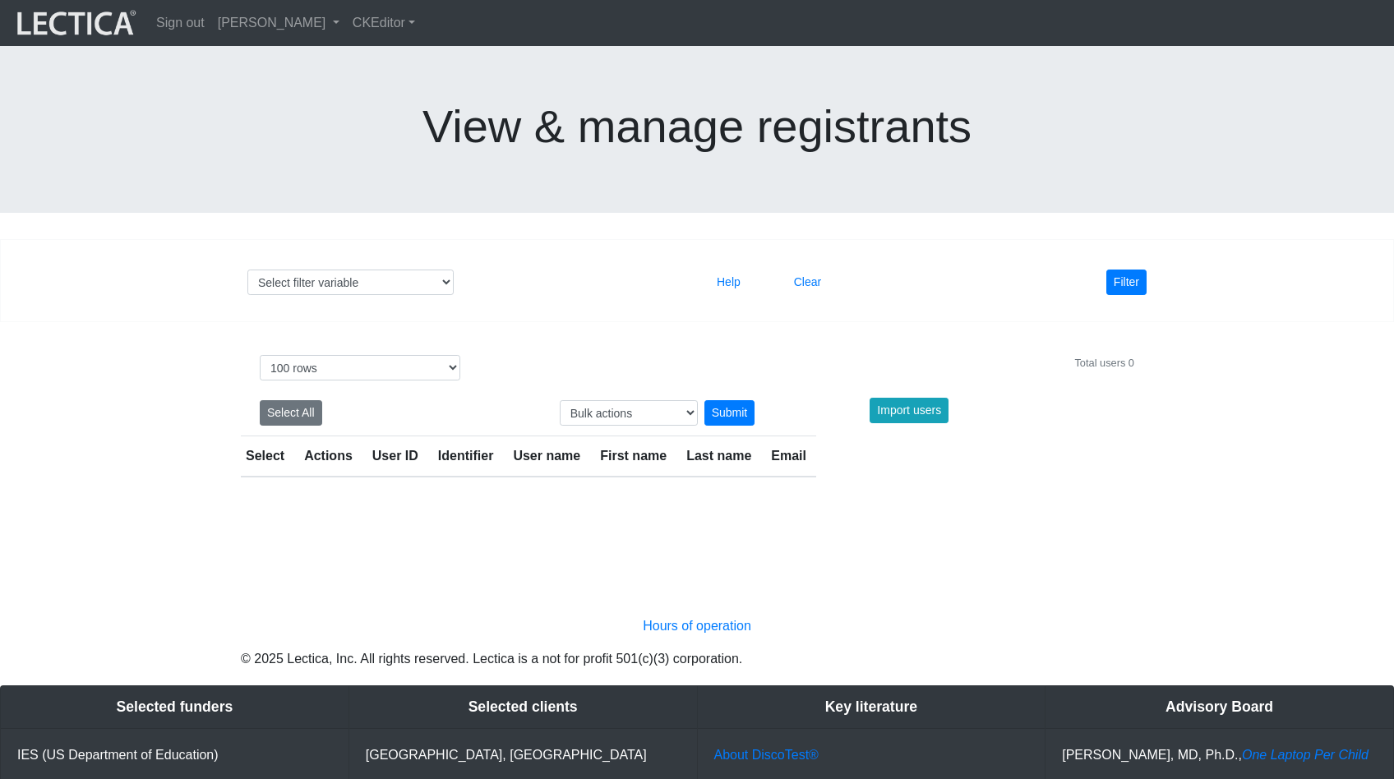
select select "100"
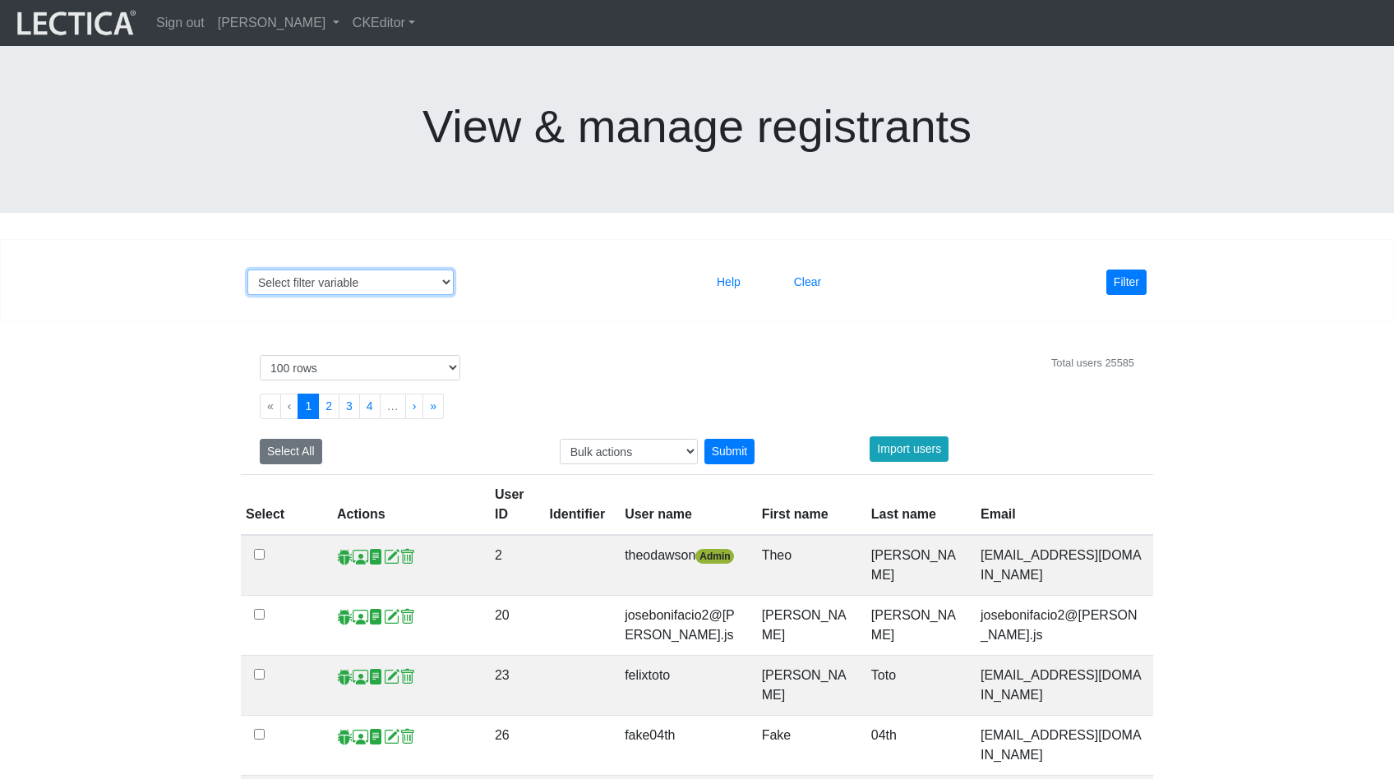
click at [390, 270] on select "Select filter variable User ID User name First name Last name Email Impersonate…" at bounding box center [350, 282] width 206 height 25
select select "last_name"
select select
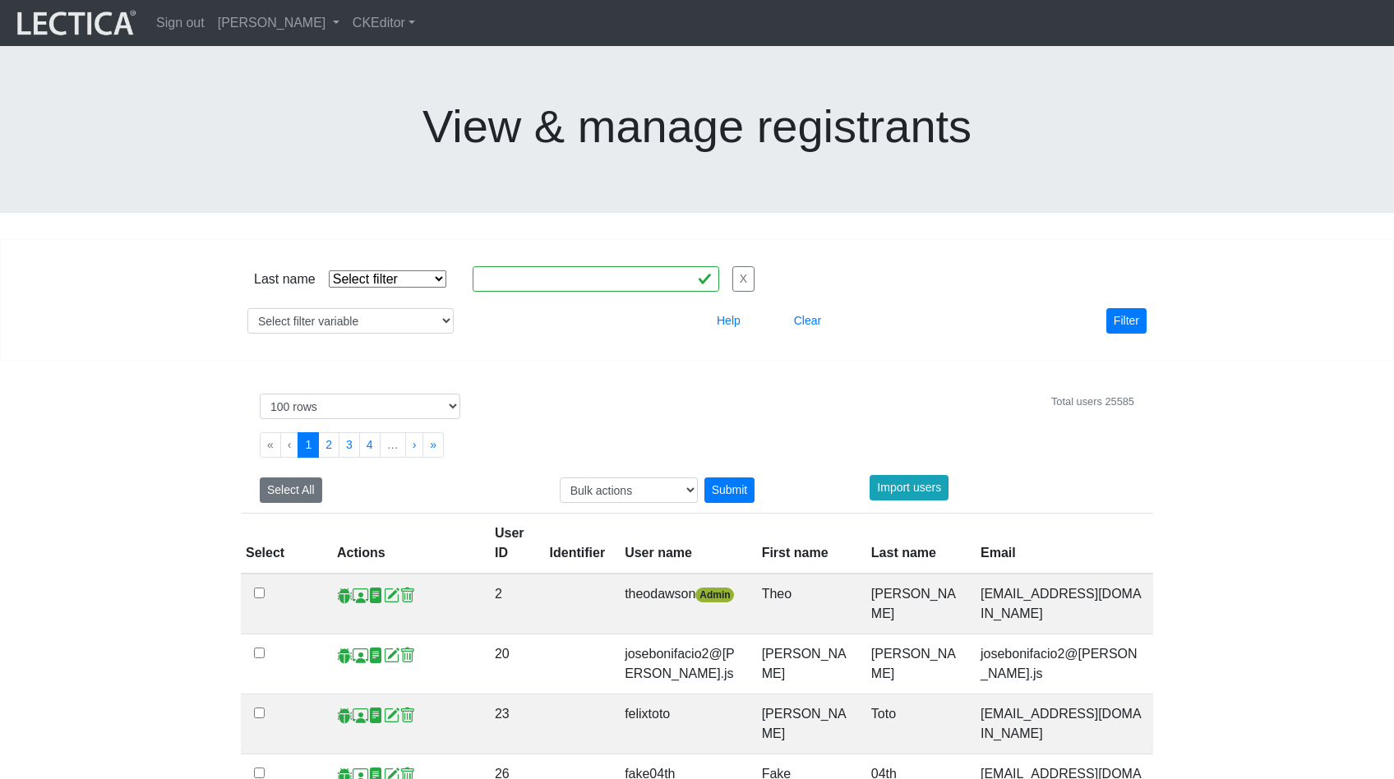
click at [357, 270] on select "Select filter Equals Does not equal Contains Does not contain Starts with Ends …" at bounding box center [388, 278] width 118 height 17
select select "iexact"
click at [478, 266] on input "text" at bounding box center [596, 278] width 247 height 25
type input "[PERSON_NAME]"
click at [1119, 308] on button "Filter" at bounding box center [1126, 320] width 40 height 25
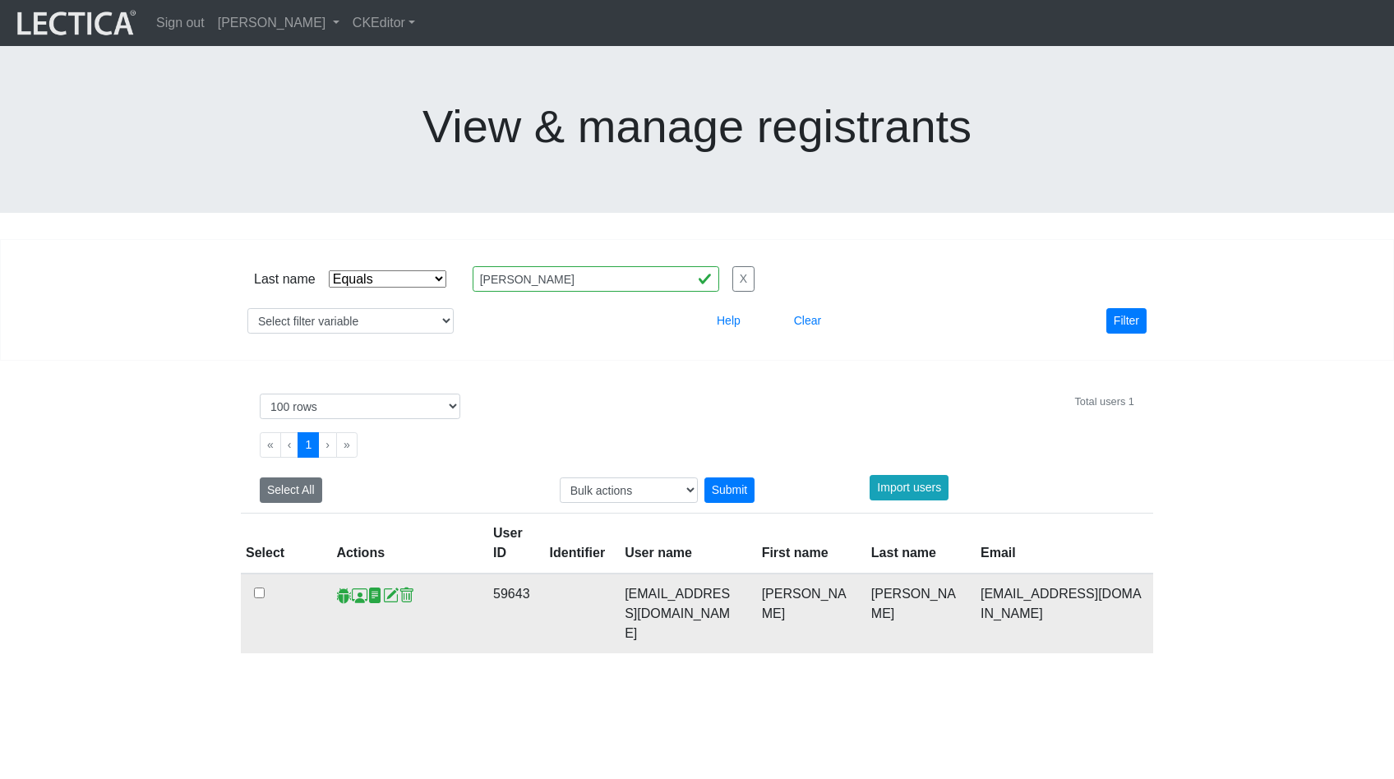
click at [355, 587] on span at bounding box center [360, 595] width 16 height 17
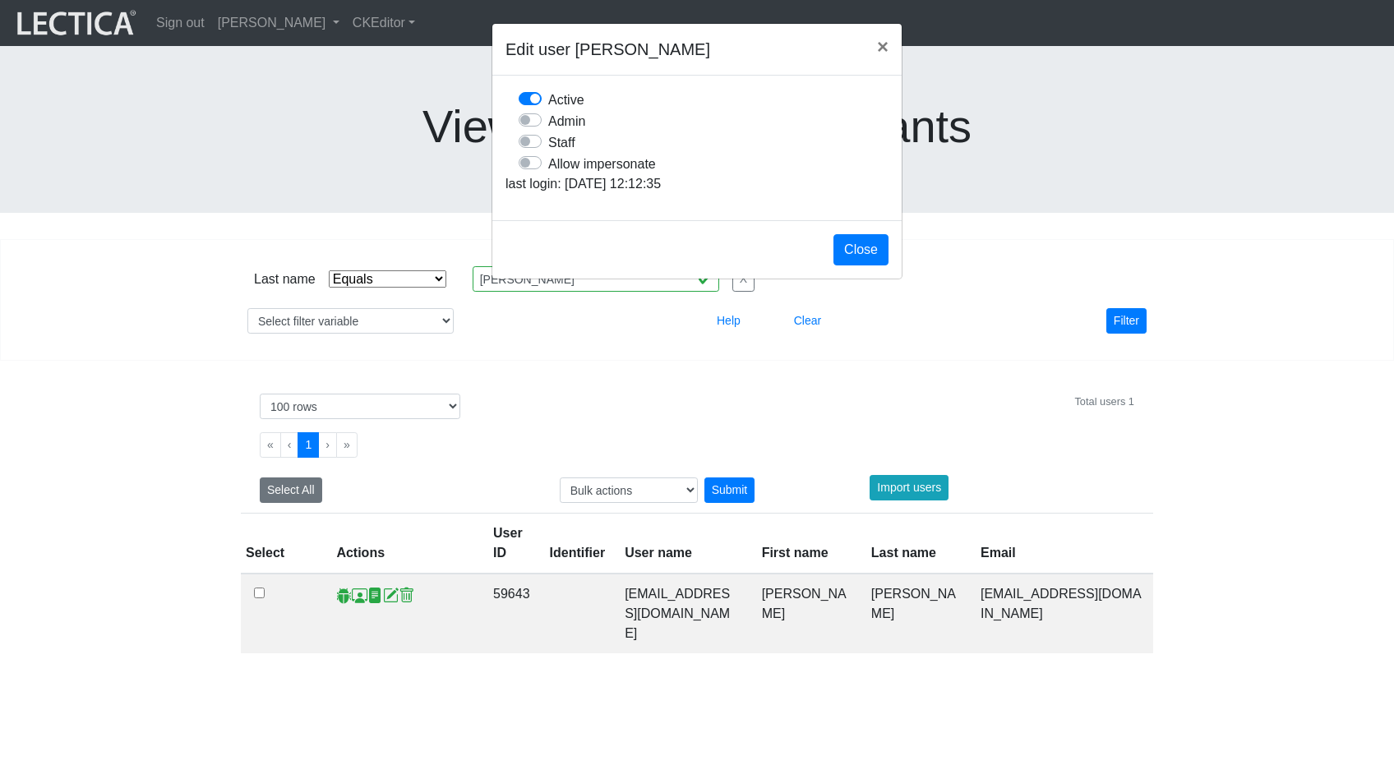
click at [548, 174] on label "Allow impersonate" at bounding box center [602, 163] width 108 height 21
click at [532, 169] on input "Allow impersonate" at bounding box center [525, 161] width 13 height 16
checkbox input "true"
drag, startPoint x: 860, startPoint y: 281, endPoint x: 841, endPoint y: 285, distance: 19.3
click at [860, 265] on button "Close" at bounding box center [860, 249] width 55 height 31
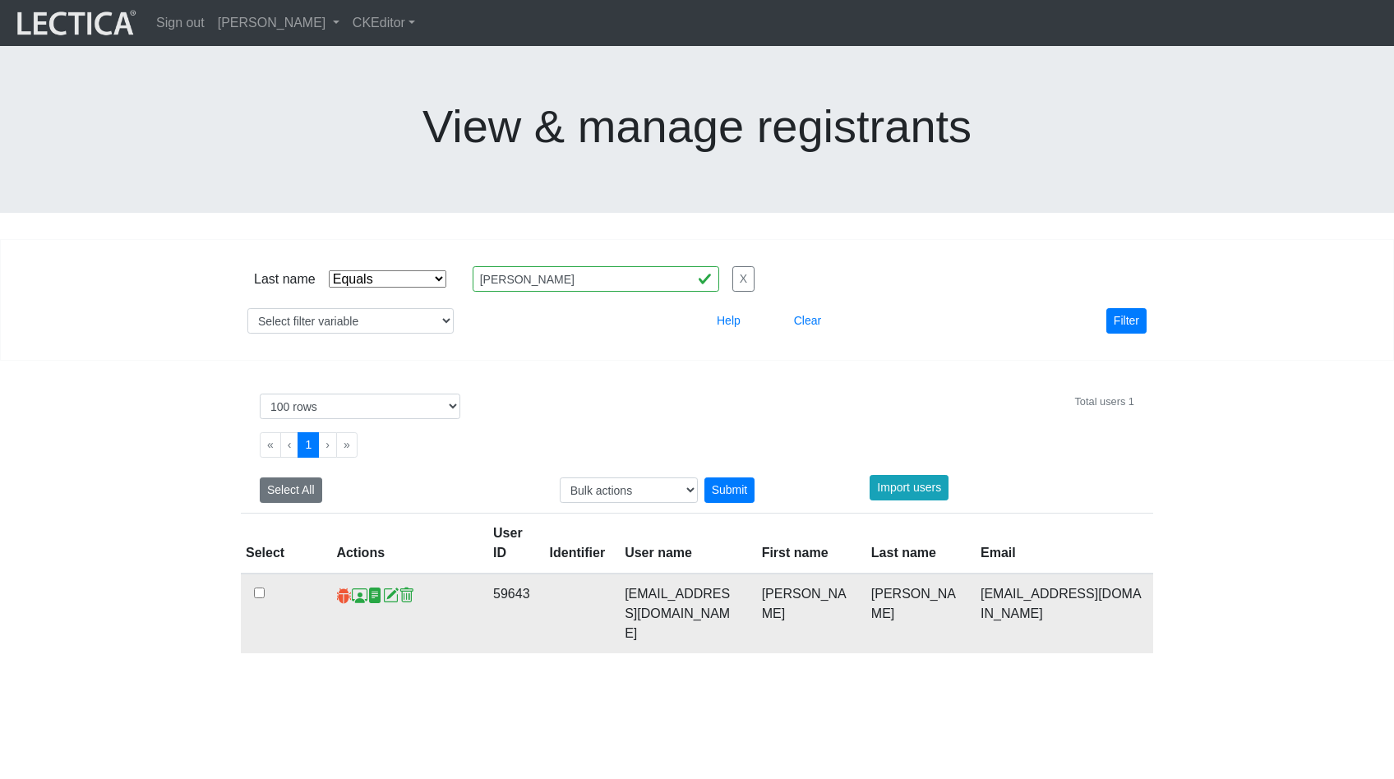
click at [341, 587] on span at bounding box center [344, 595] width 16 height 17
